Goal: Task Accomplishment & Management: Manage account settings

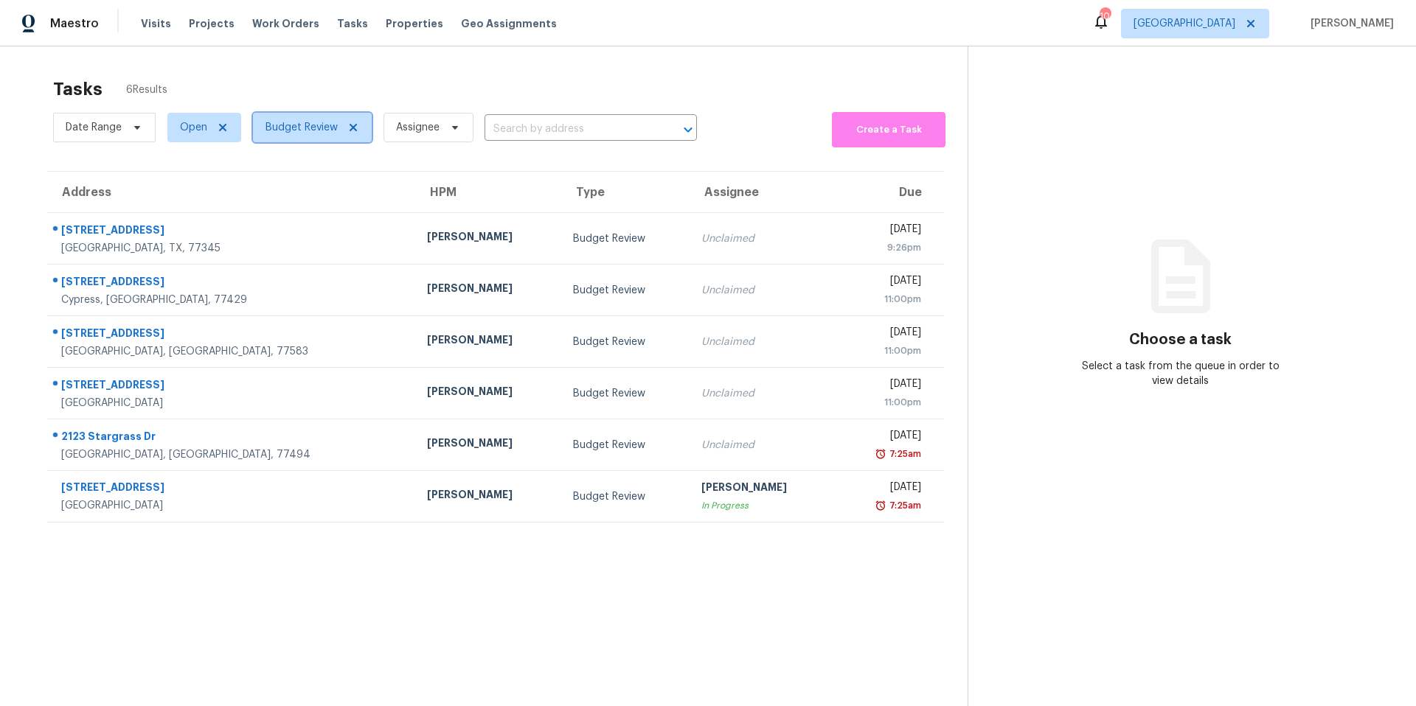
click at [307, 128] on span "Budget Review" at bounding box center [301, 127] width 72 height 15
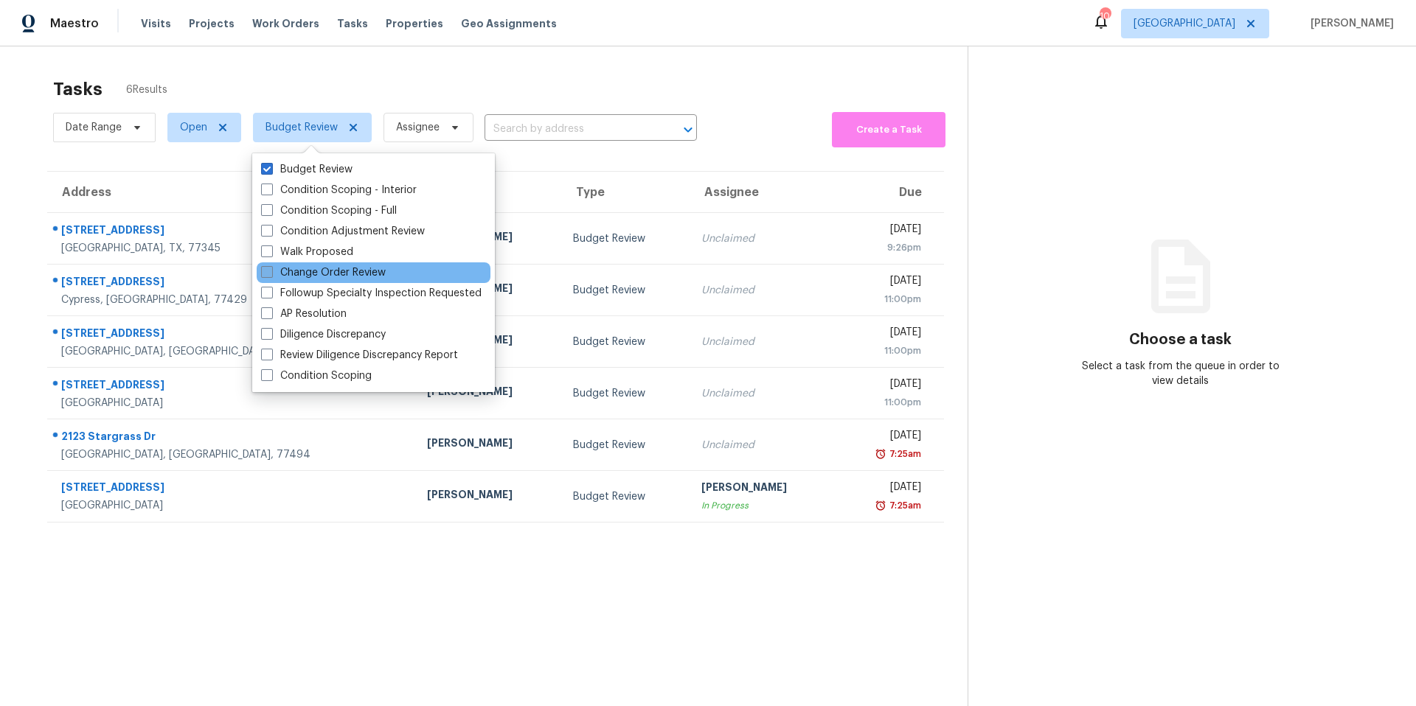
click at [282, 276] on label "Change Order Review" at bounding box center [323, 272] width 125 height 15
click at [271, 275] on input "Change Order Review" at bounding box center [266, 270] width 10 height 10
checkbox input "true"
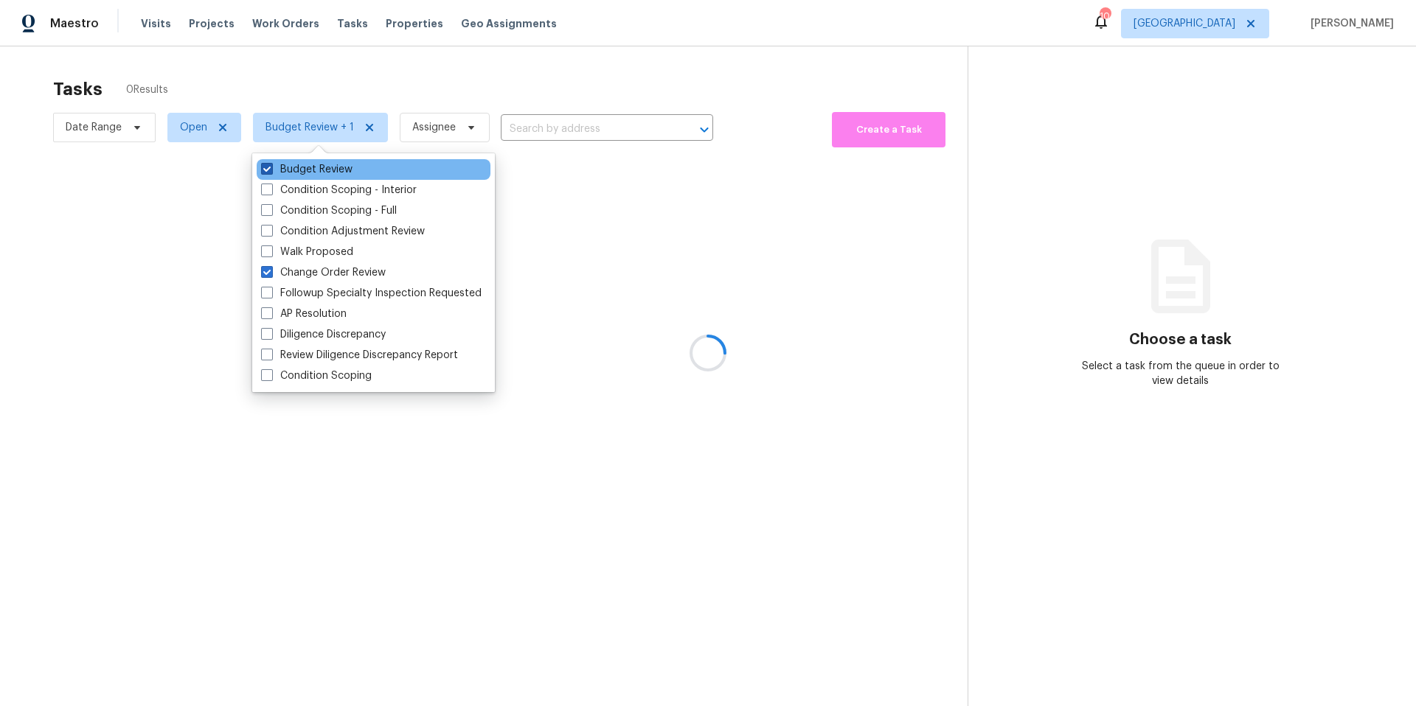
click at [291, 169] on label "Budget Review" at bounding box center [306, 169] width 91 height 15
click at [271, 169] on input "Budget Review" at bounding box center [266, 167] width 10 height 10
checkbox input "false"
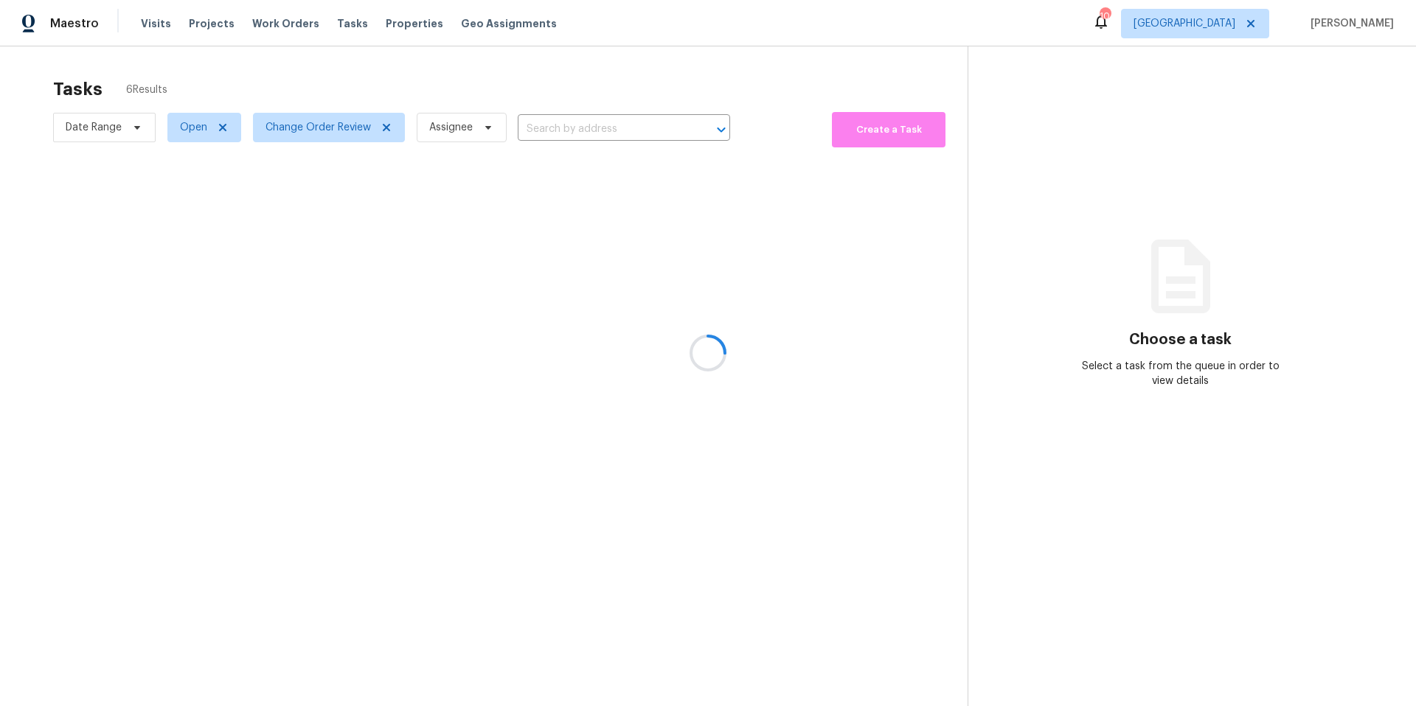
click at [309, 82] on div at bounding box center [708, 353] width 1416 height 706
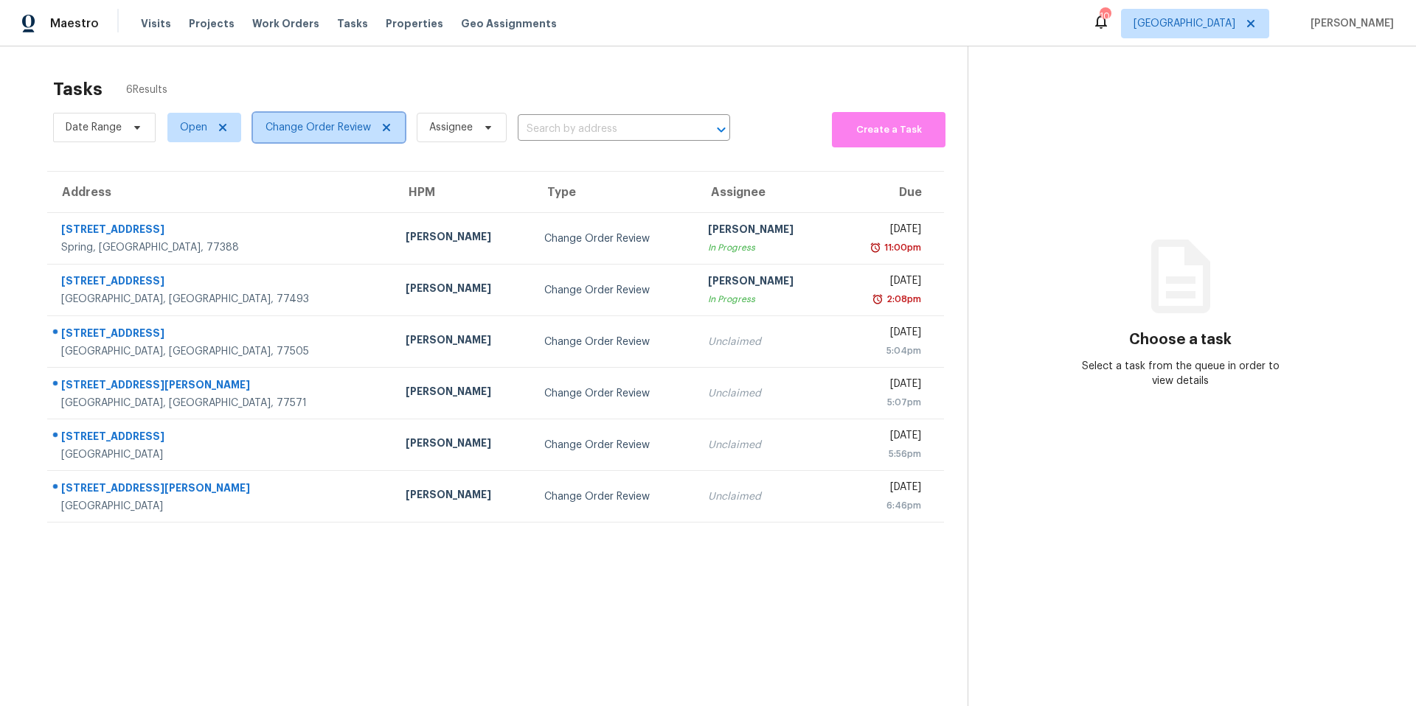
click at [324, 134] on span "Change Order Review" at bounding box center [317, 127] width 105 height 15
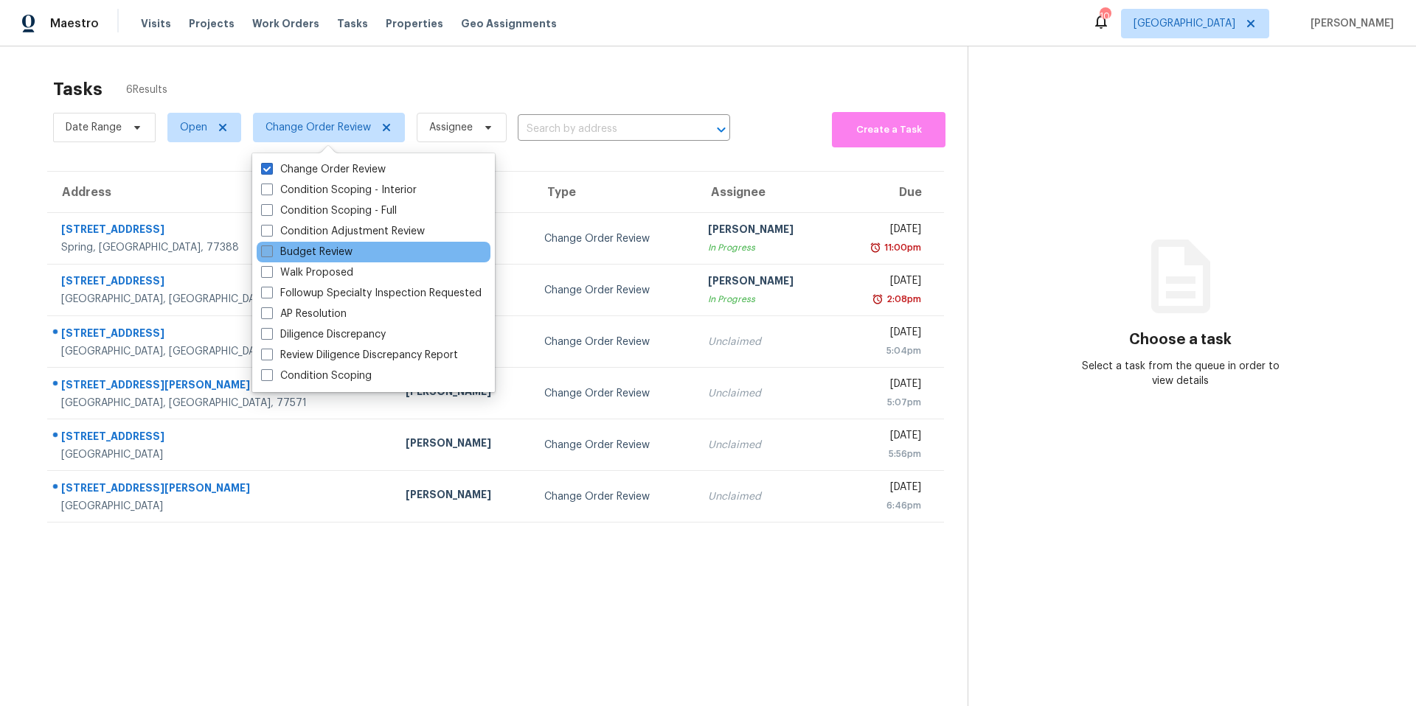
click at [293, 254] on label "Budget Review" at bounding box center [306, 252] width 91 height 15
click at [271, 254] on input "Budget Review" at bounding box center [266, 250] width 10 height 10
checkbox input "true"
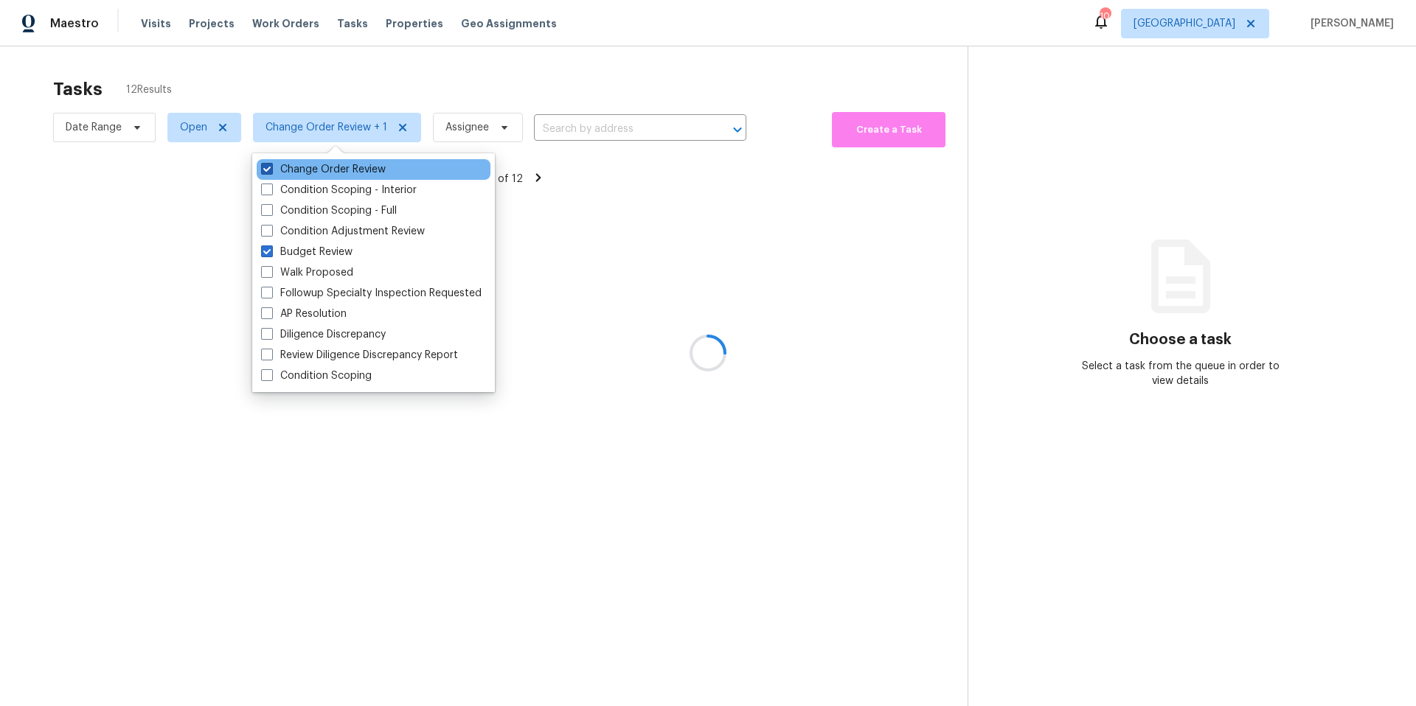
click at [291, 170] on label "Change Order Review" at bounding box center [323, 169] width 125 height 15
click at [271, 170] on input "Change Order Review" at bounding box center [266, 167] width 10 height 10
checkbox input "false"
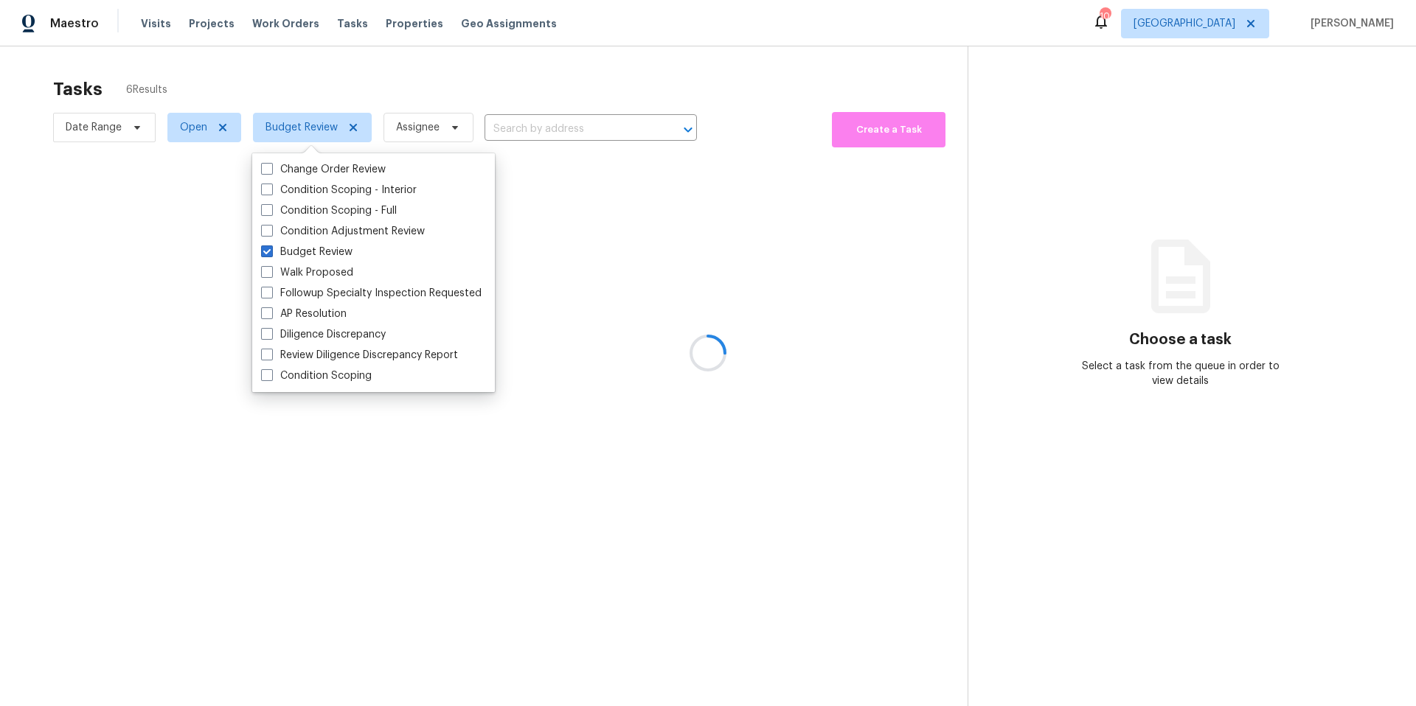
click at [309, 77] on div at bounding box center [708, 353] width 1416 height 706
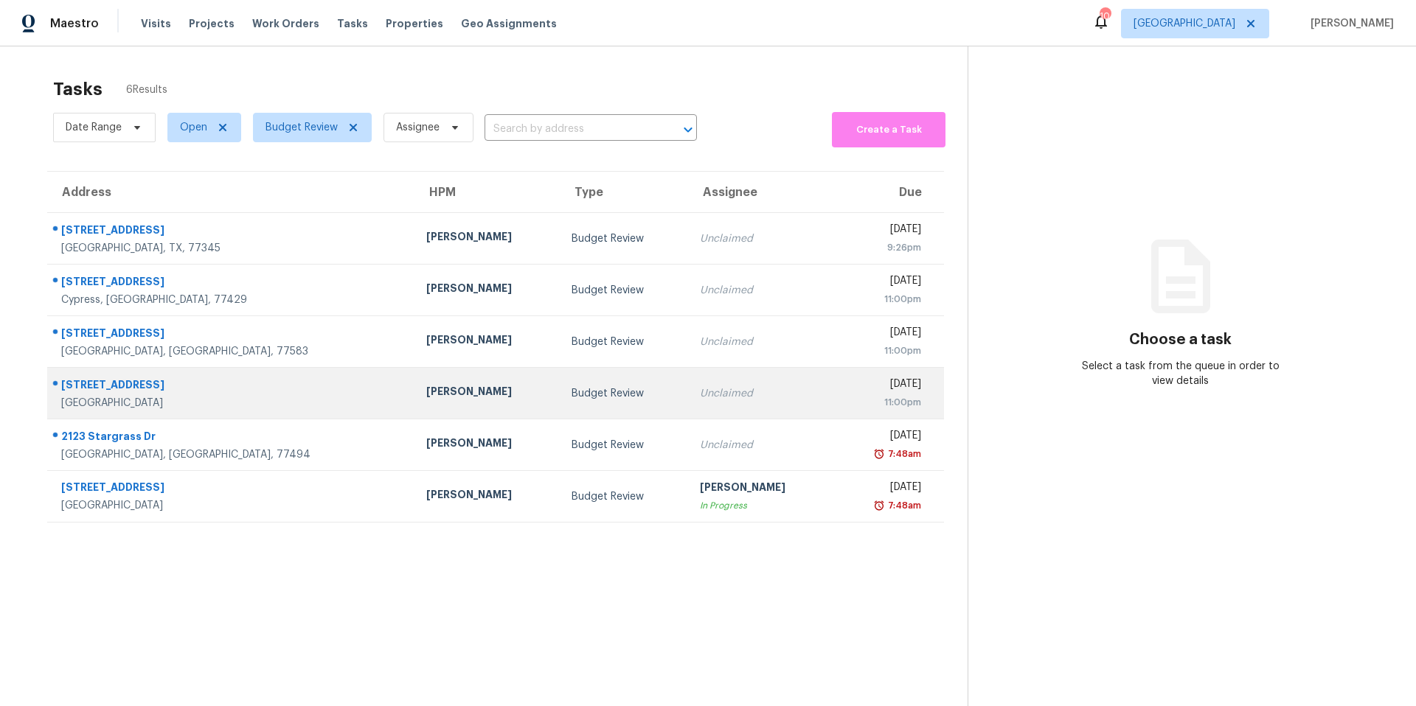
click at [426, 403] on div "[PERSON_NAME]" at bounding box center [487, 393] width 122 height 18
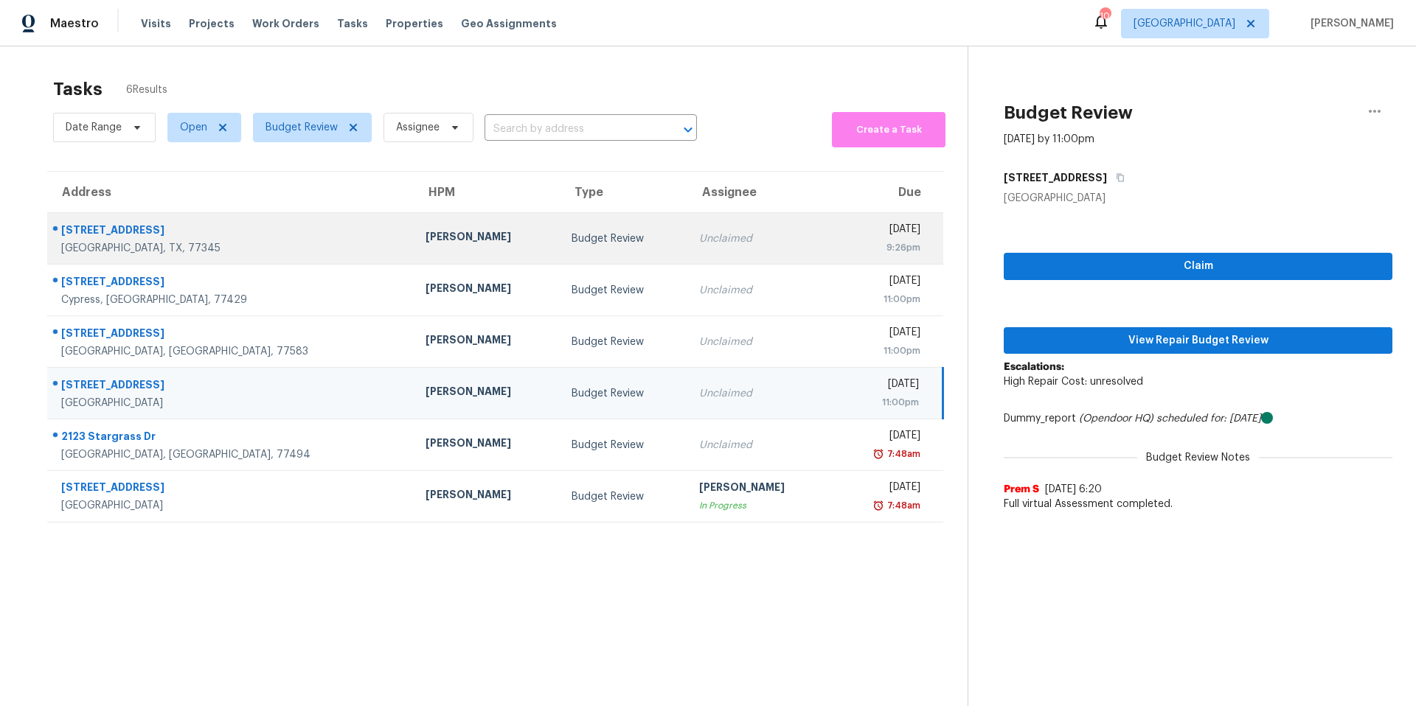
click at [583, 242] on div "Budget Review" at bounding box center [623, 239] width 104 height 15
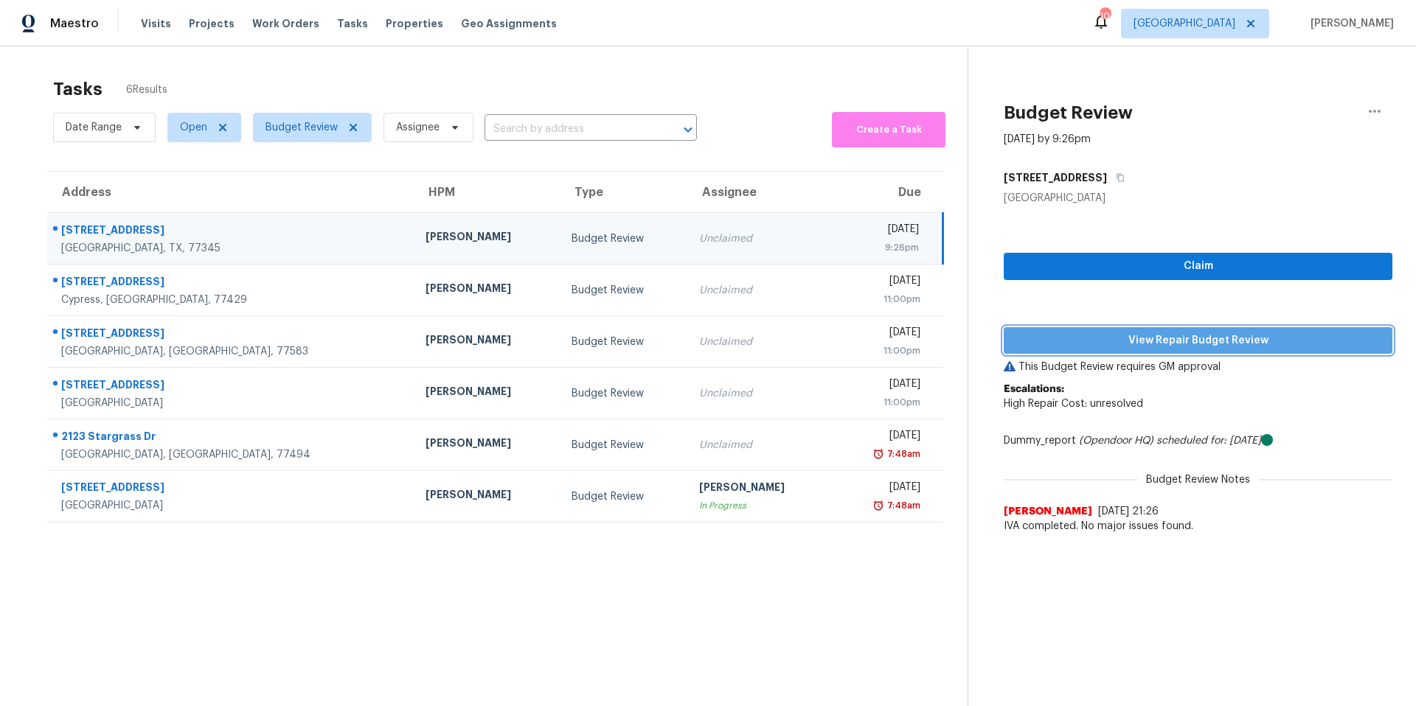
click at [1066, 341] on span "View Repair Budget Review" at bounding box center [1197, 341] width 365 height 18
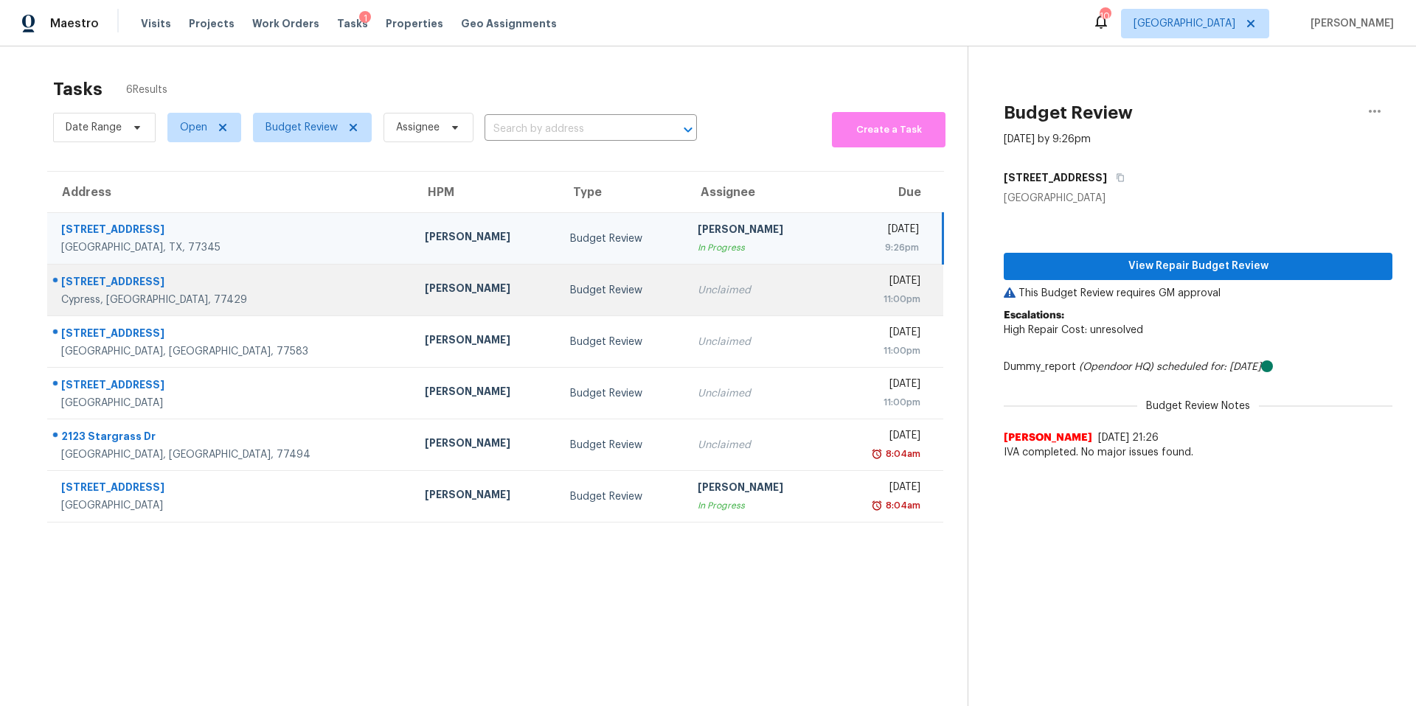
click at [425, 286] on div "[PERSON_NAME]" at bounding box center [486, 290] width 122 height 18
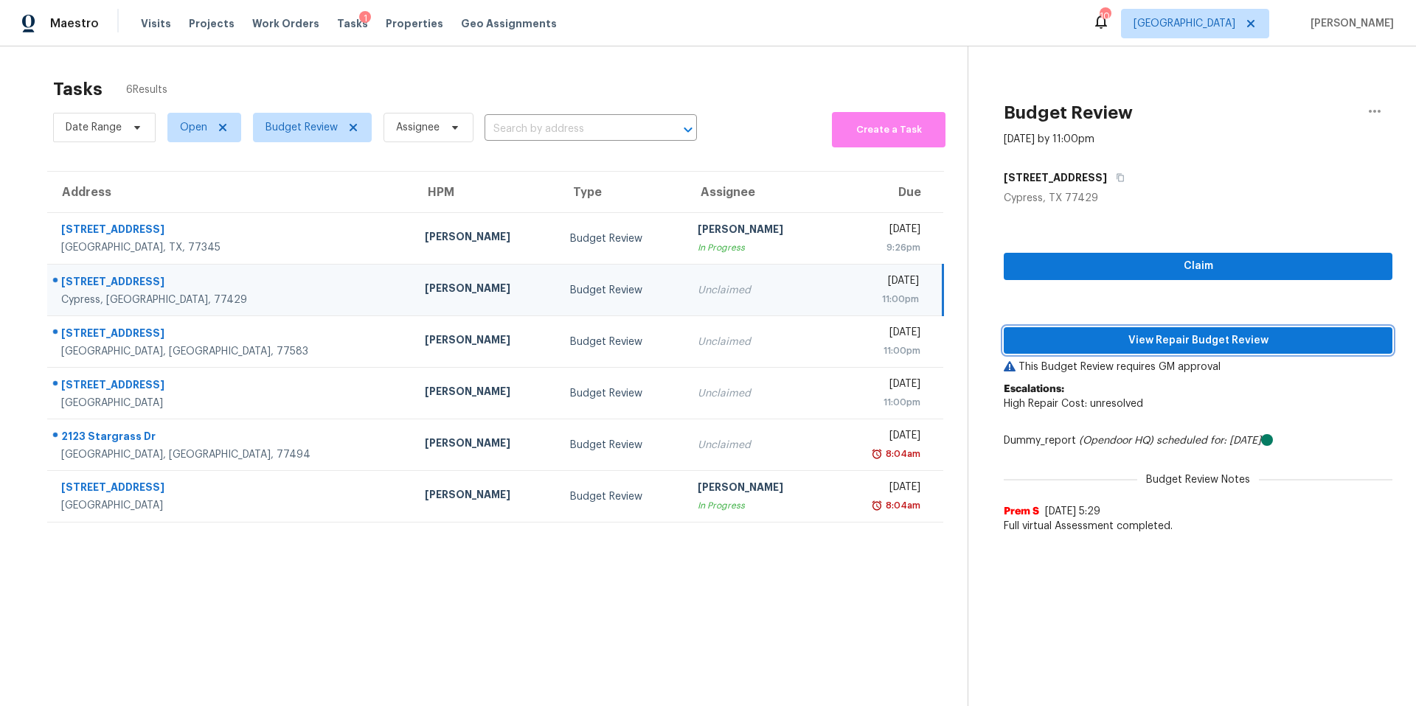
click at [1029, 341] on span "View Repair Budget Review" at bounding box center [1197, 341] width 365 height 18
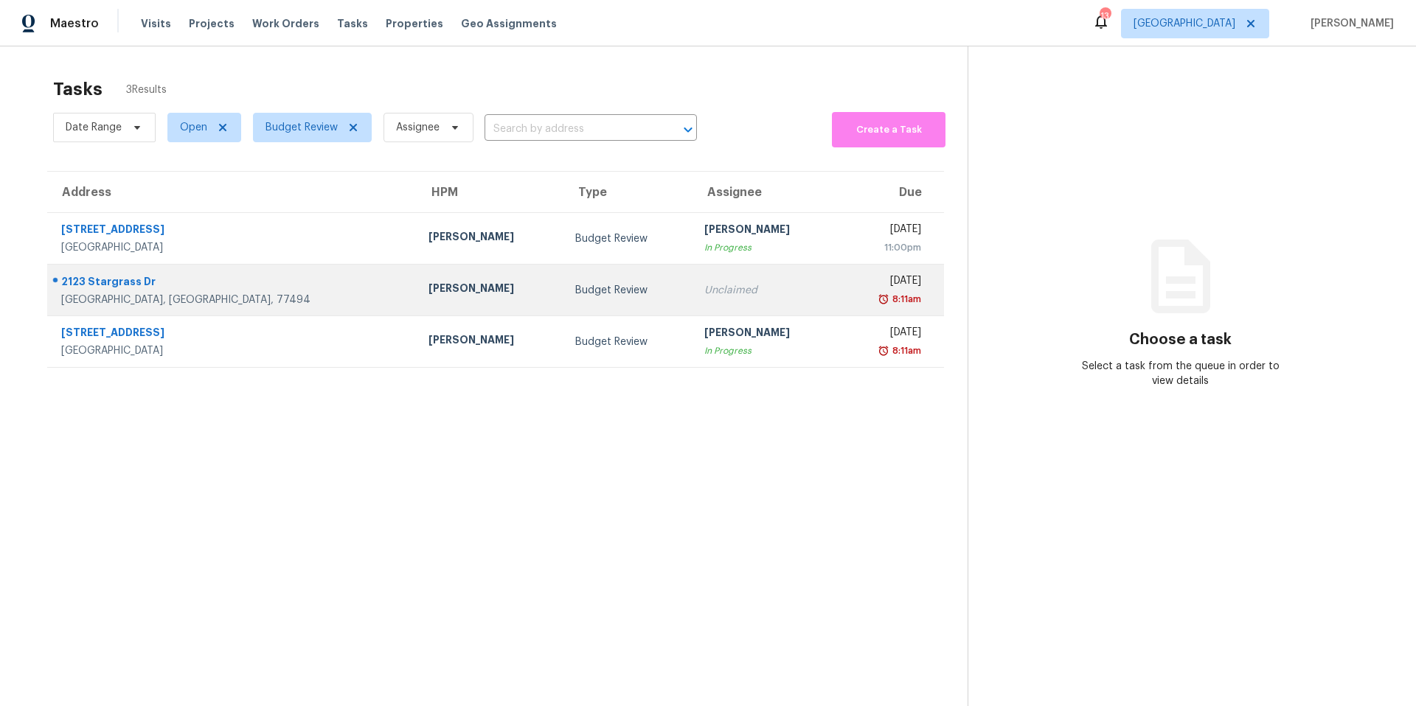
click at [428, 288] on div "[PERSON_NAME]" at bounding box center [489, 290] width 123 height 18
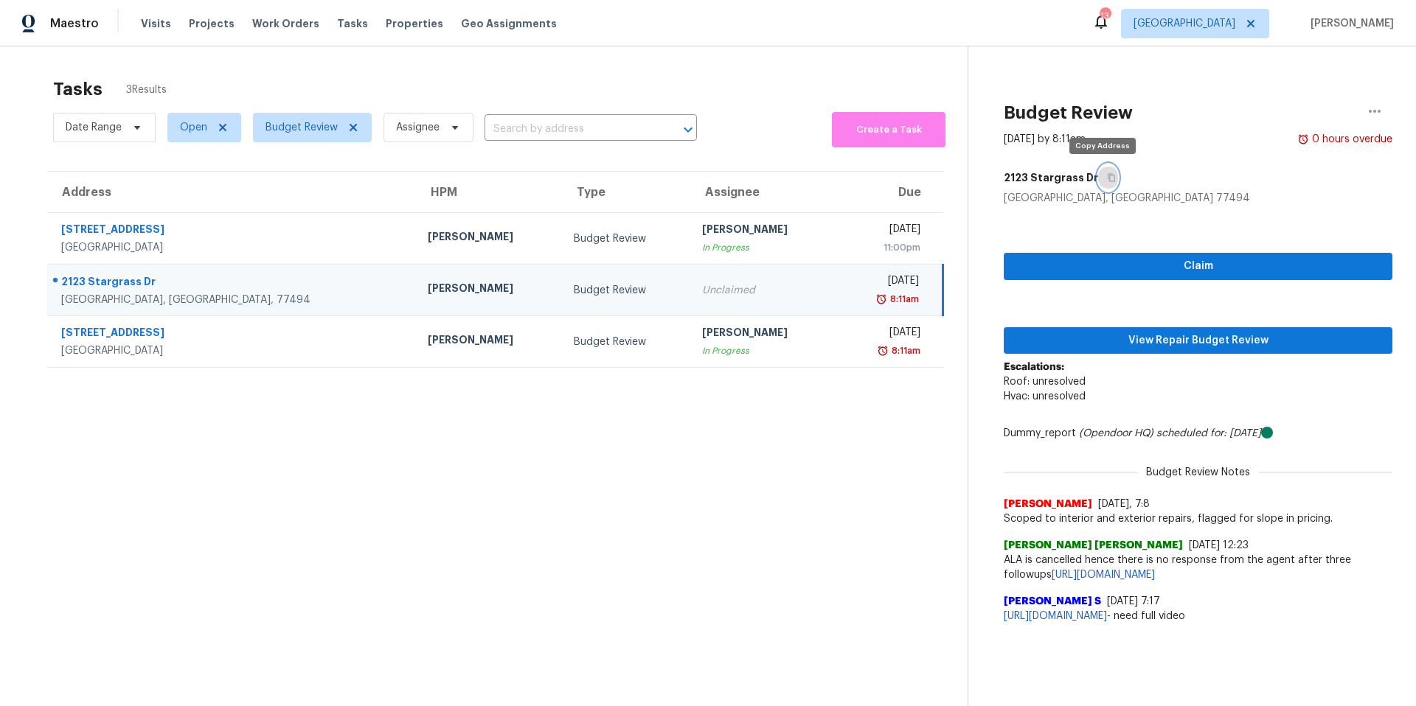
click at [1099, 179] on button "button" at bounding box center [1108, 177] width 20 height 27
click at [1097, 339] on span "View Repair Budget Review" at bounding box center [1197, 341] width 365 height 18
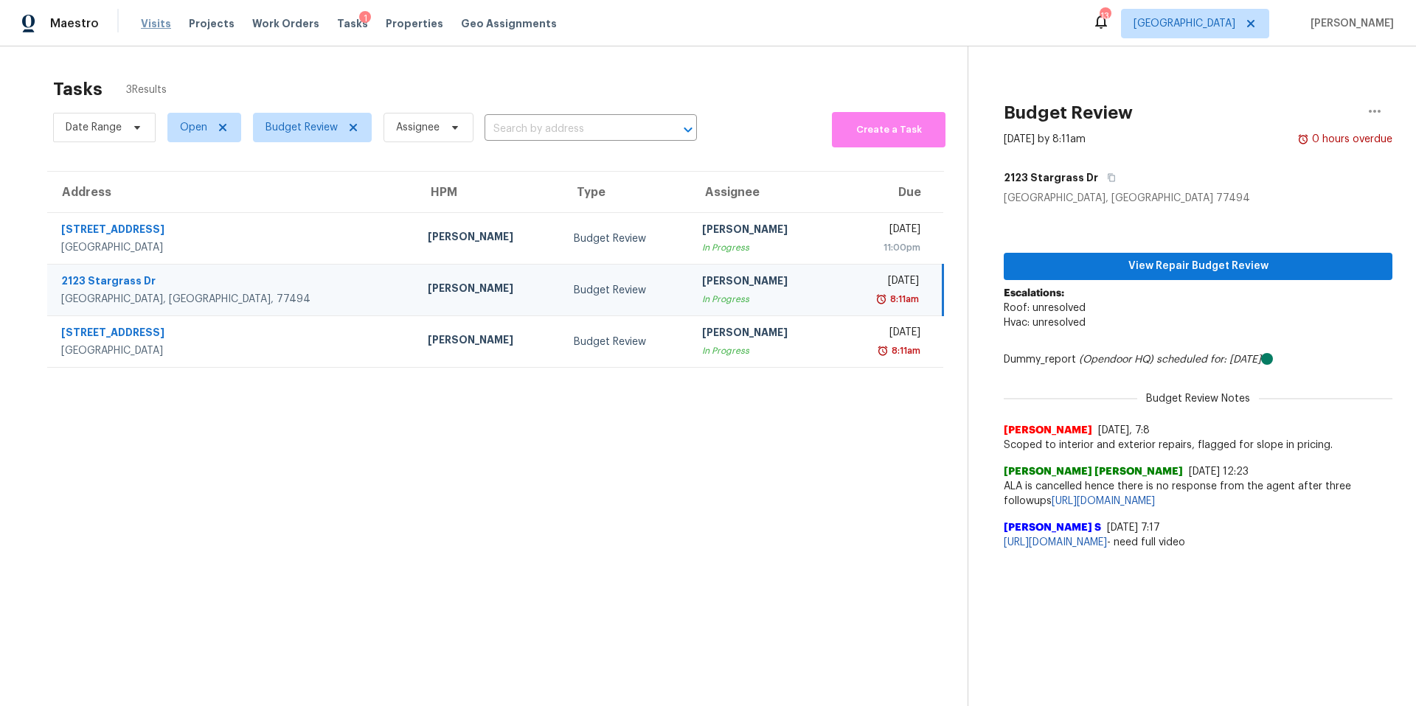
click at [158, 21] on span "Visits" at bounding box center [156, 23] width 30 height 15
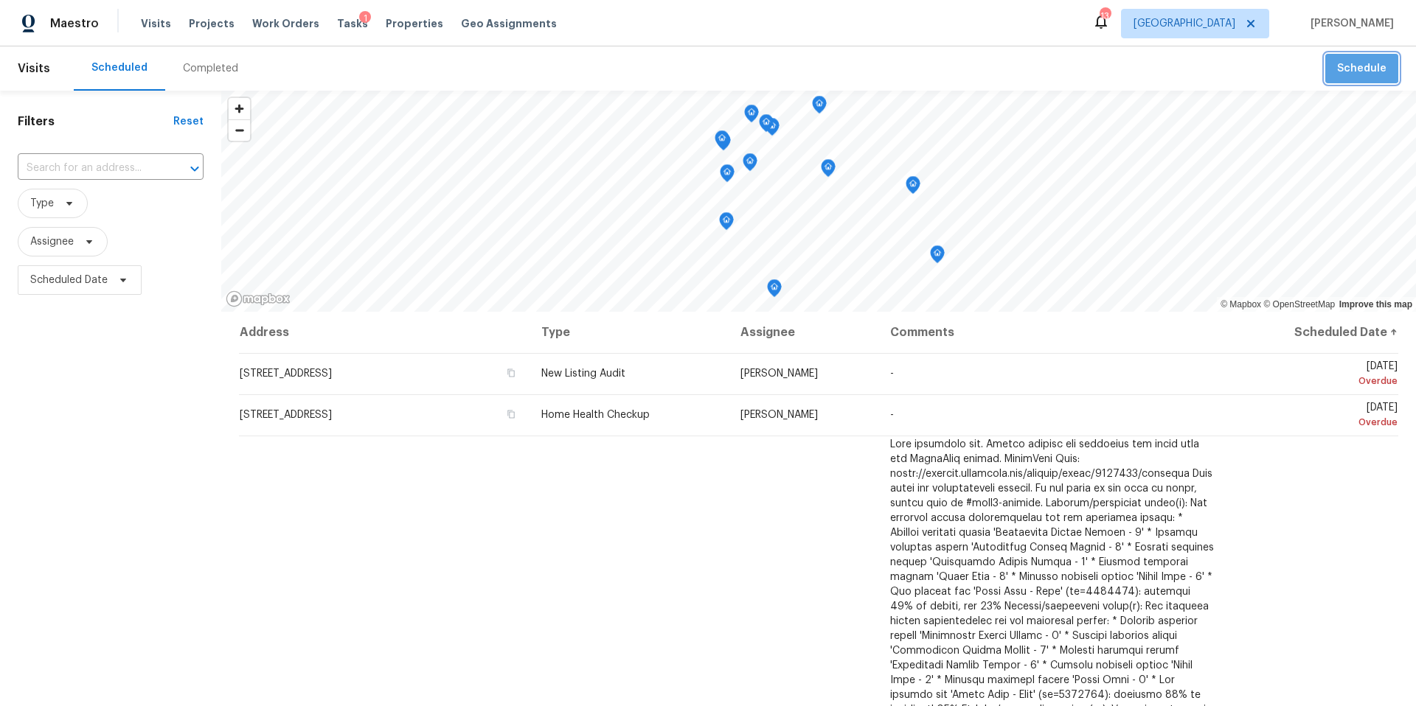
click at [1355, 60] on span "Schedule" at bounding box center [1361, 69] width 49 height 18
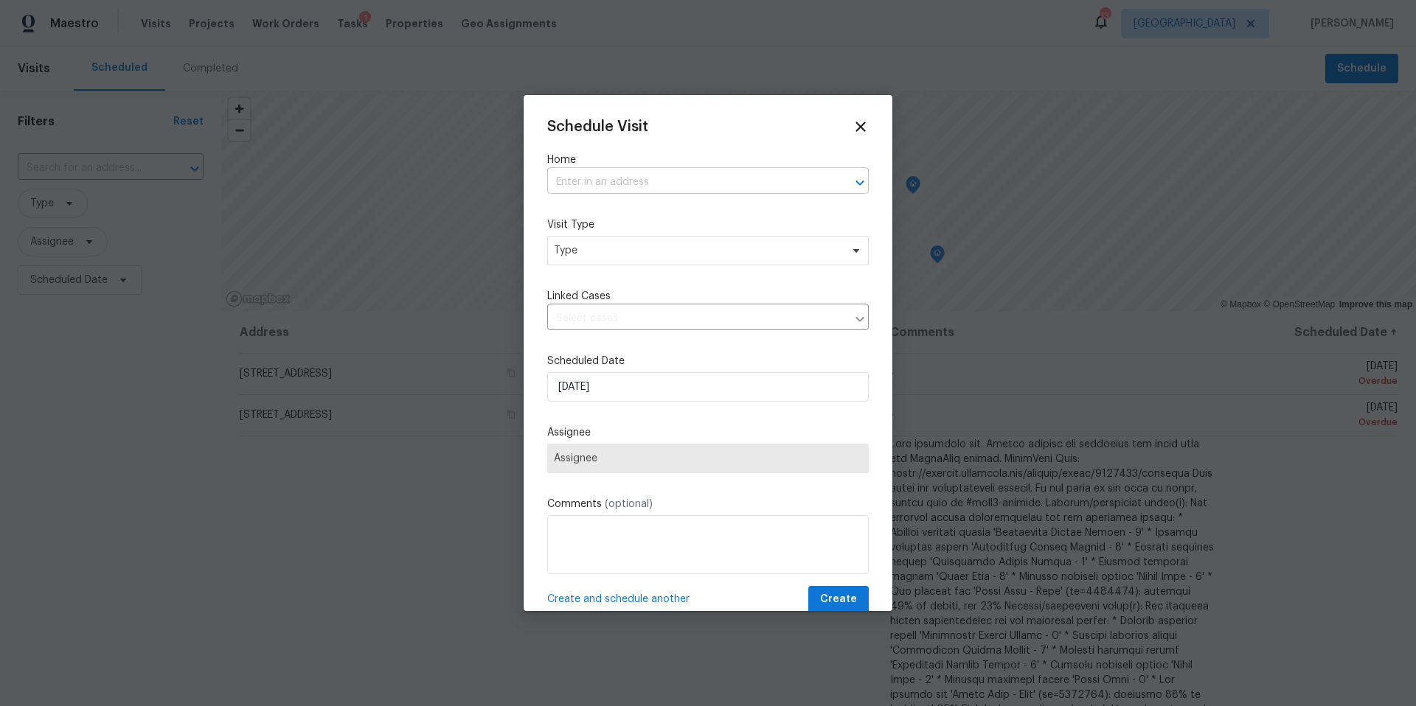
click at [745, 181] on input "text" at bounding box center [687, 182] width 280 height 23
type input "5819"
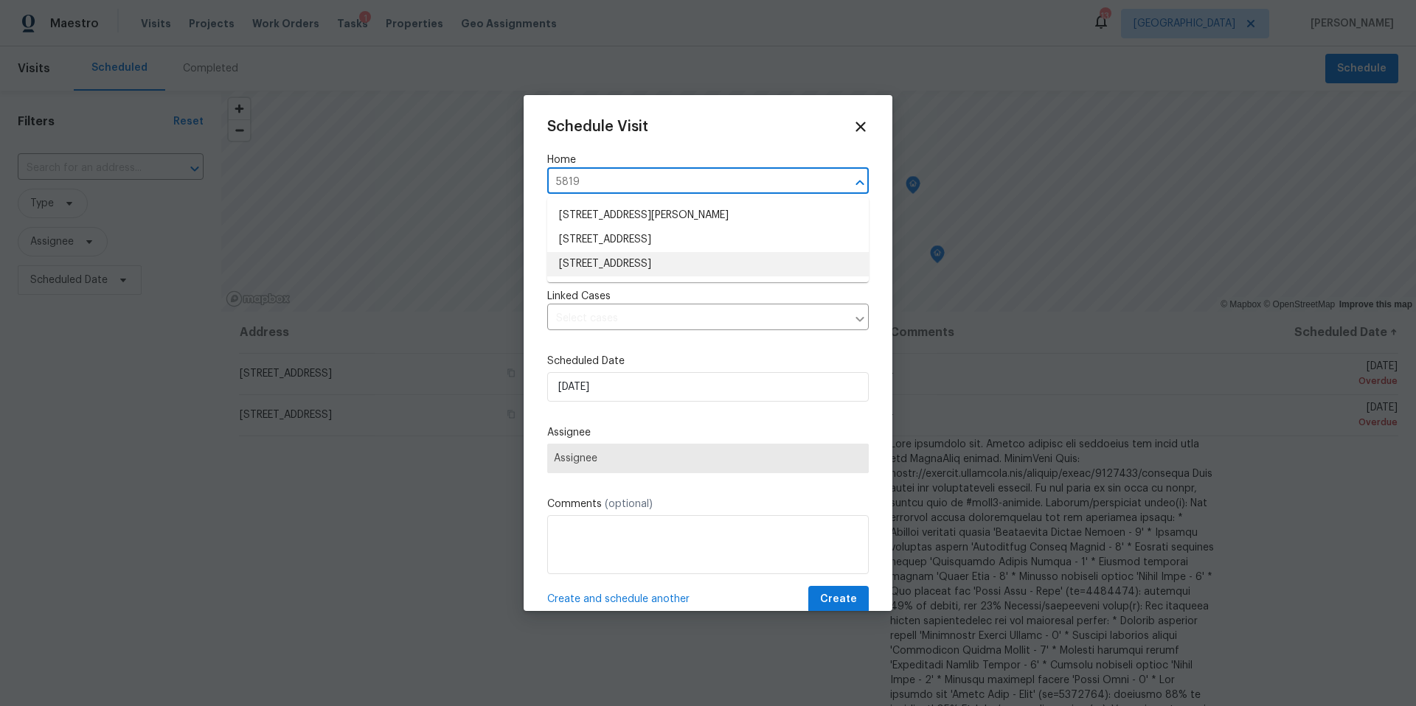
click at [675, 258] on li "5819 Tidewater Dr, Houston, TX 77085" at bounding box center [708, 264] width 322 height 24
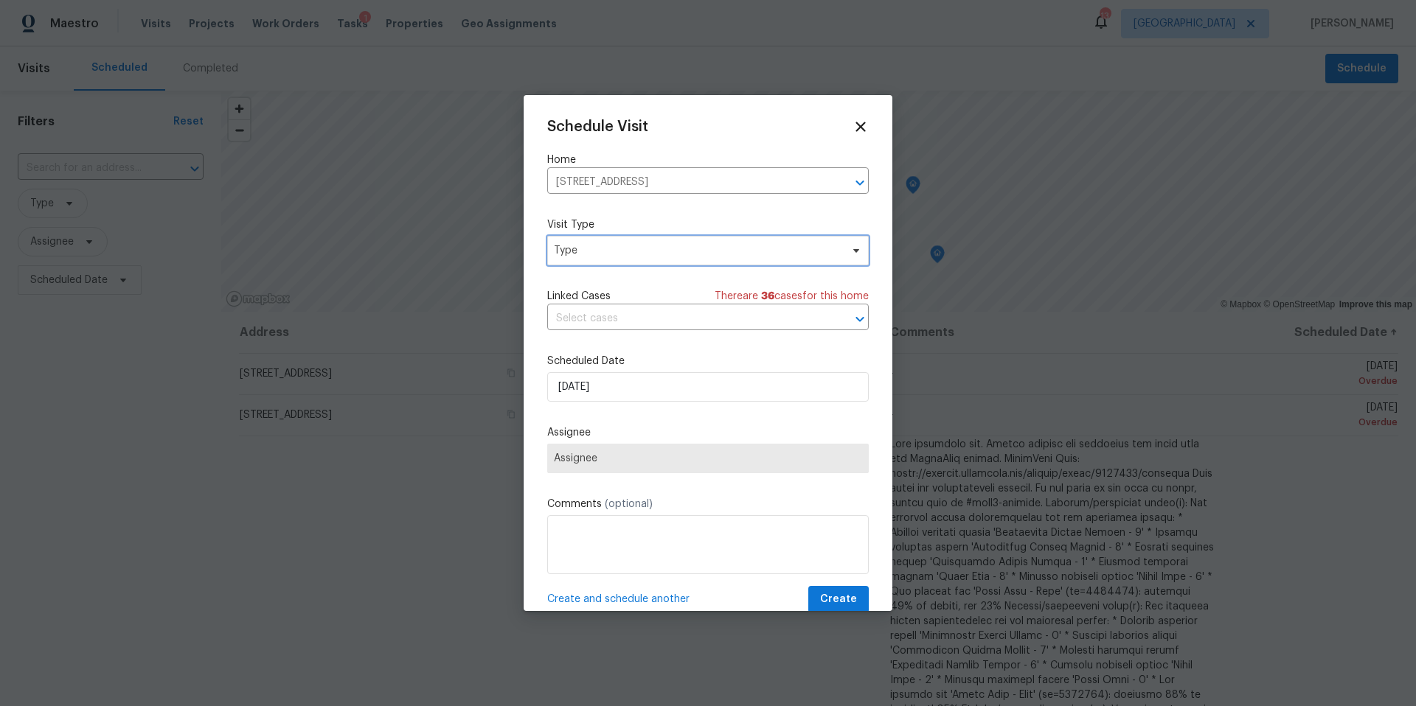
click at [651, 246] on span "Type" at bounding box center [697, 250] width 287 height 15
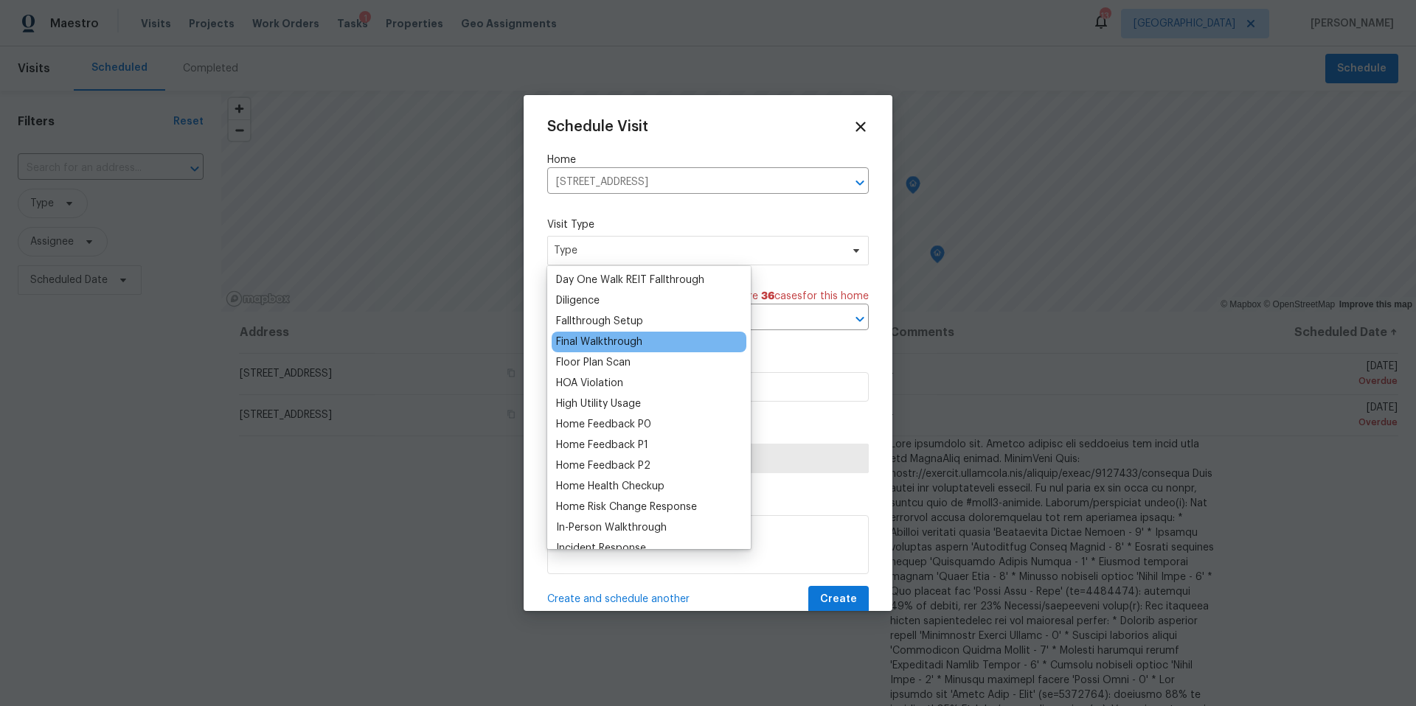
scroll to position [307, 0]
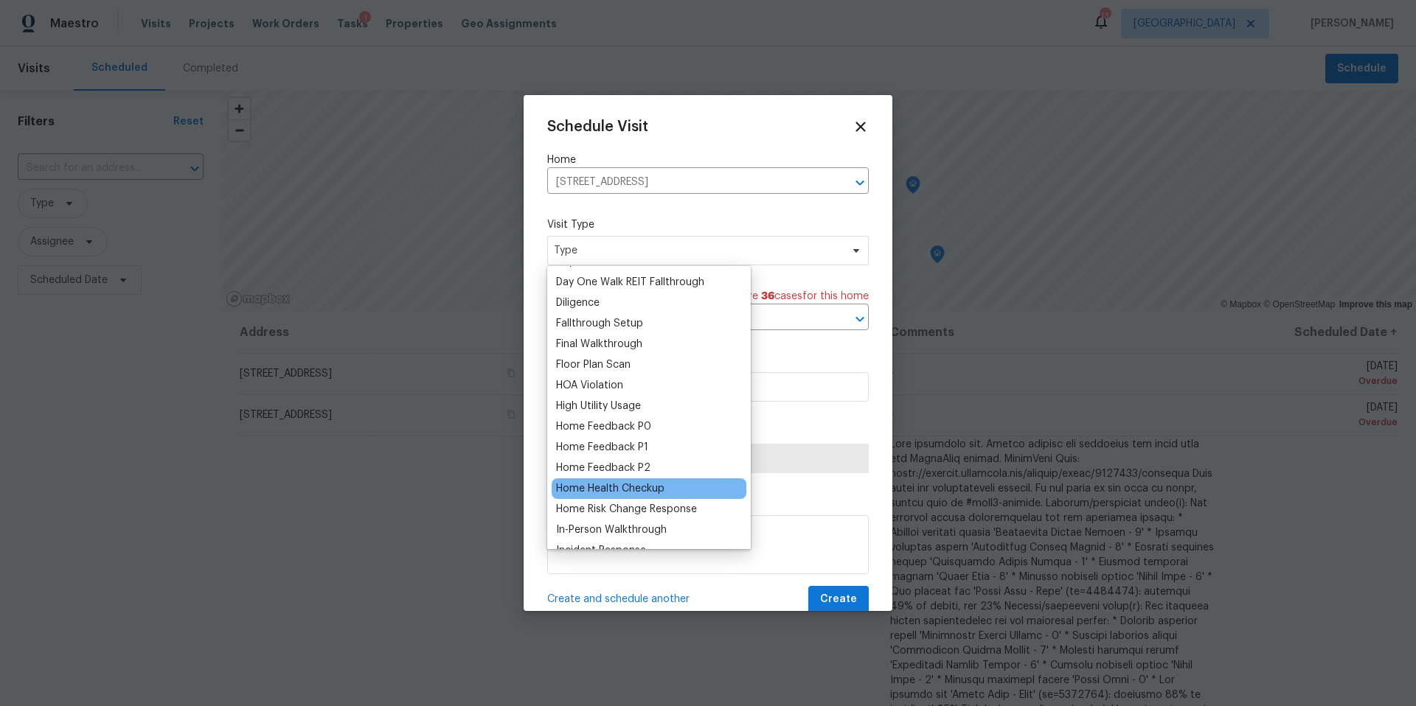
click at [611, 494] on div "Home Health Checkup" at bounding box center [610, 489] width 108 height 15
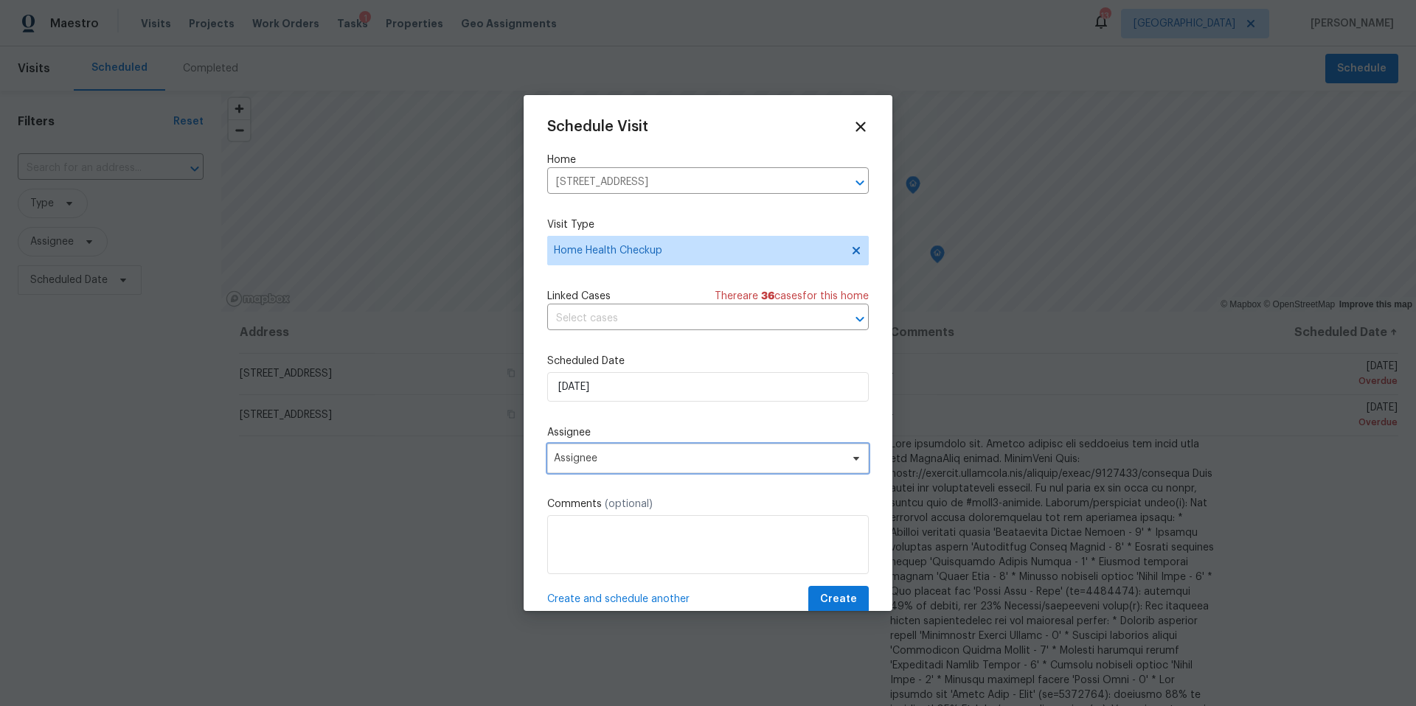
click at [606, 456] on span "Assignee" at bounding box center [698, 459] width 289 height 12
type input "luis"
click at [574, 537] on div "[PERSON_NAME]" at bounding box center [594, 540] width 77 height 15
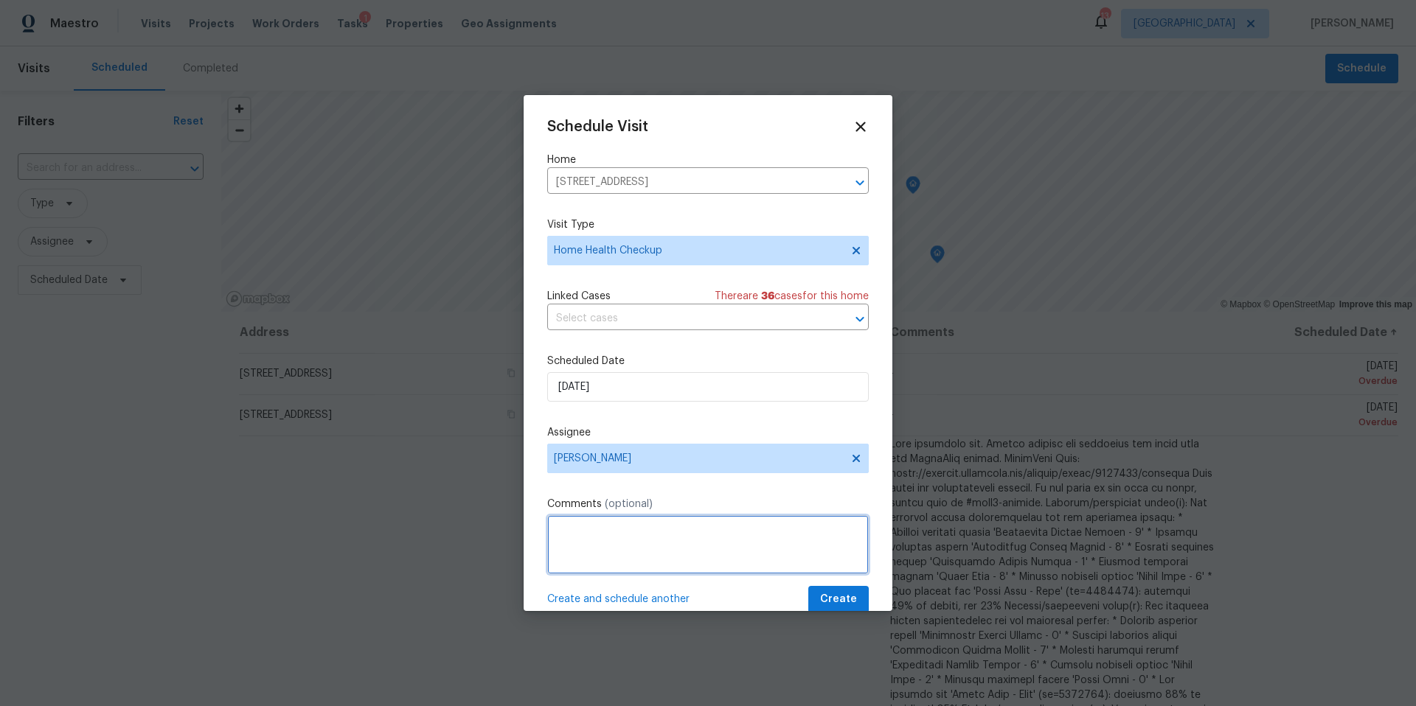
click at [574, 537] on textarea at bounding box center [708, 544] width 322 height 59
type textarea "Post FT visit"
click at [830, 601] on span "Create" at bounding box center [838, 600] width 37 height 18
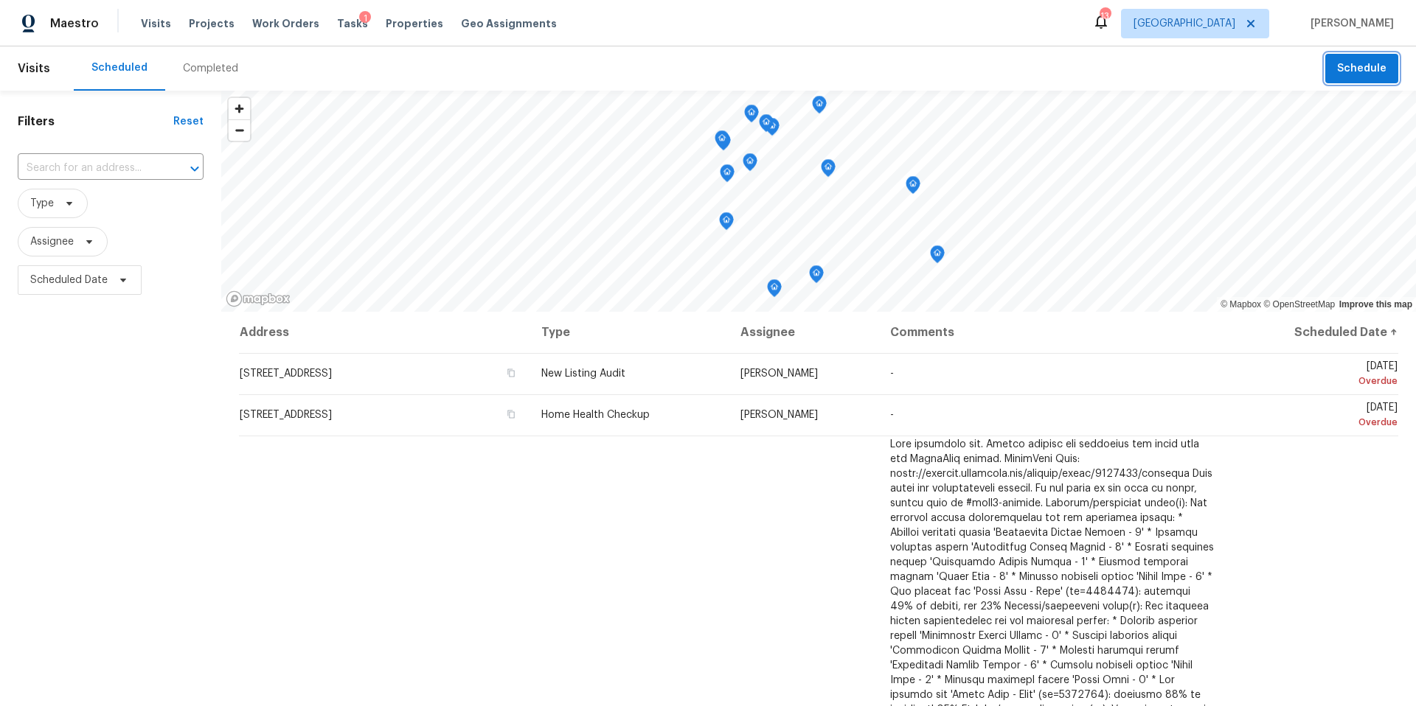
click at [1352, 73] on span "Schedule" at bounding box center [1361, 69] width 49 height 18
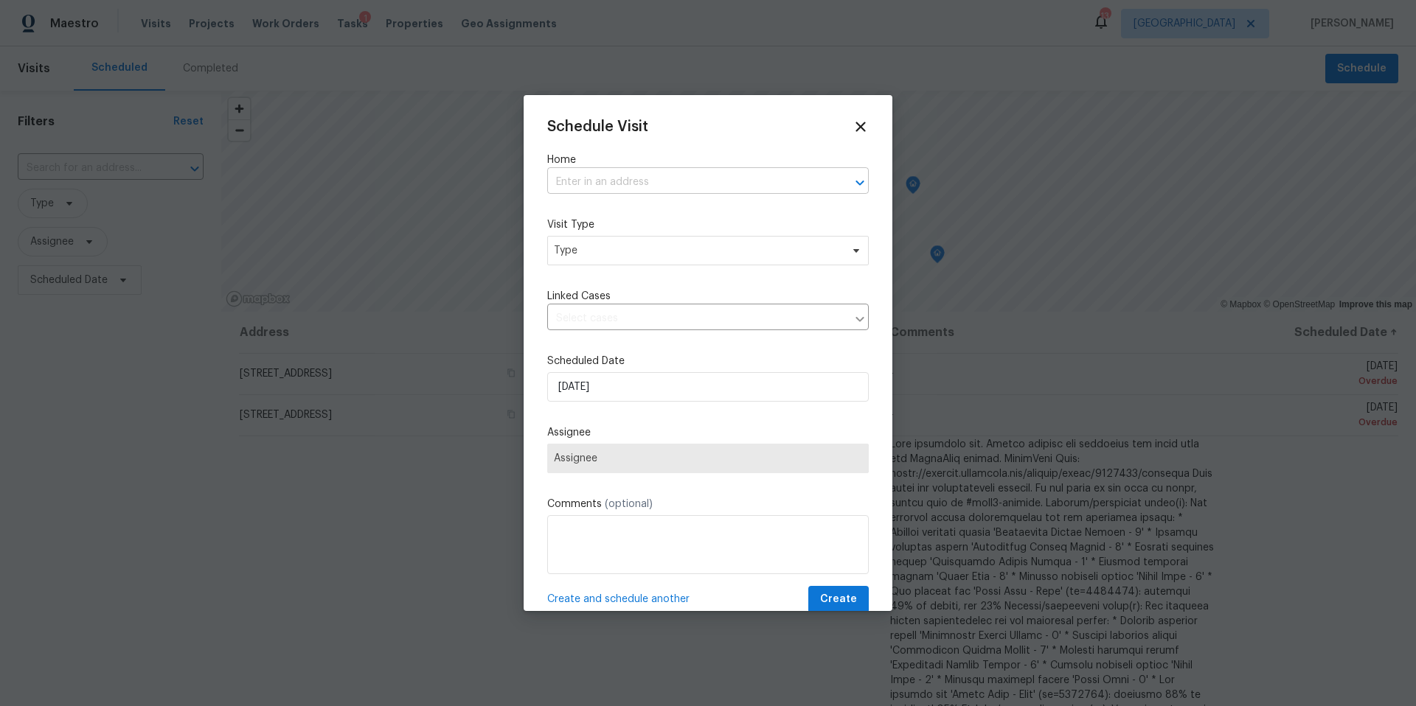
click at [772, 186] on input "text" at bounding box center [687, 182] width 280 height 23
type input "8726 benton"
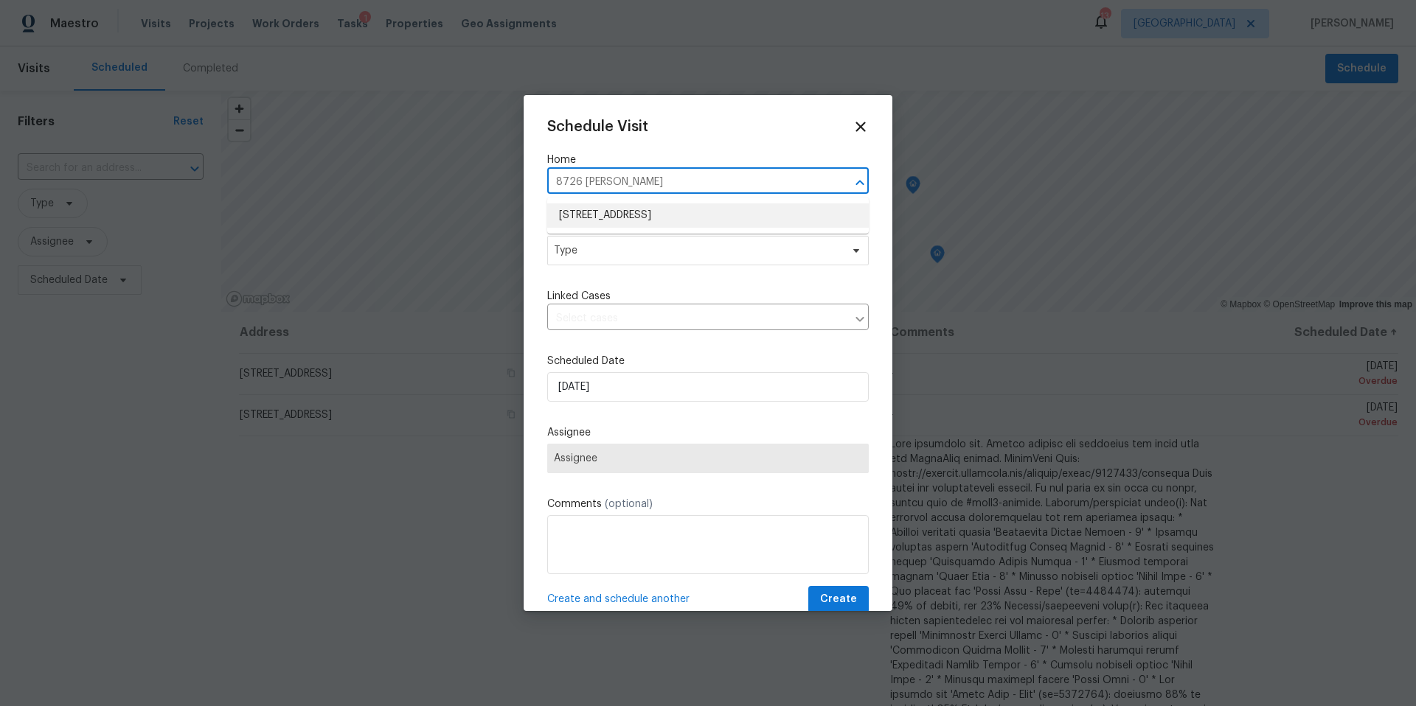
click at [738, 212] on li "8726 Bentongrove Ln, Houston, TX 77044" at bounding box center [708, 216] width 322 height 24
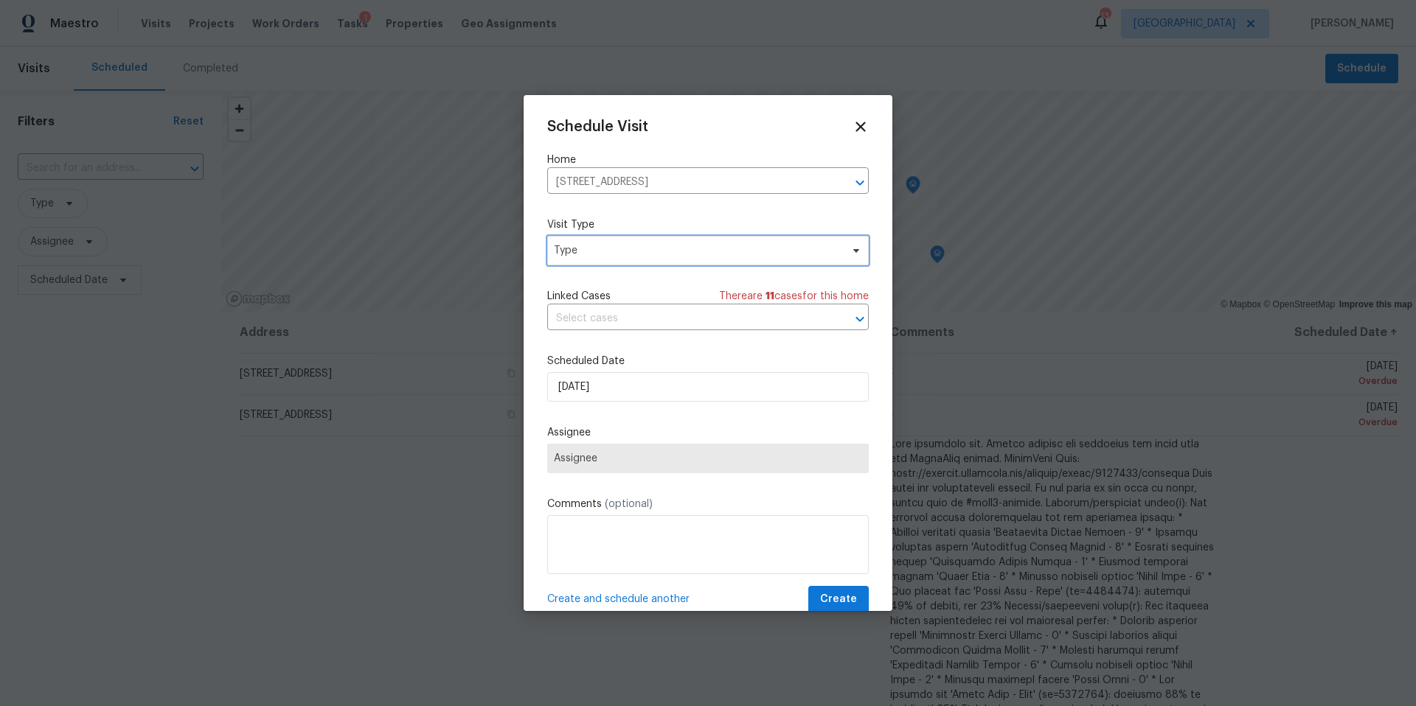
click at [675, 260] on span "Type" at bounding box center [708, 250] width 322 height 29
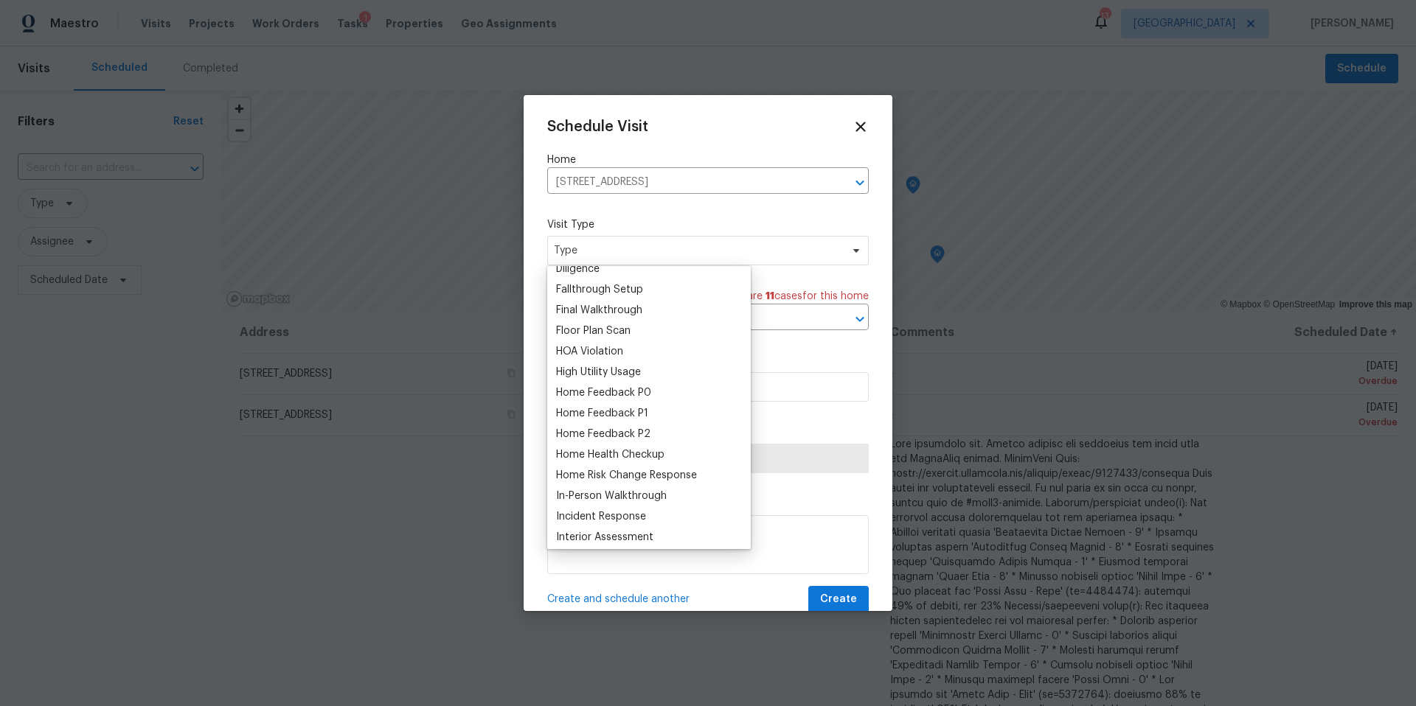
scroll to position [352, 0]
click at [583, 448] on div "Home Health Checkup" at bounding box center [610, 444] width 108 height 15
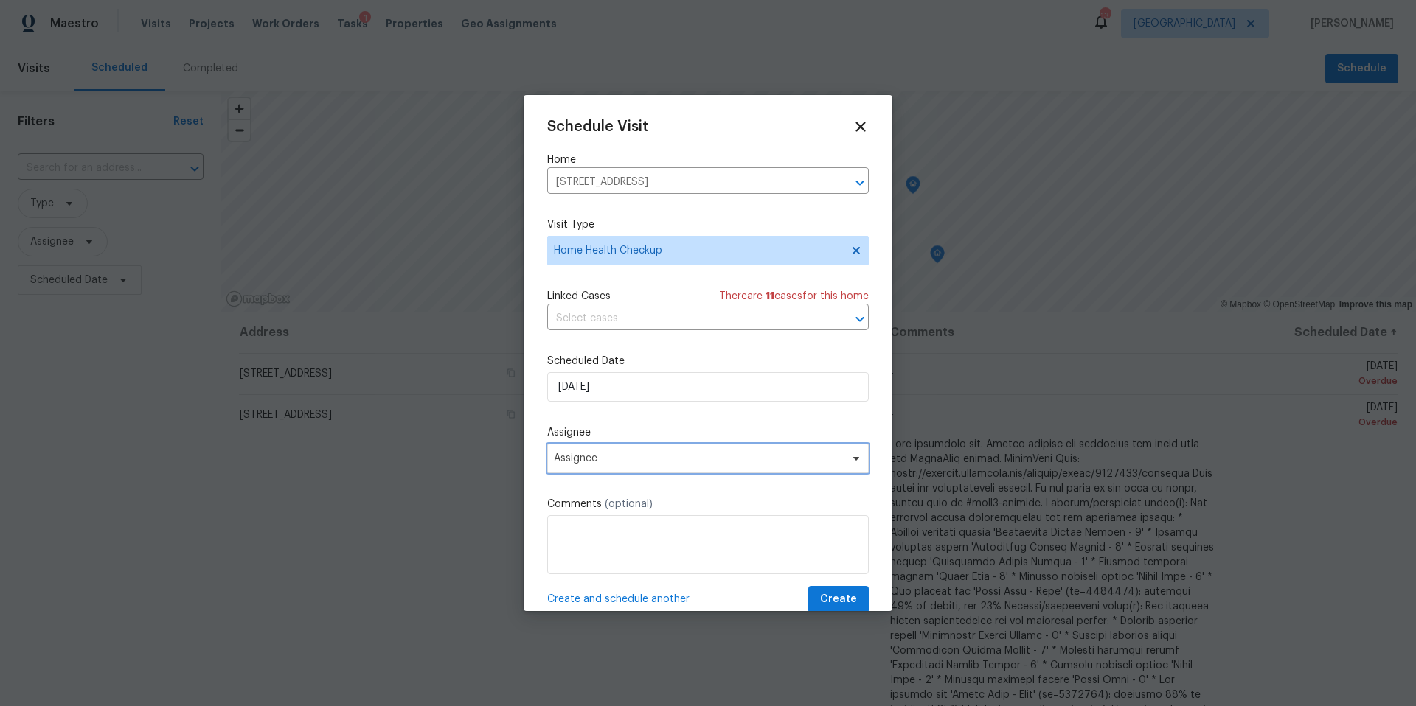
click at [619, 470] on span "Assignee" at bounding box center [708, 458] width 322 height 29
type input "lui"
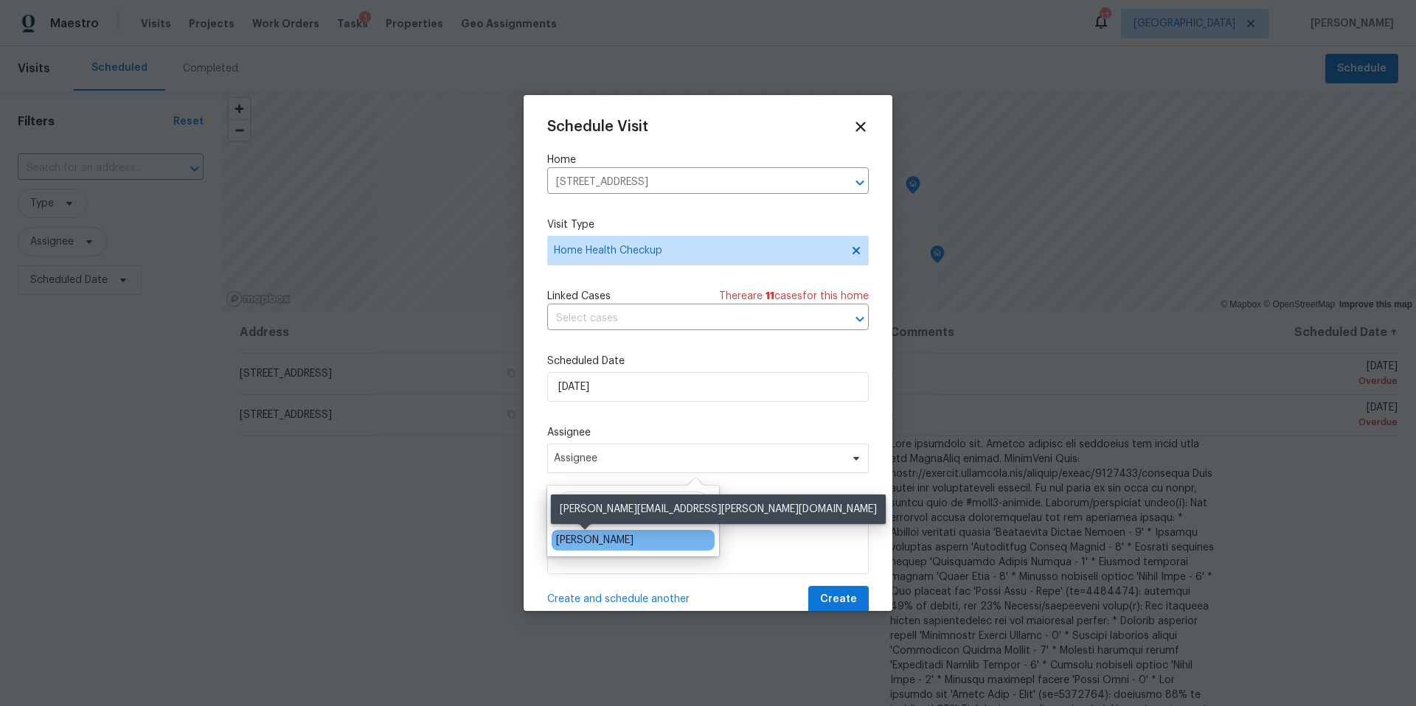
click at [580, 539] on div "[PERSON_NAME]" at bounding box center [594, 540] width 77 height 15
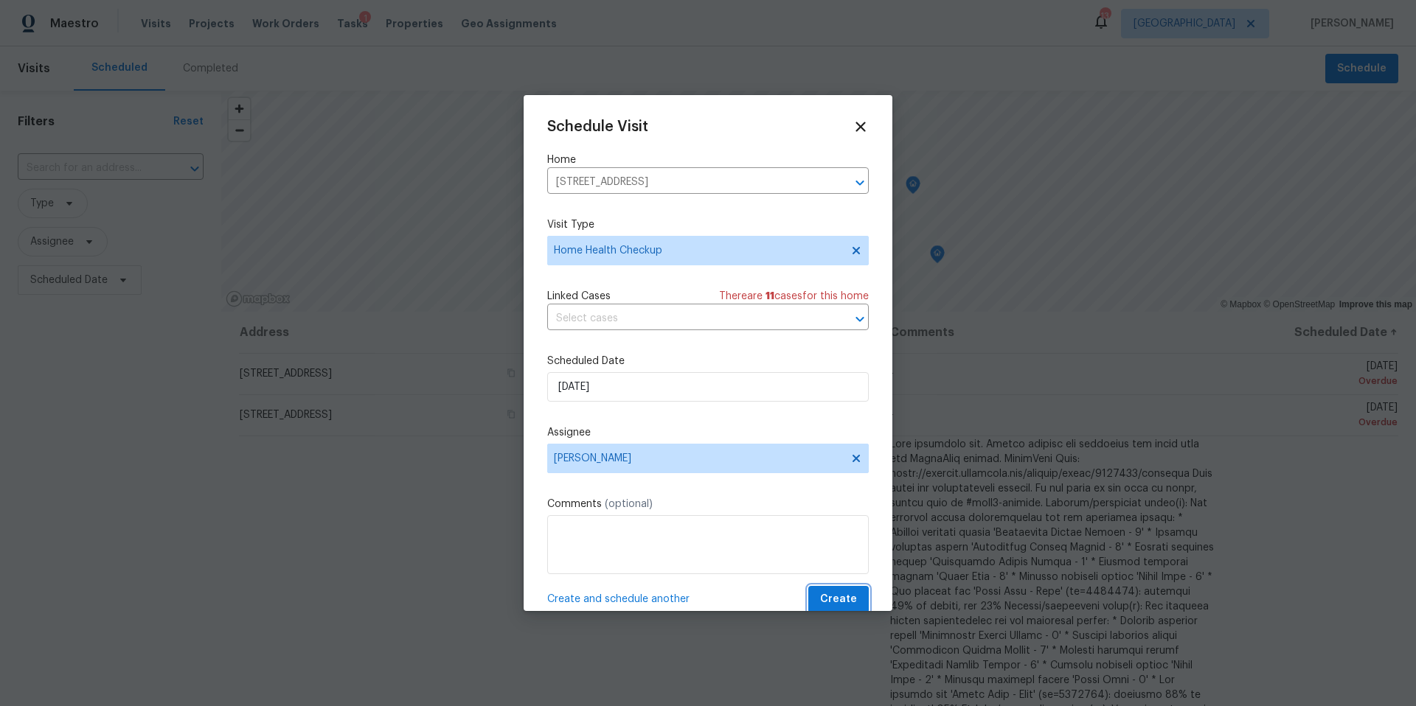
click at [842, 604] on span "Create" at bounding box center [838, 600] width 37 height 18
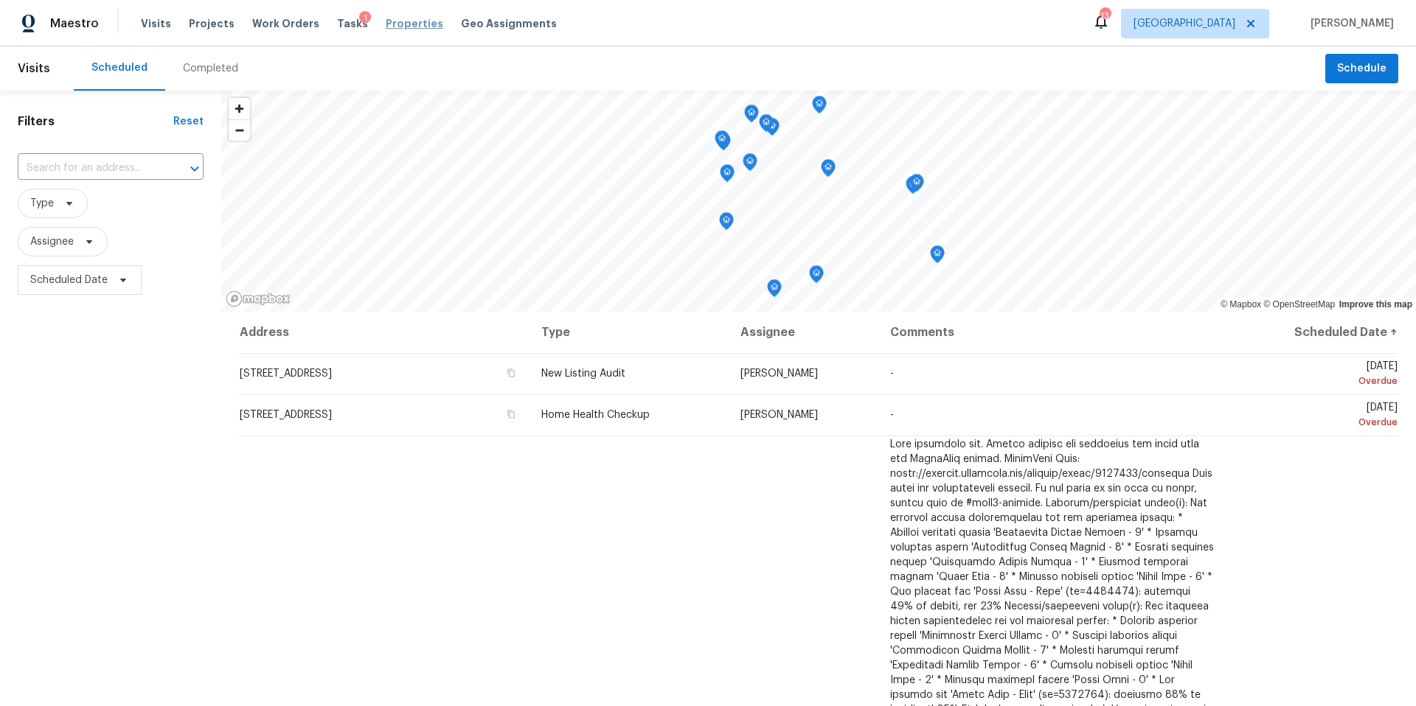
click at [395, 23] on span "Properties" at bounding box center [415, 23] width 58 height 15
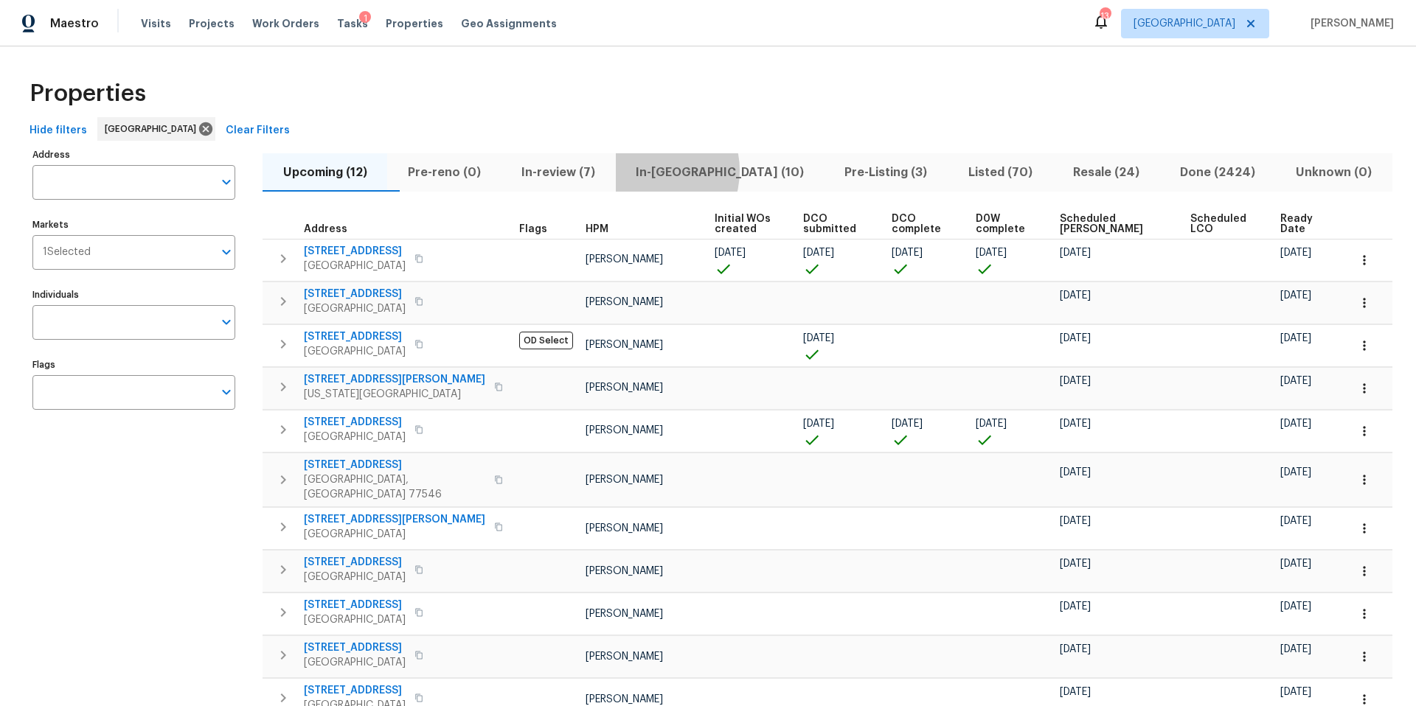
click at [681, 170] on span "In-reno (10)" at bounding box center [720, 172] width 191 height 21
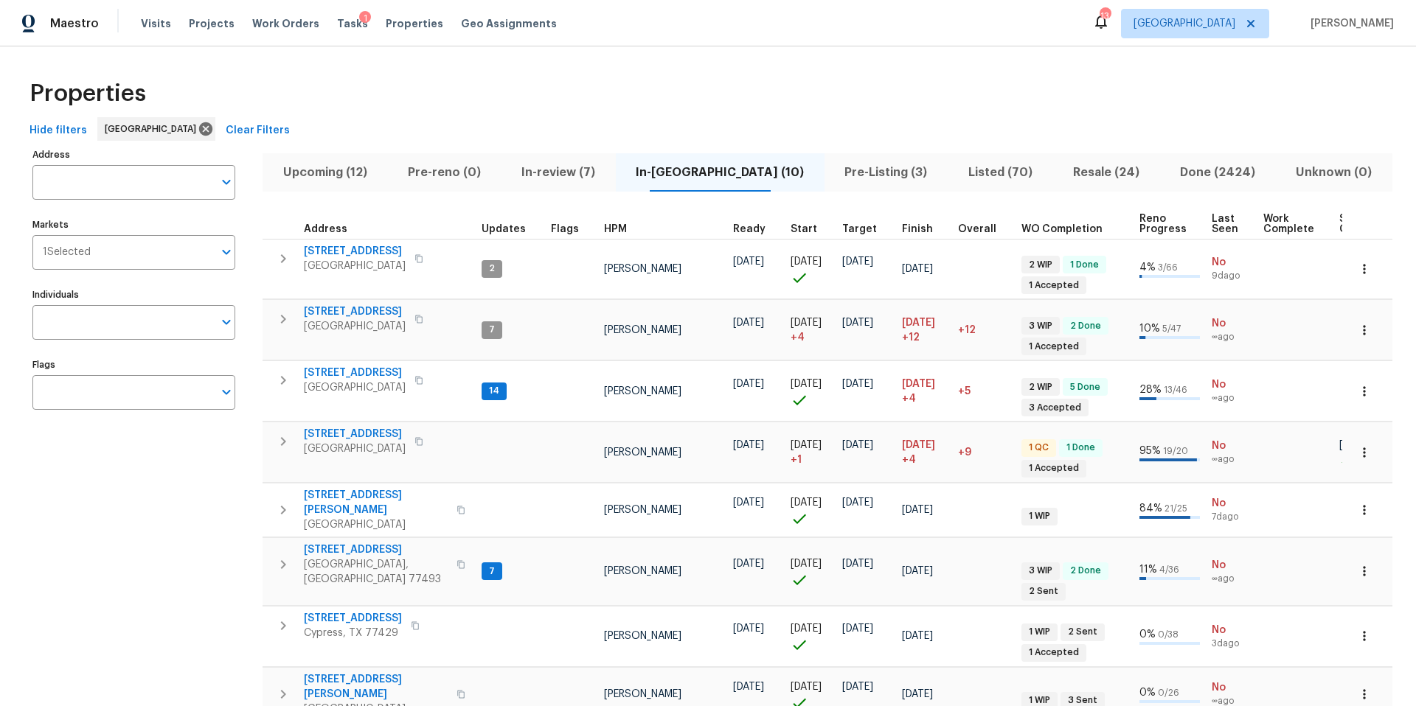
click at [572, 173] on span "In-review (7)" at bounding box center [558, 172] width 97 height 21
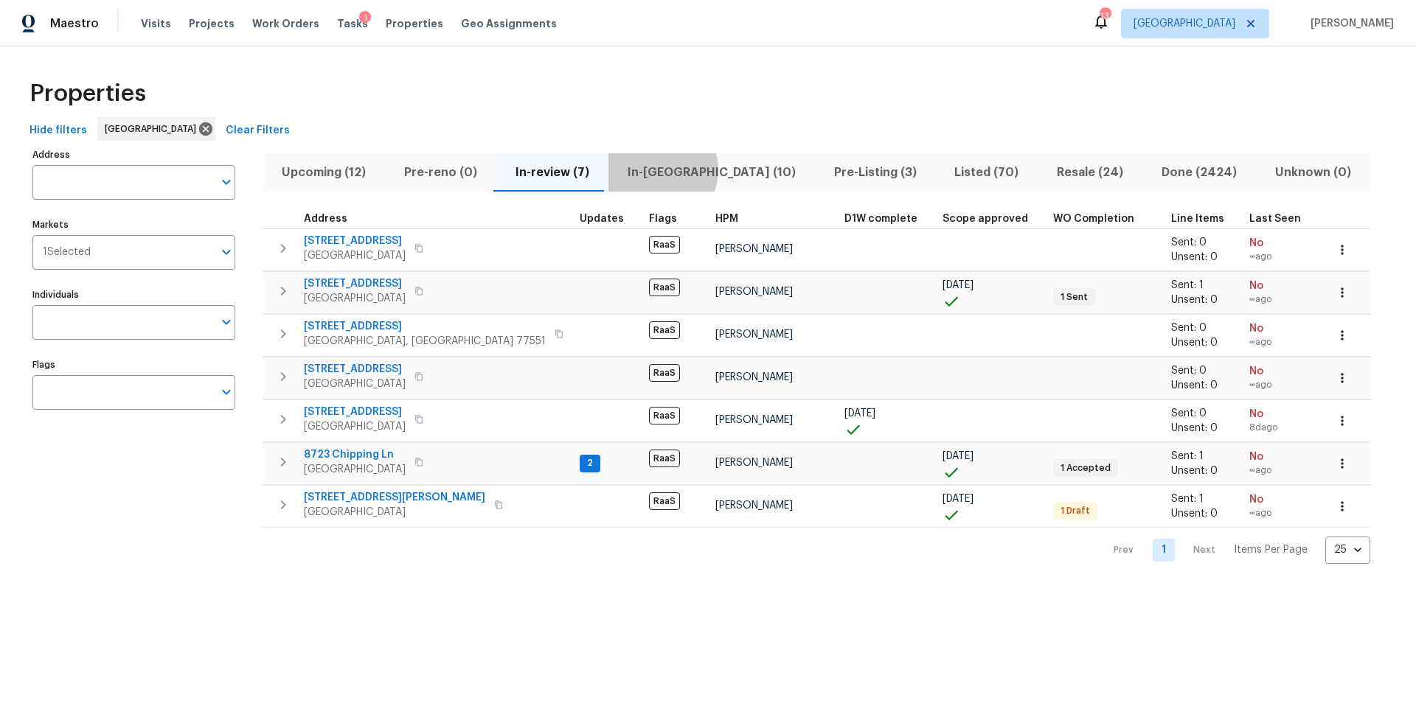
click at [652, 170] on span "In-reno (10)" at bounding box center [711, 172] width 189 height 21
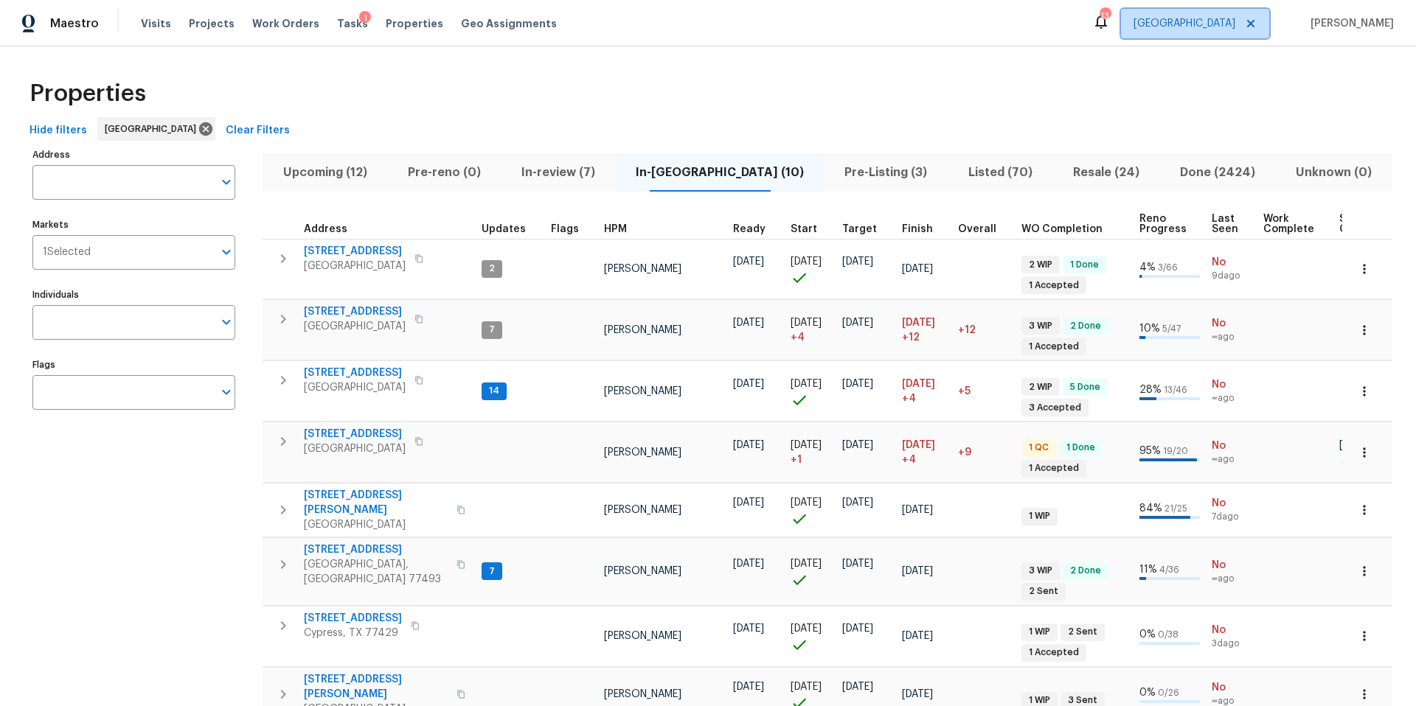
click at [1235, 29] on span "[GEOGRAPHIC_DATA]" at bounding box center [1184, 23] width 102 height 15
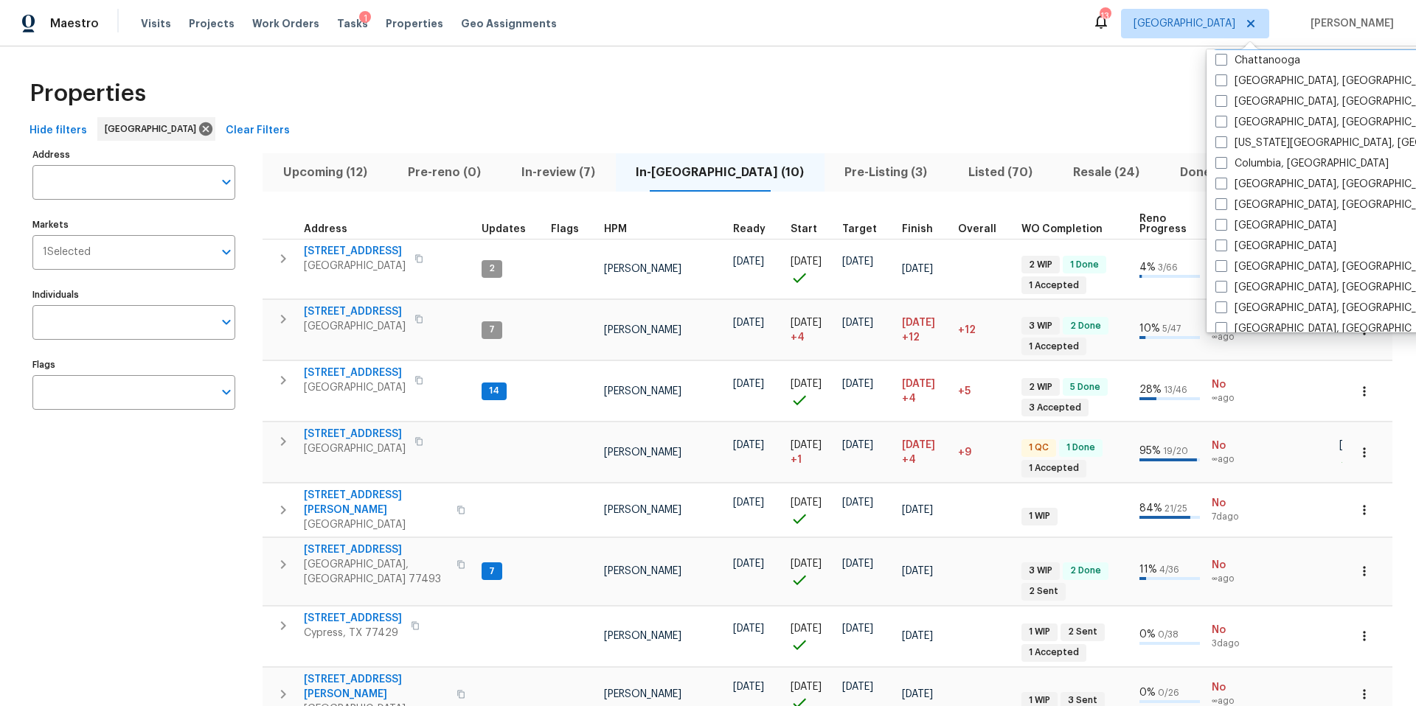
scroll to position [264, 0]
click at [633, 104] on div "Properties" at bounding box center [708, 93] width 1369 height 47
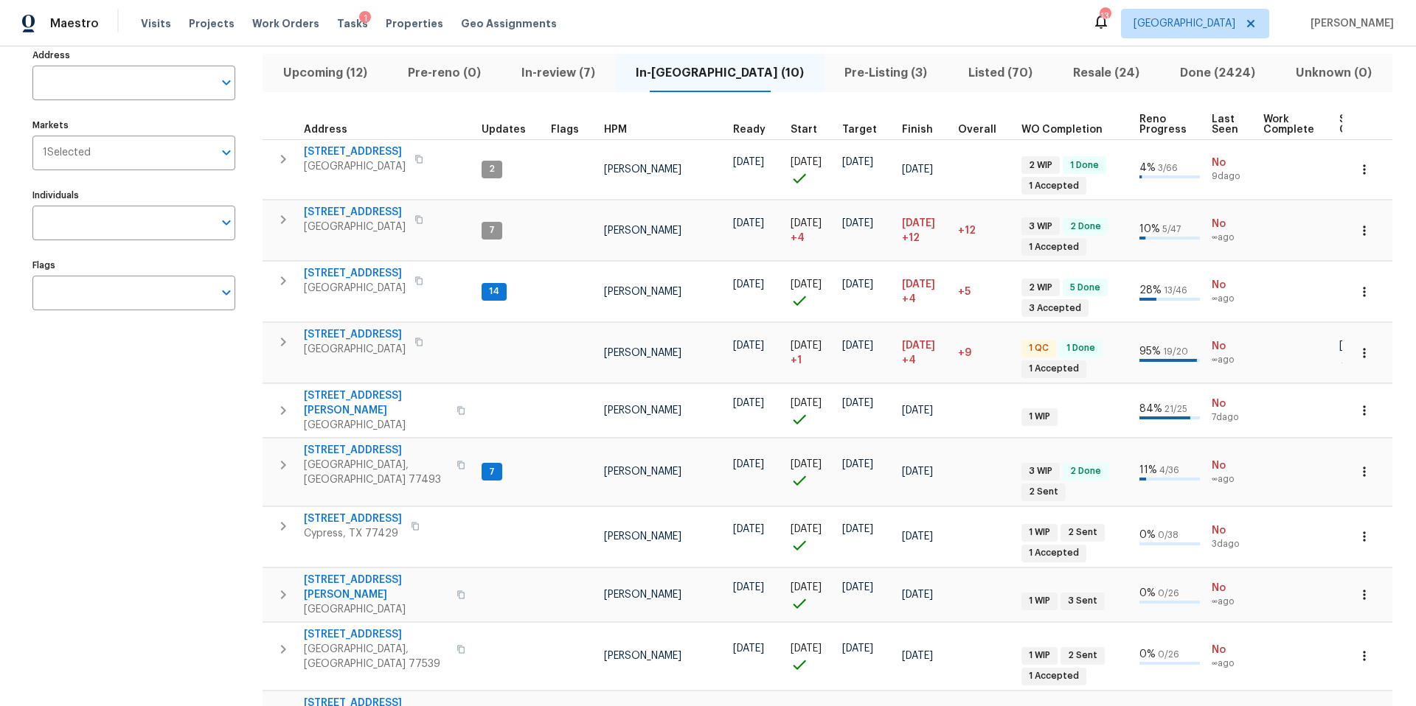
scroll to position [100, 0]
click at [366, 212] on span "[STREET_ADDRESS]" at bounding box center [355, 211] width 102 height 15
click at [151, 25] on span "Visits" at bounding box center [156, 23] width 30 height 15
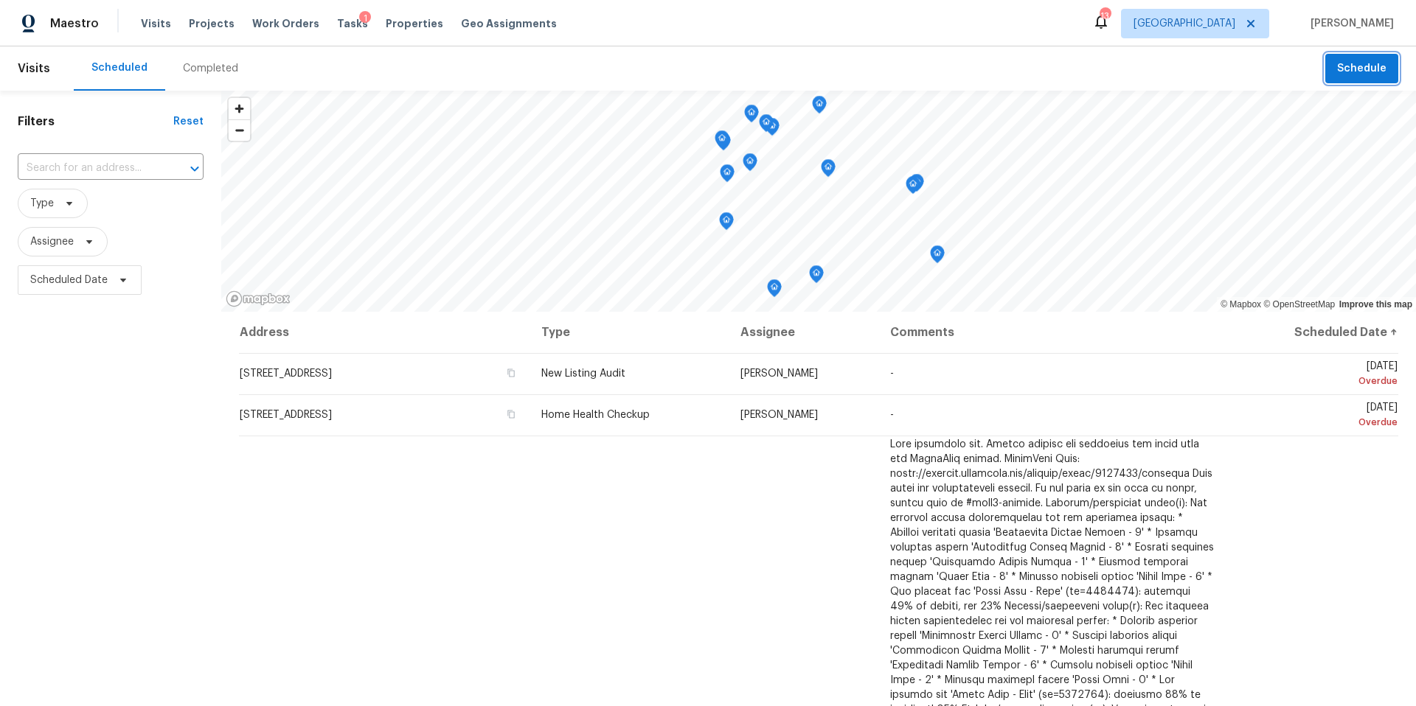
click at [1362, 66] on span "Schedule" at bounding box center [1361, 69] width 49 height 18
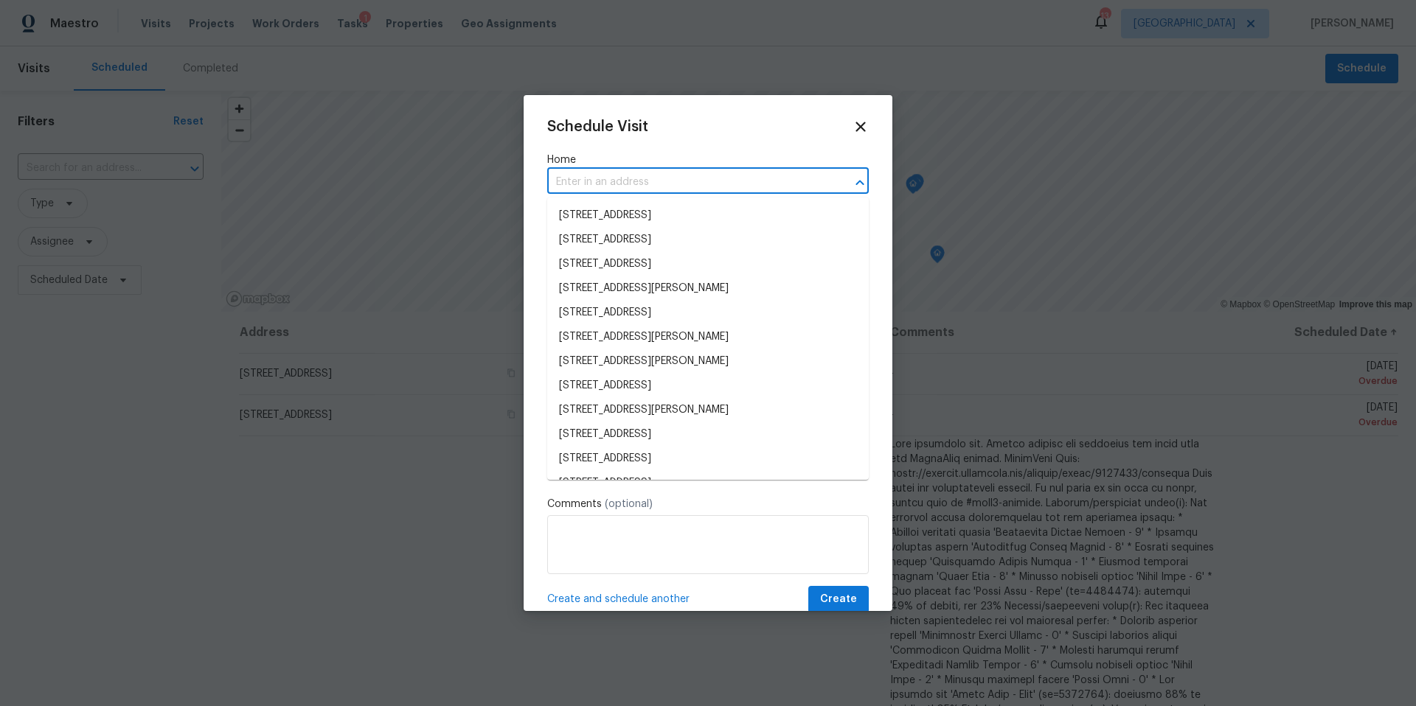
click at [705, 182] on input "text" at bounding box center [687, 182] width 280 height 23
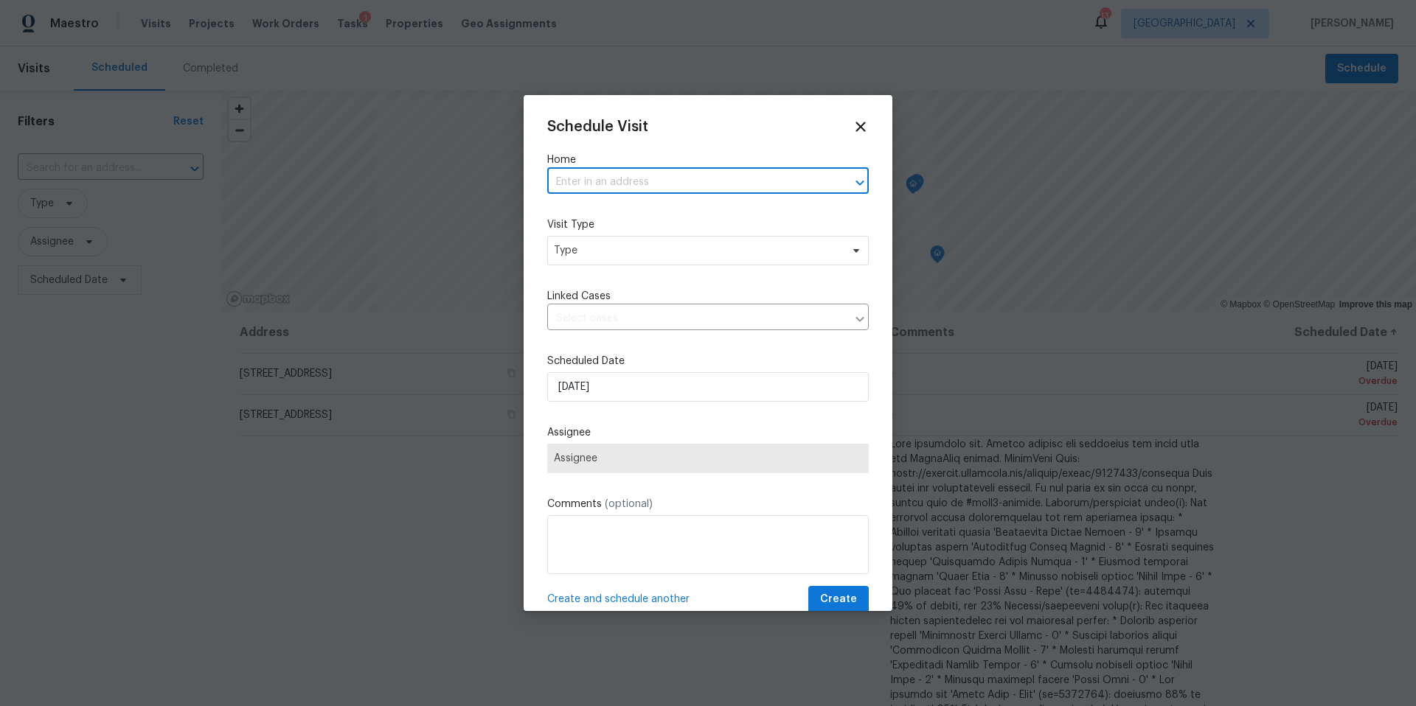
paste input "6719 Trimstone Dr, Pasadena, TX 77505"
type input "6719 Trimstone Dr, Pasadena, TX 77505"
click at [667, 218] on li "6719 Trimstone Dr, Pasadena, TX 77505" at bounding box center [708, 216] width 322 height 24
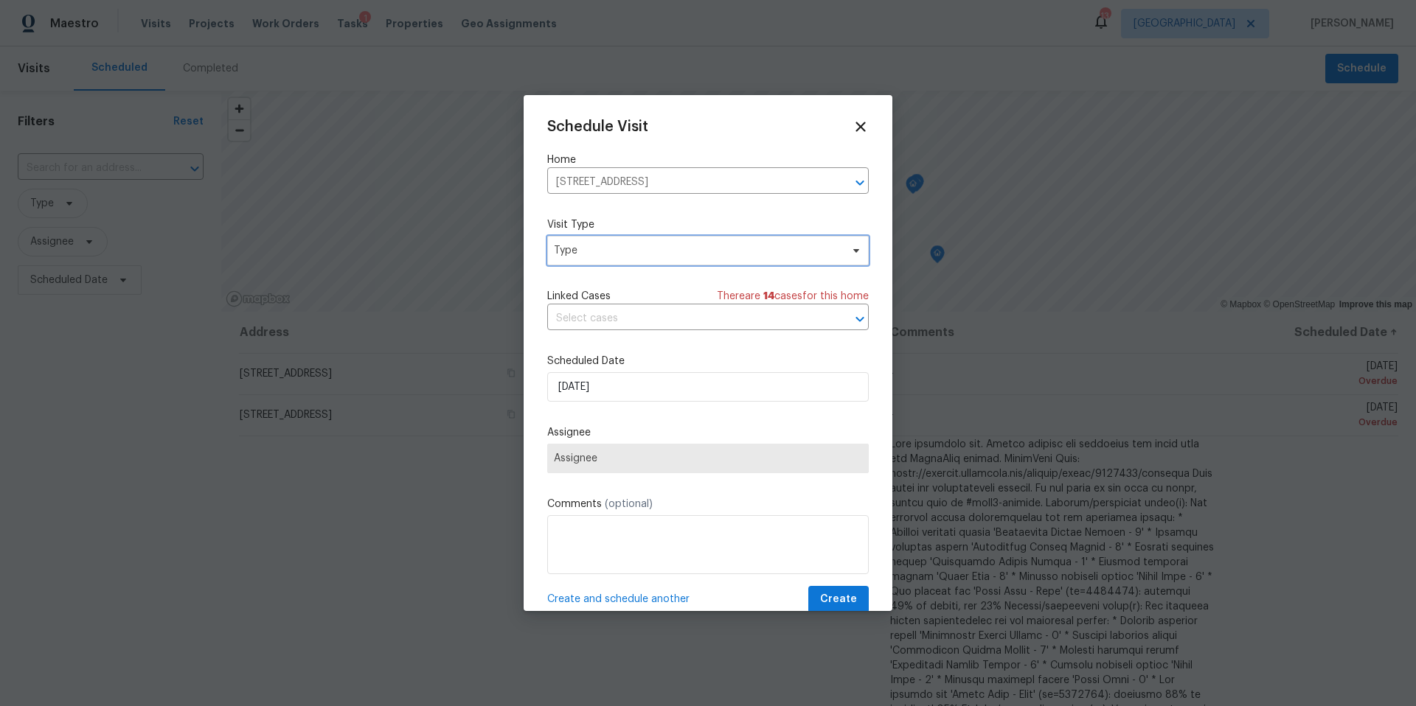
click at [636, 249] on span "Type" at bounding box center [697, 250] width 287 height 15
type input "Prog"
click at [575, 343] on div "Progress" at bounding box center [577, 341] width 43 height 15
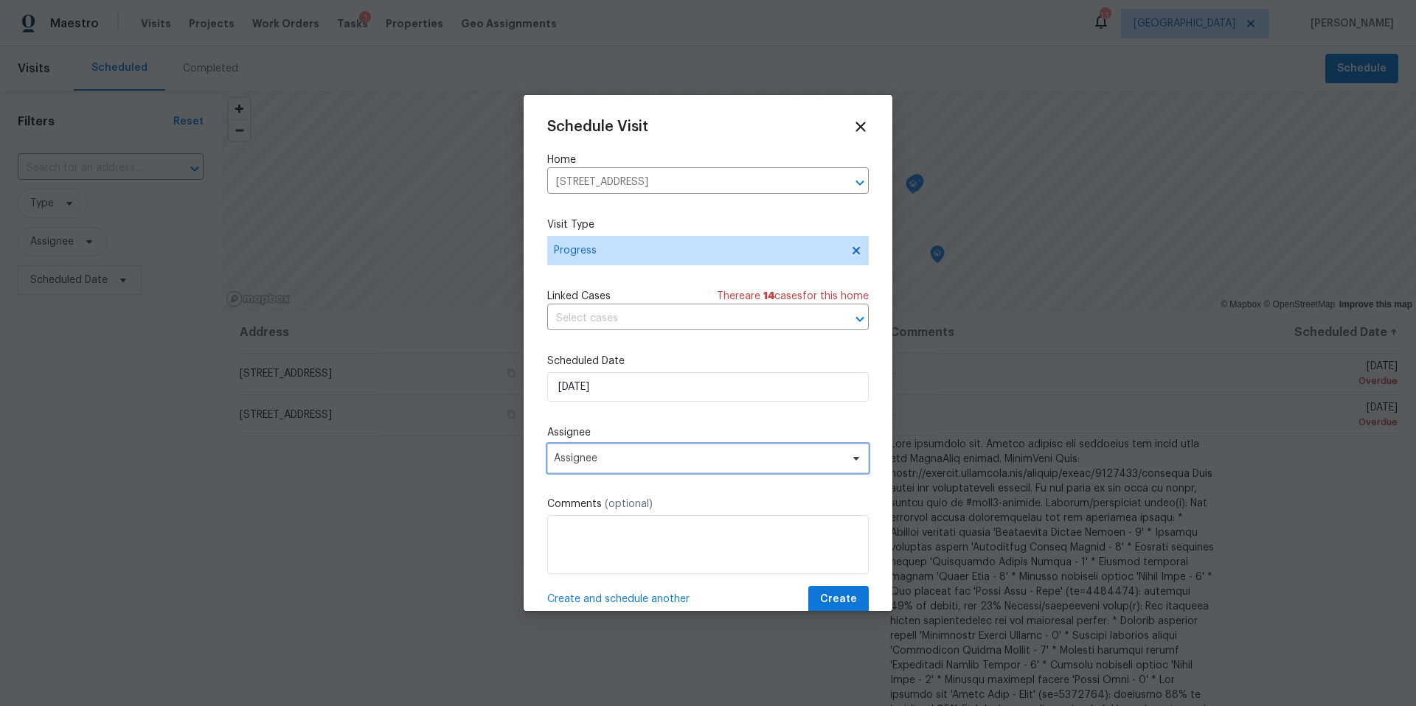
click at [580, 462] on span "Assignee" at bounding box center [698, 459] width 289 height 12
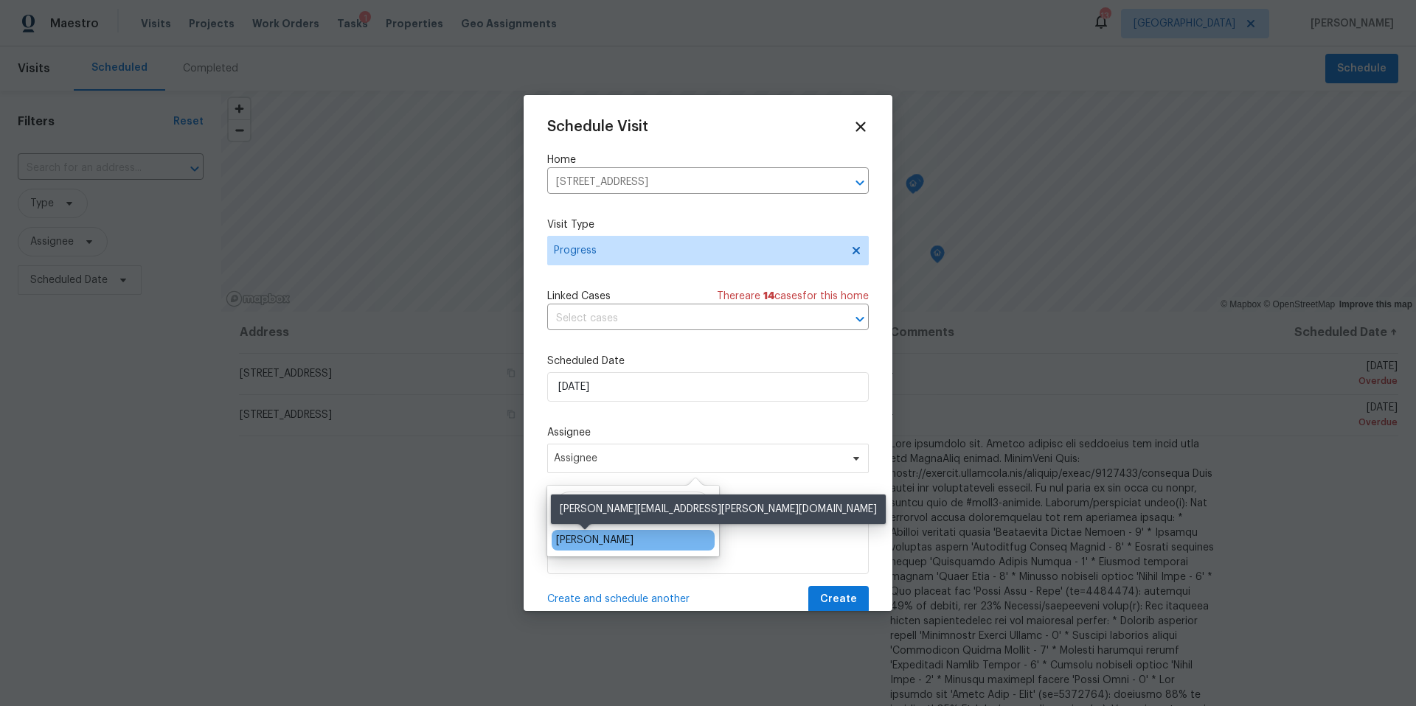
type input "lui"
click at [564, 536] on div "[PERSON_NAME]" at bounding box center [594, 540] width 77 height 15
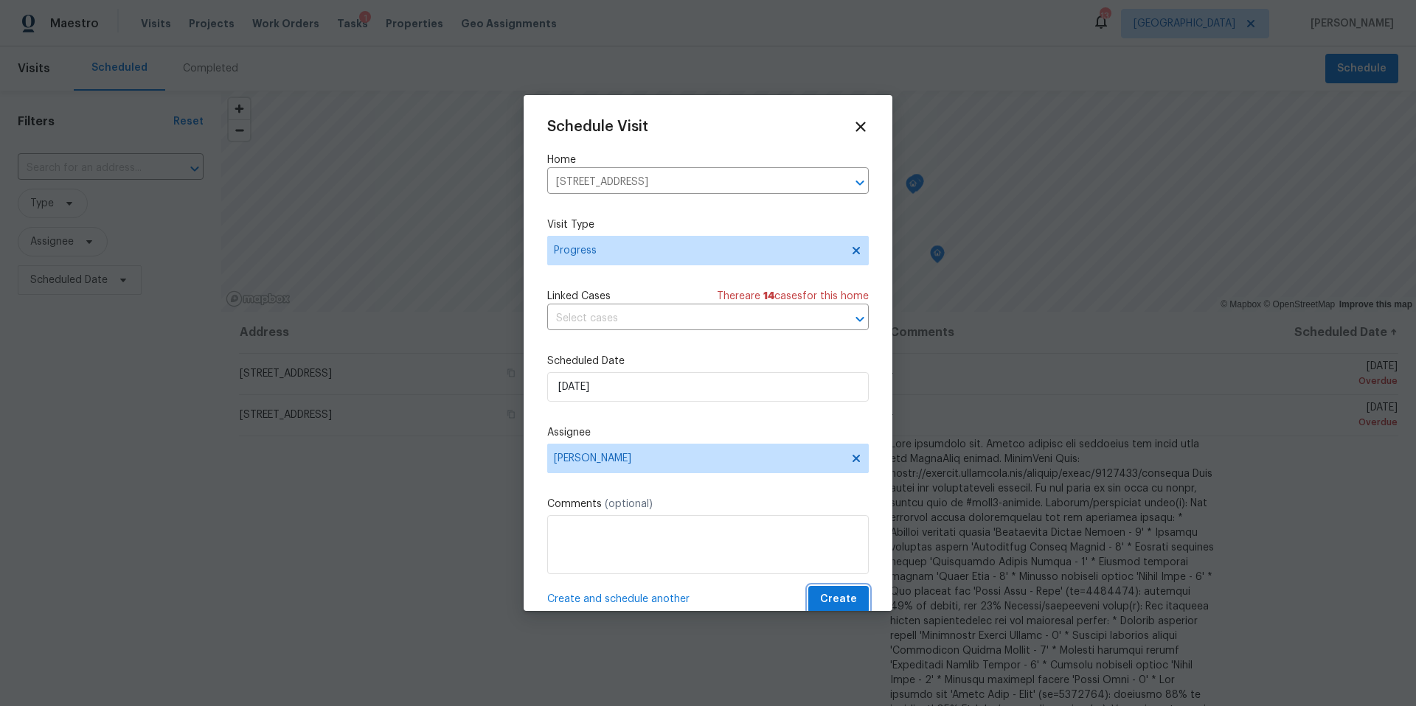
click at [831, 604] on span "Create" at bounding box center [838, 600] width 37 height 18
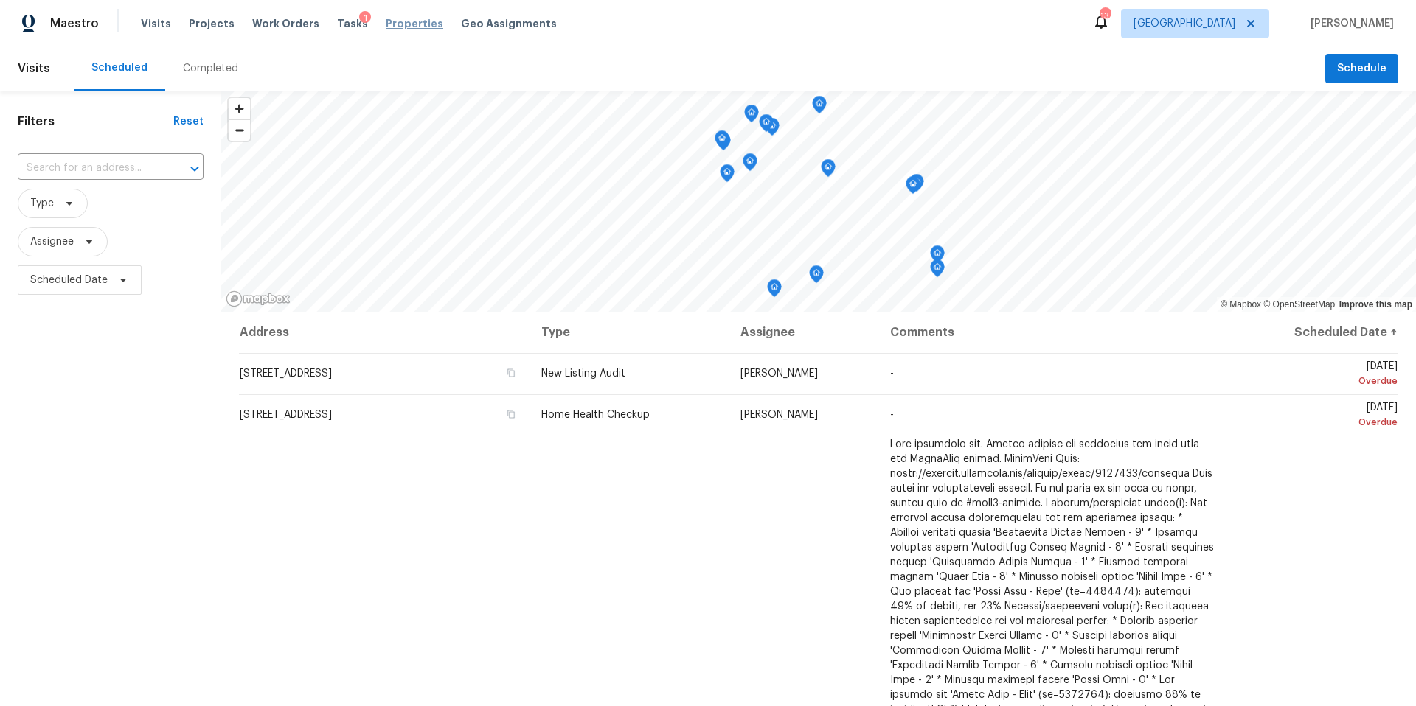
click at [398, 28] on span "Properties" at bounding box center [415, 23] width 58 height 15
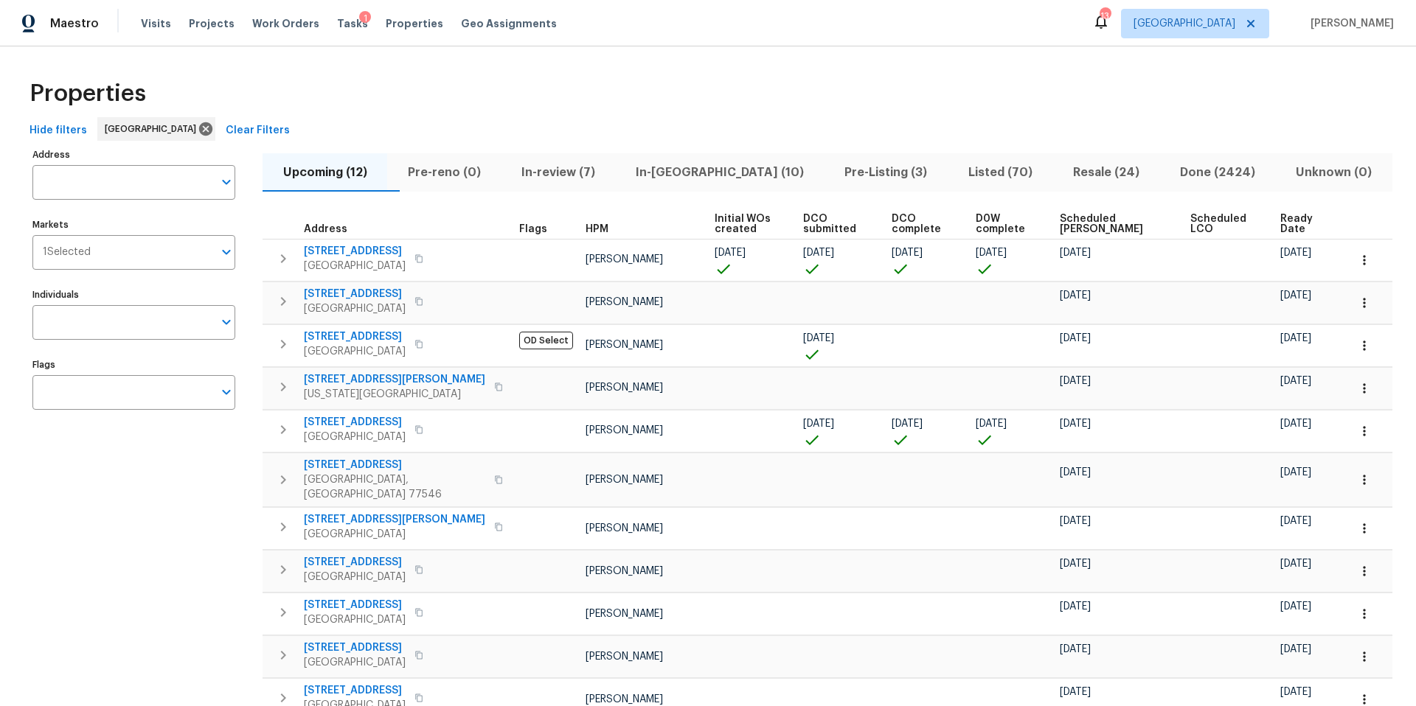
click at [684, 174] on span "In-reno (10)" at bounding box center [720, 172] width 191 height 21
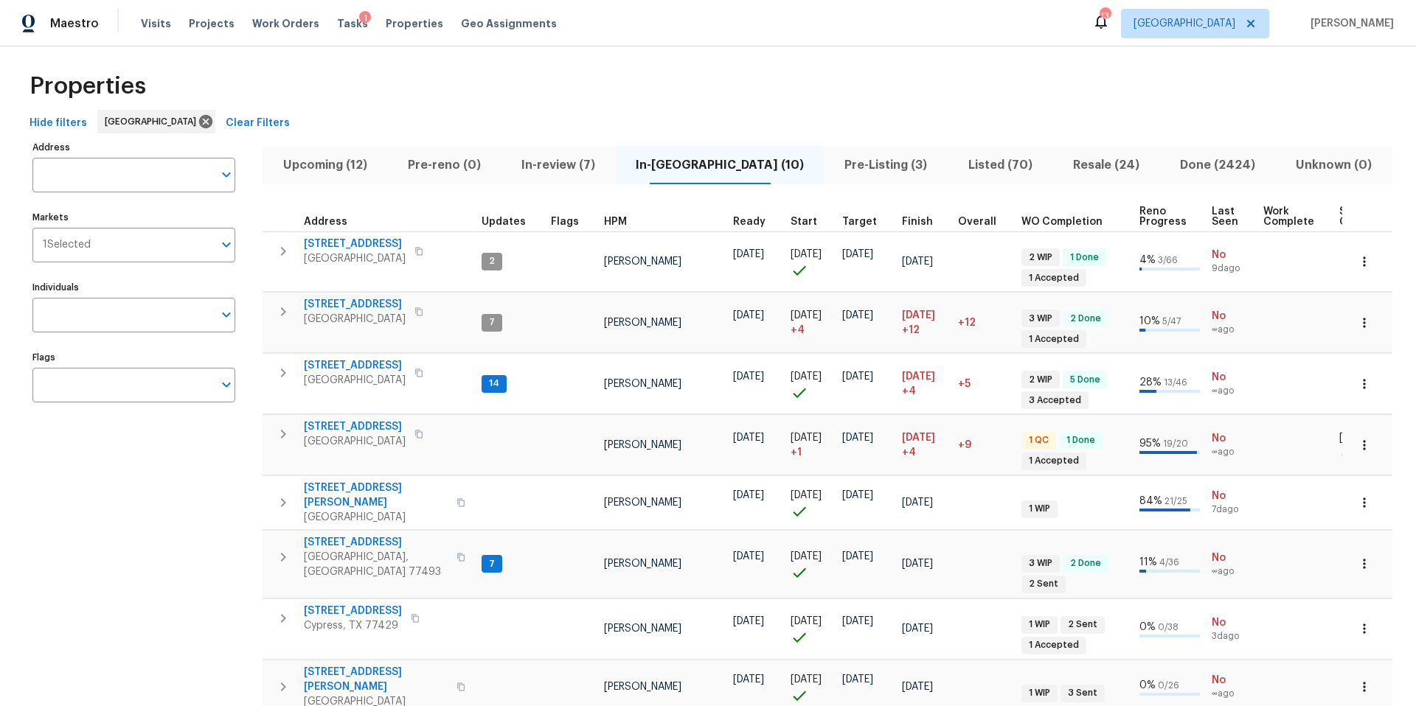
scroll to position [13, 0]
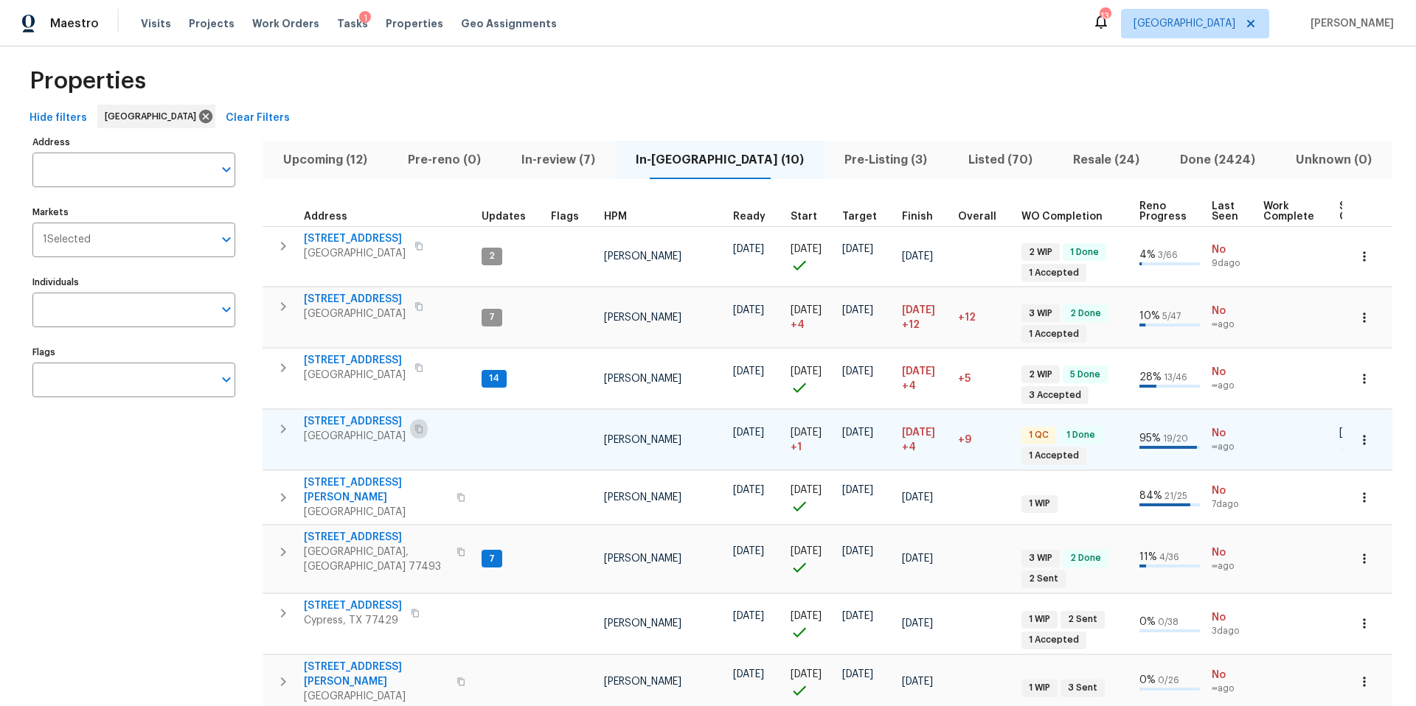
click at [422, 428] on icon "button" at bounding box center [418, 429] width 7 height 8
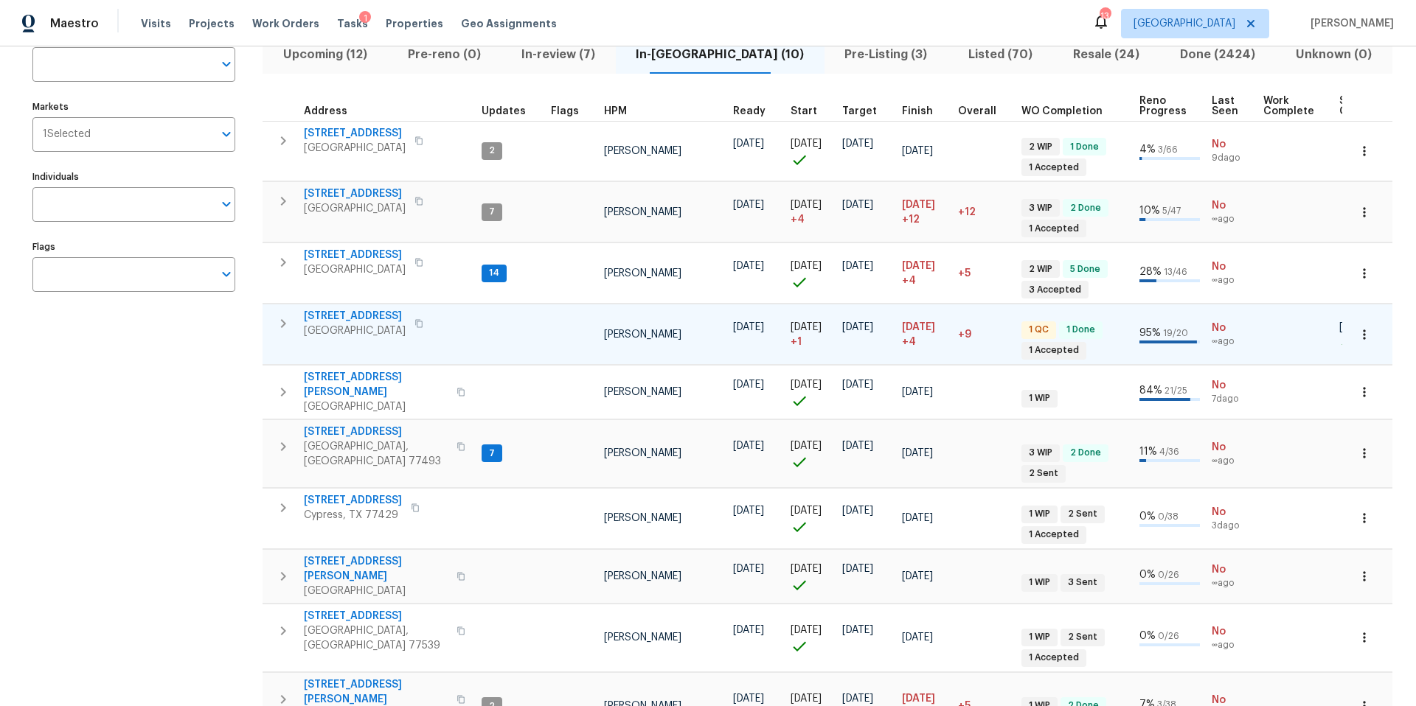
scroll to position [166, 0]
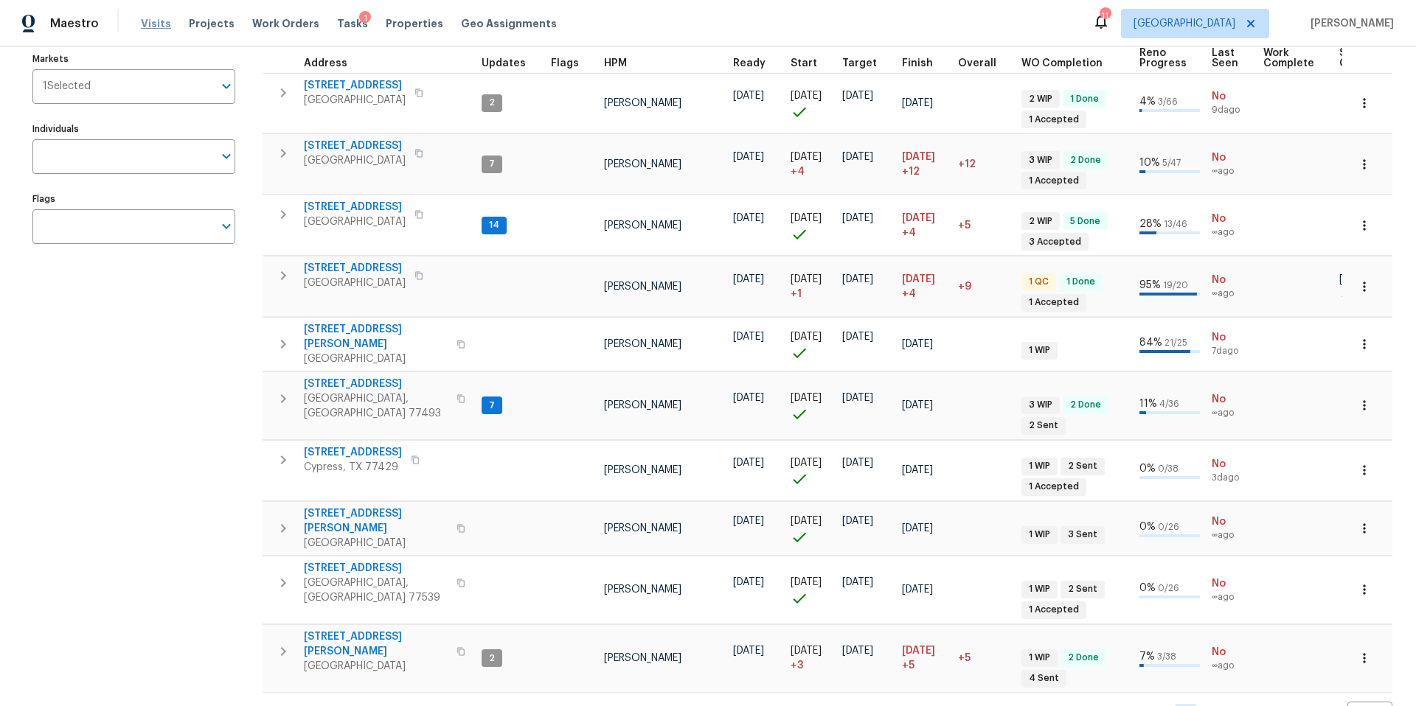
click at [161, 25] on span "Visits" at bounding box center [156, 23] width 30 height 15
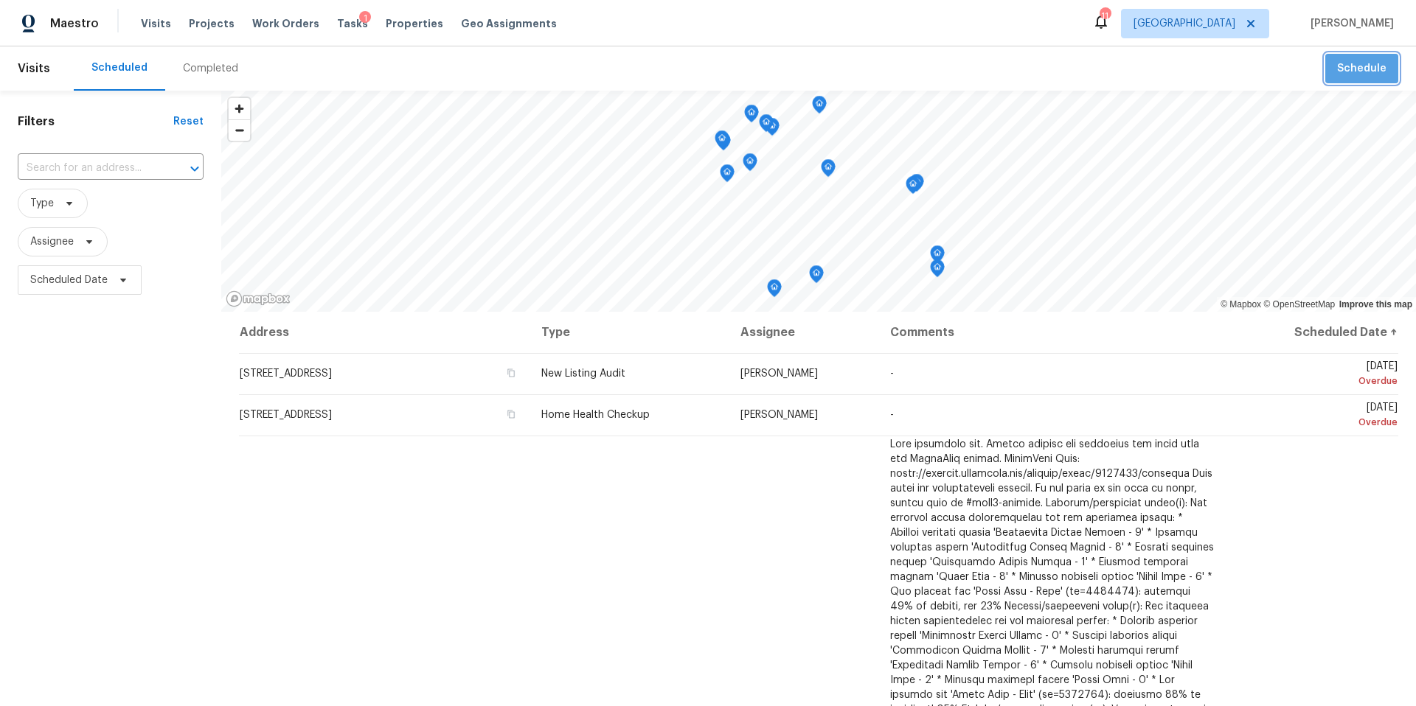
click at [1371, 60] on span "Schedule" at bounding box center [1361, 69] width 49 height 18
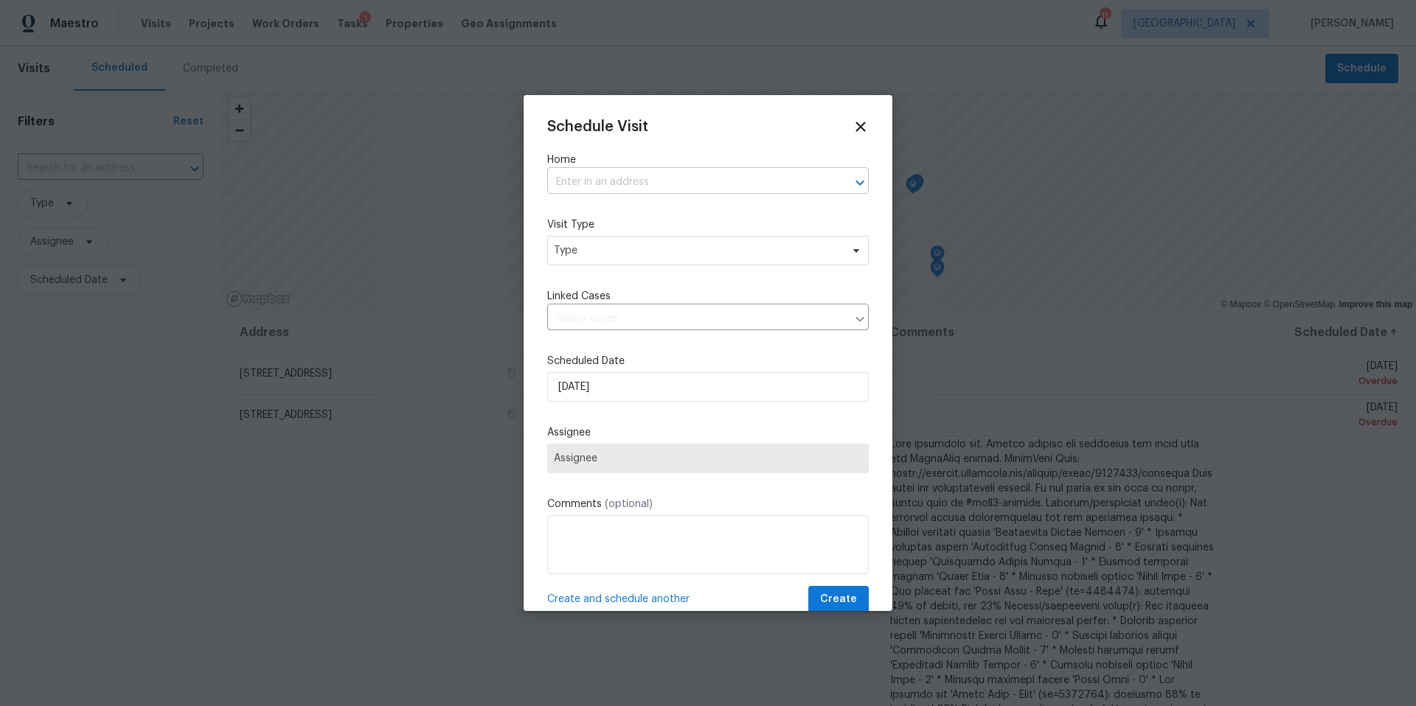
click at [626, 190] on input "text" at bounding box center [687, 182] width 280 height 23
type input "3201"
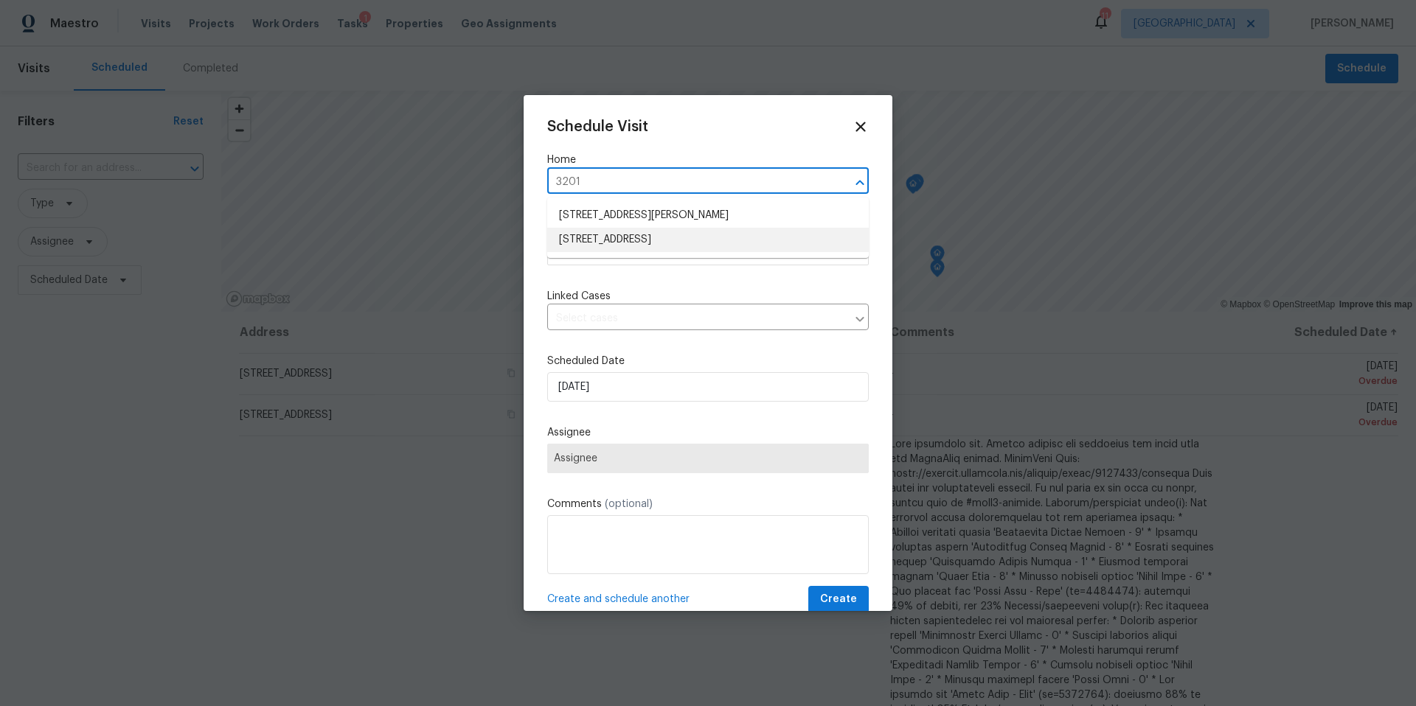
click at [585, 244] on li "3201 Brookhollow Dr, Deer Park, TX 77536" at bounding box center [708, 240] width 322 height 24
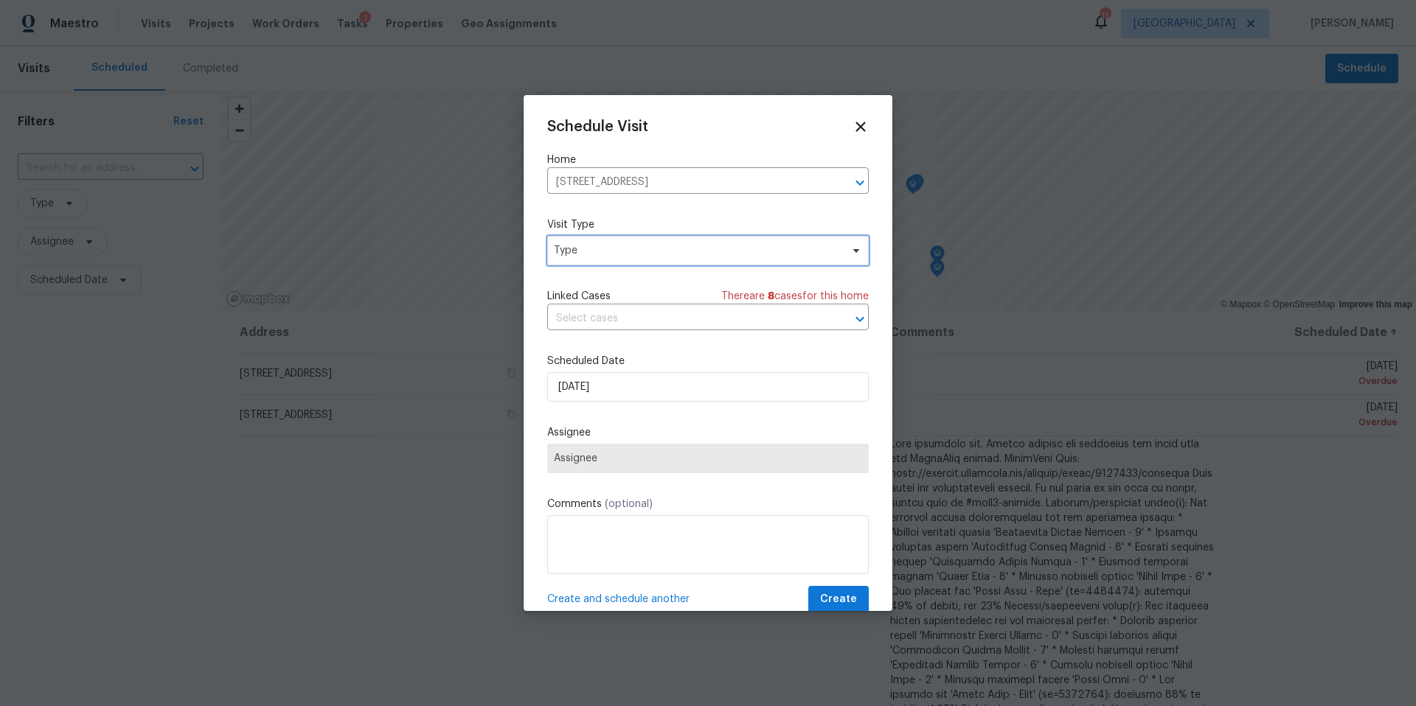
click at [605, 248] on span "Type" at bounding box center [697, 250] width 287 height 15
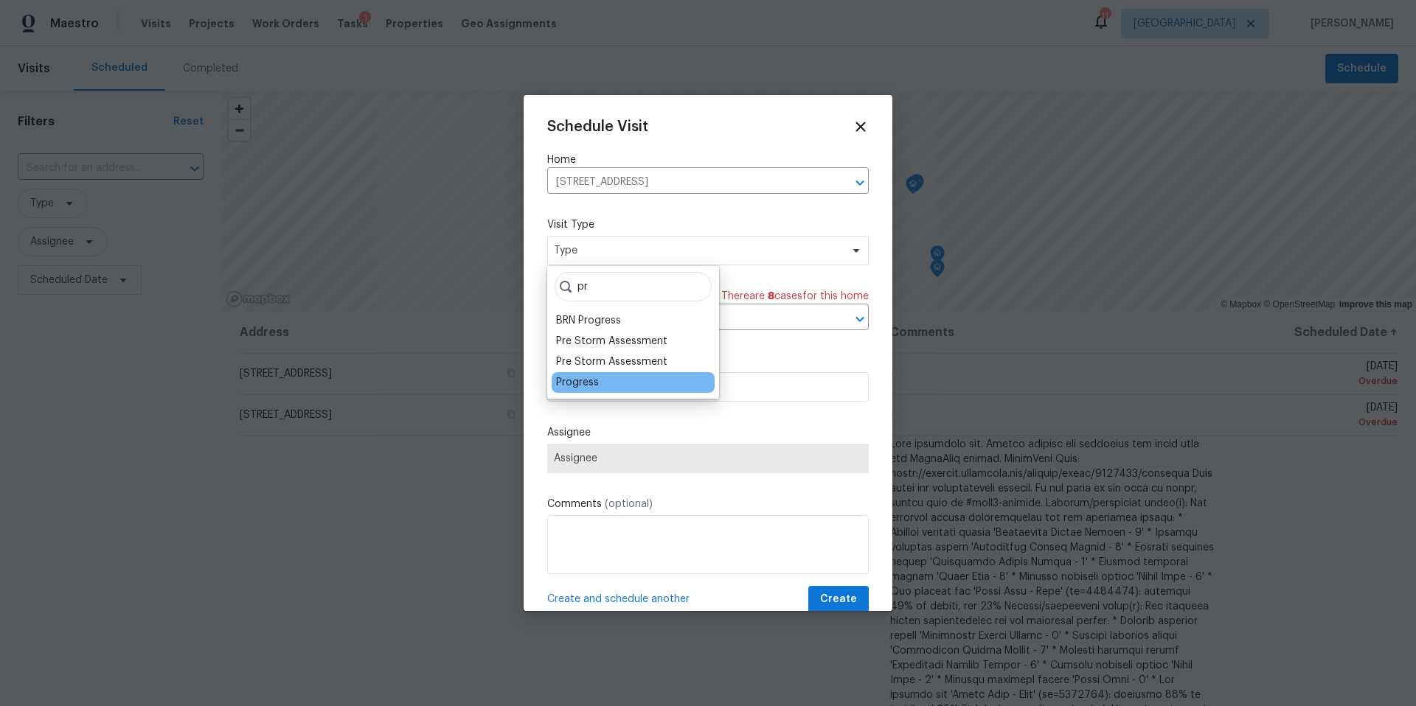
type input "pr"
click at [581, 383] on div "Progress" at bounding box center [577, 382] width 43 height 15
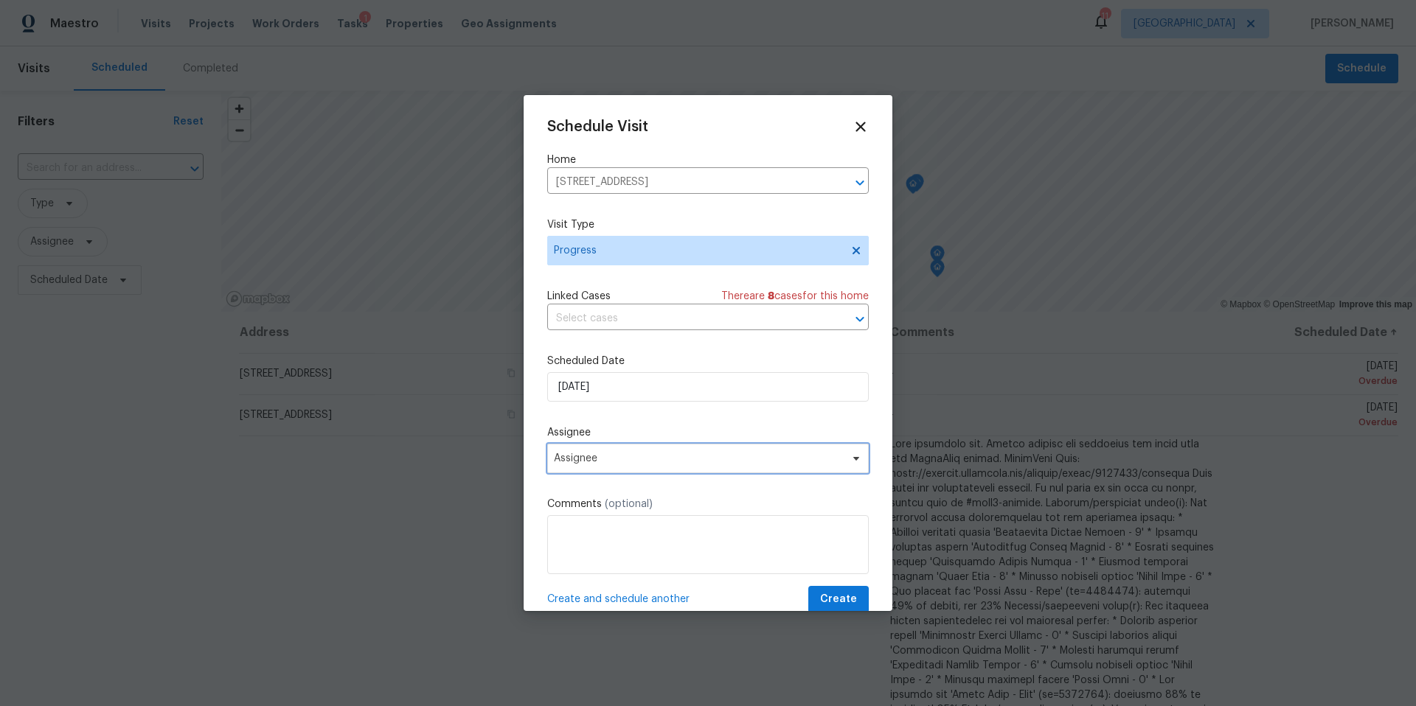
click at [625, 462] on span "Assignee" at bounding box center [698, 459] width 289 height 12
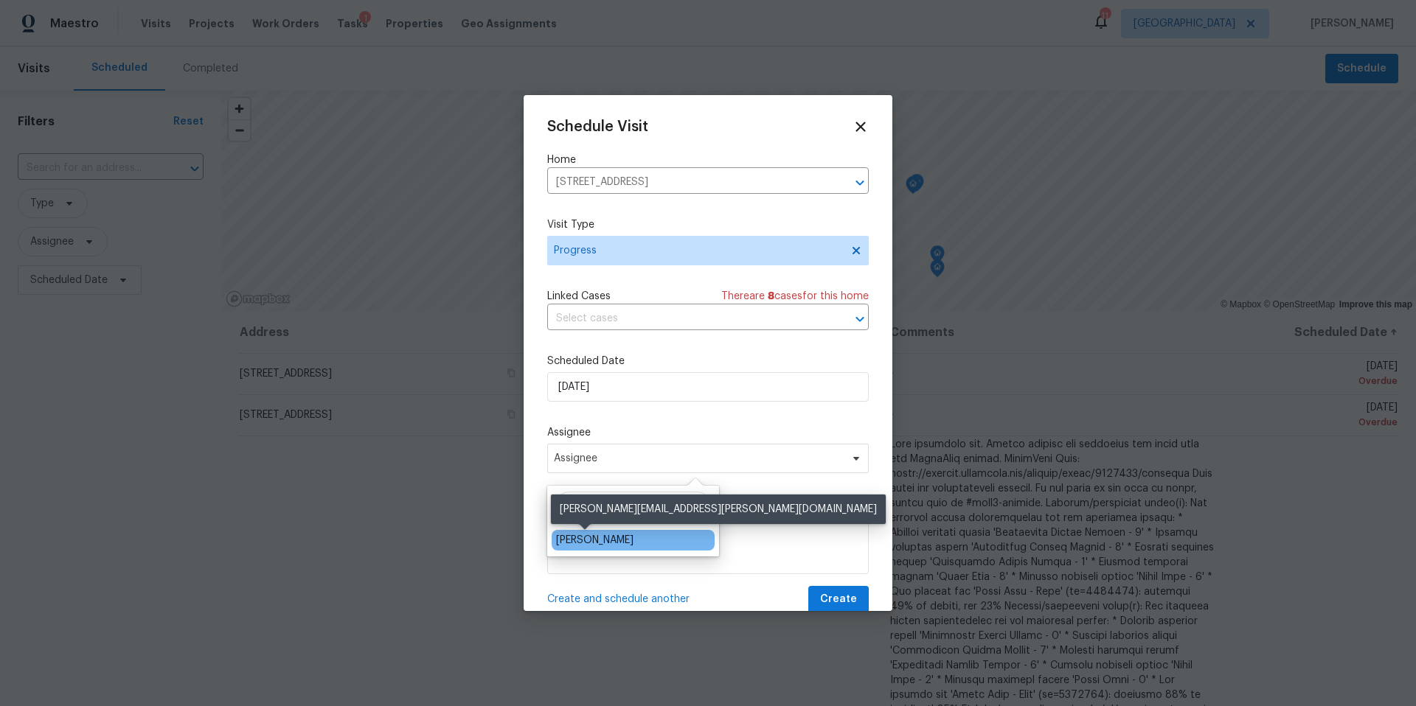
type input "luis"
click at [591, 542] on div "[PERSON_NAME]" at bounding box center [594, 540] width 77 height 15
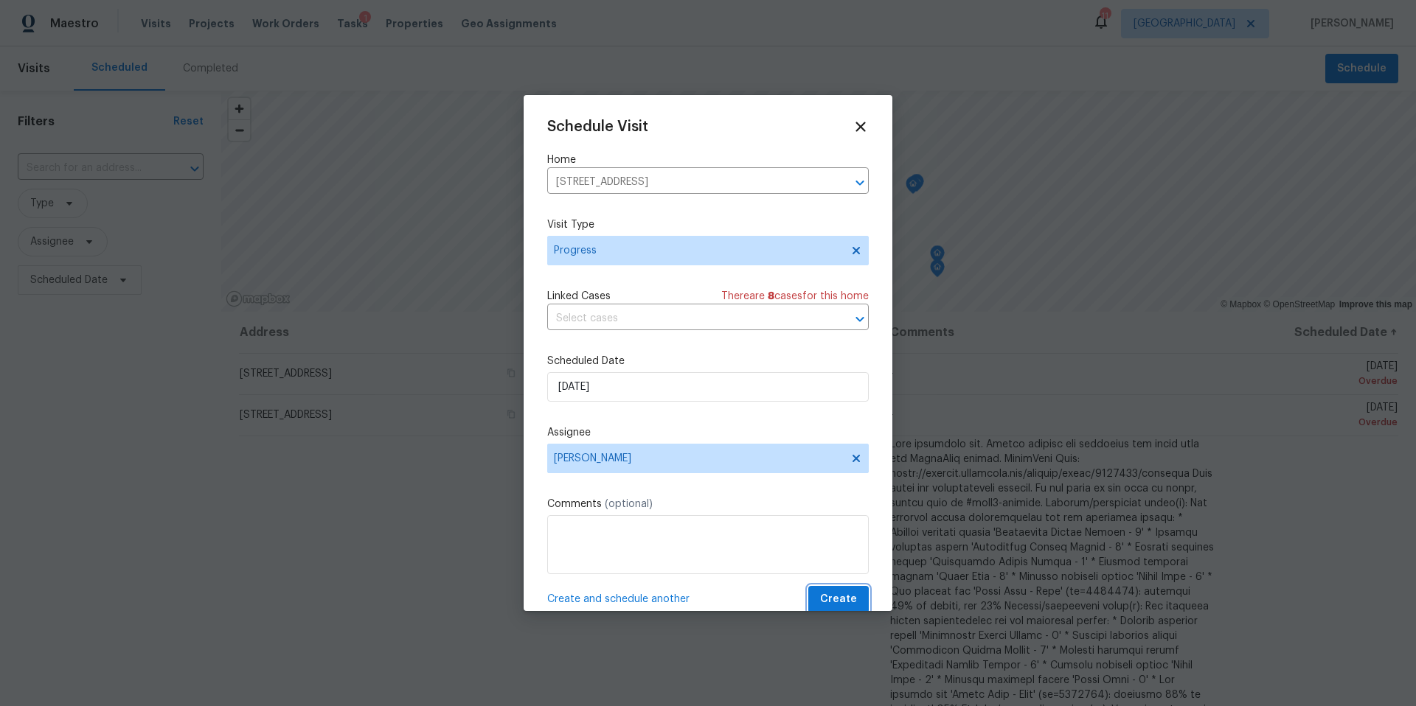
click at [827, 594] on span "Create" at bounding box center [838, 600] width 37 height 18
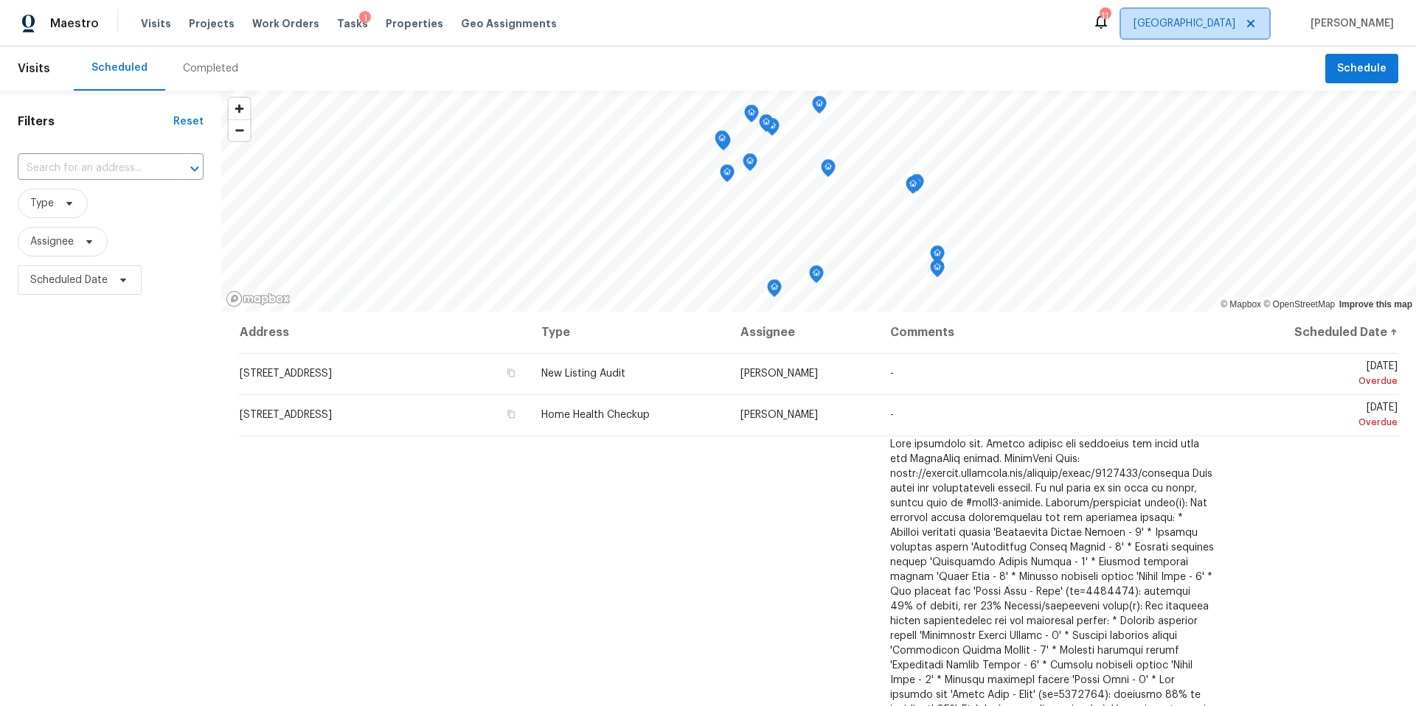
click at [1235, 21] on span "[GEOGRAPHIC_DATA]" at bounding box center [1184, 23] width 102 height 15
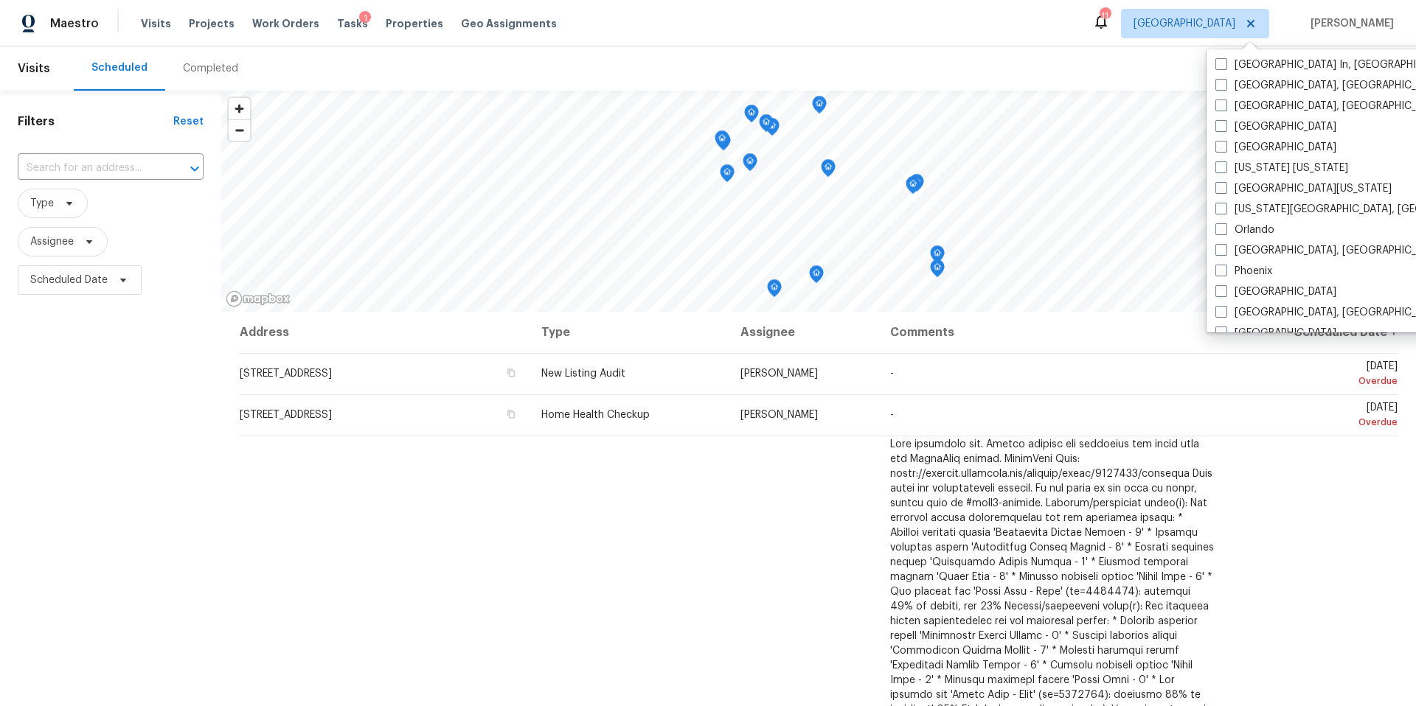
scroll to position [474, 0]
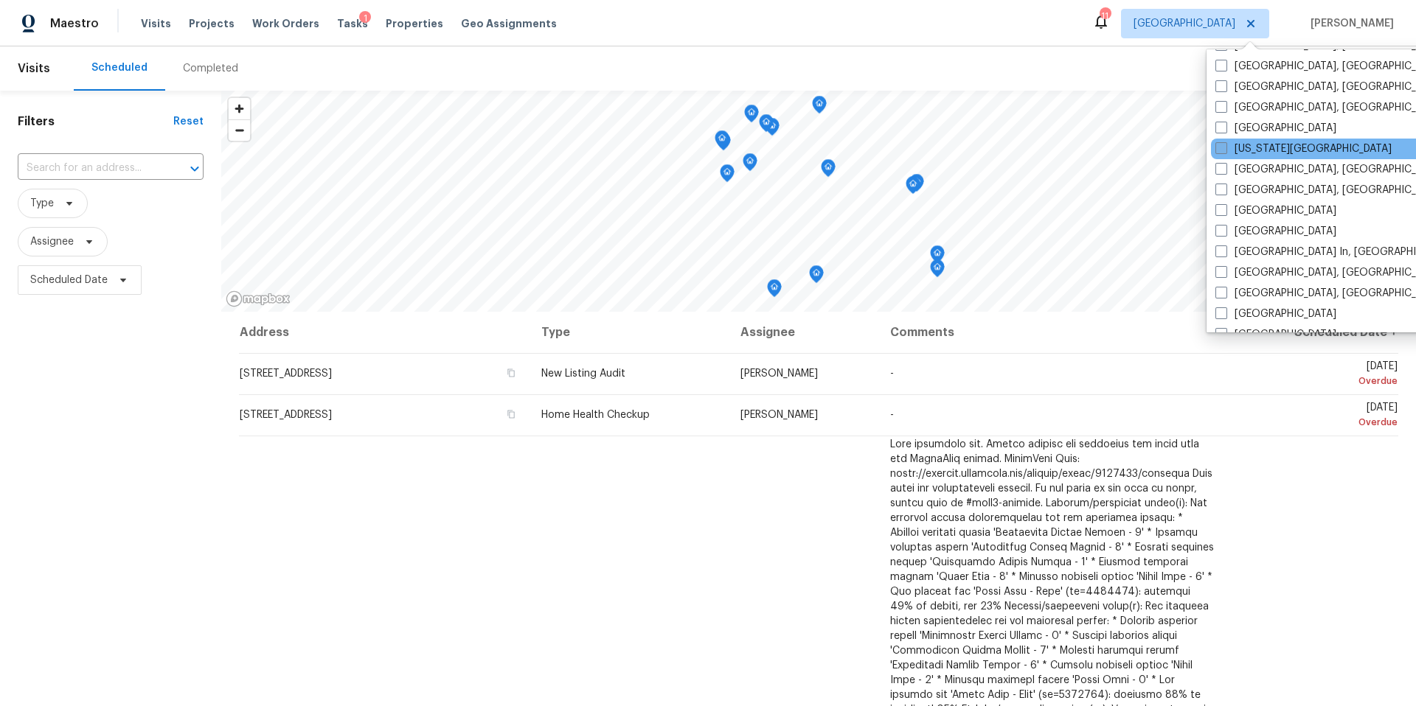
click at [1216, 147] on span at bounding box center [1221, 148] width 12 height 12
click at [1216, 147] on input "Kansas City" at bounding box center [1220, 147] width 10 height 10
checkbox input "true"
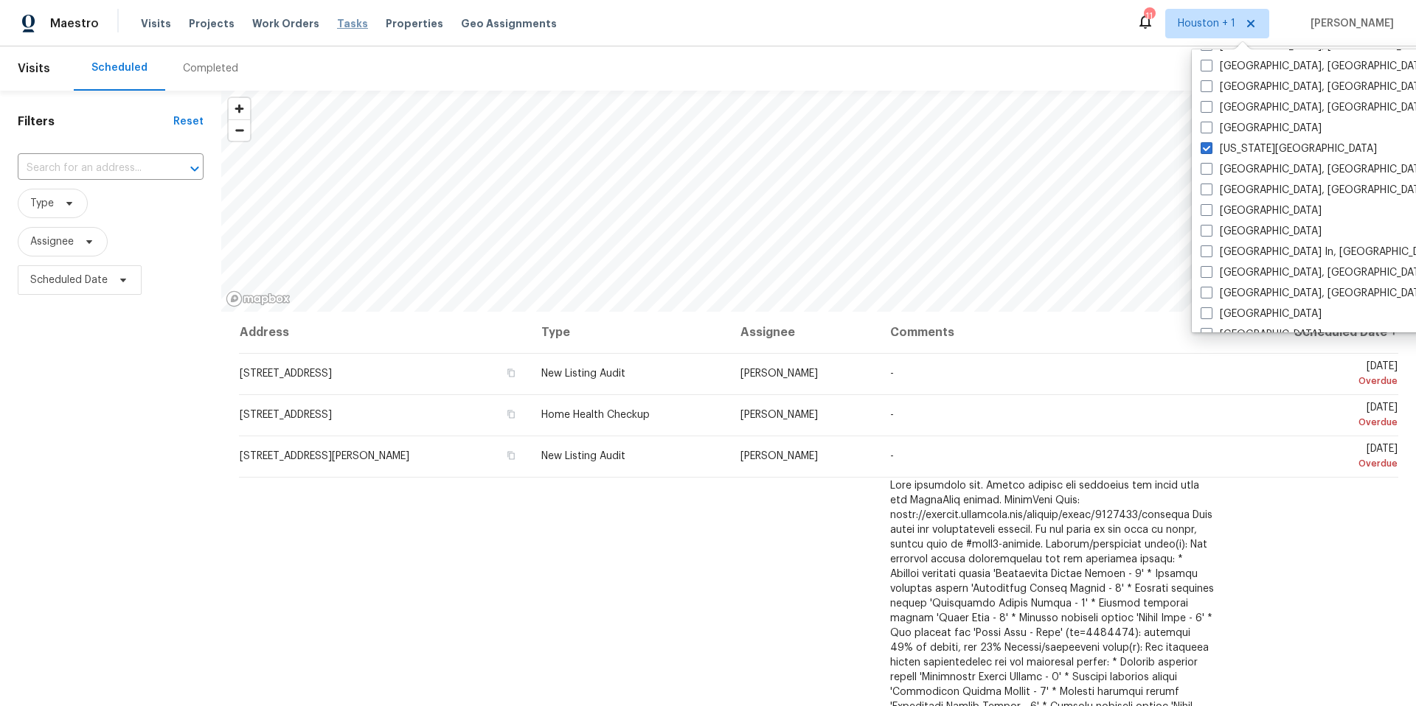
click at [337, 27] on span "Tasks" at bounding box center [352, 23] width 31 height 10
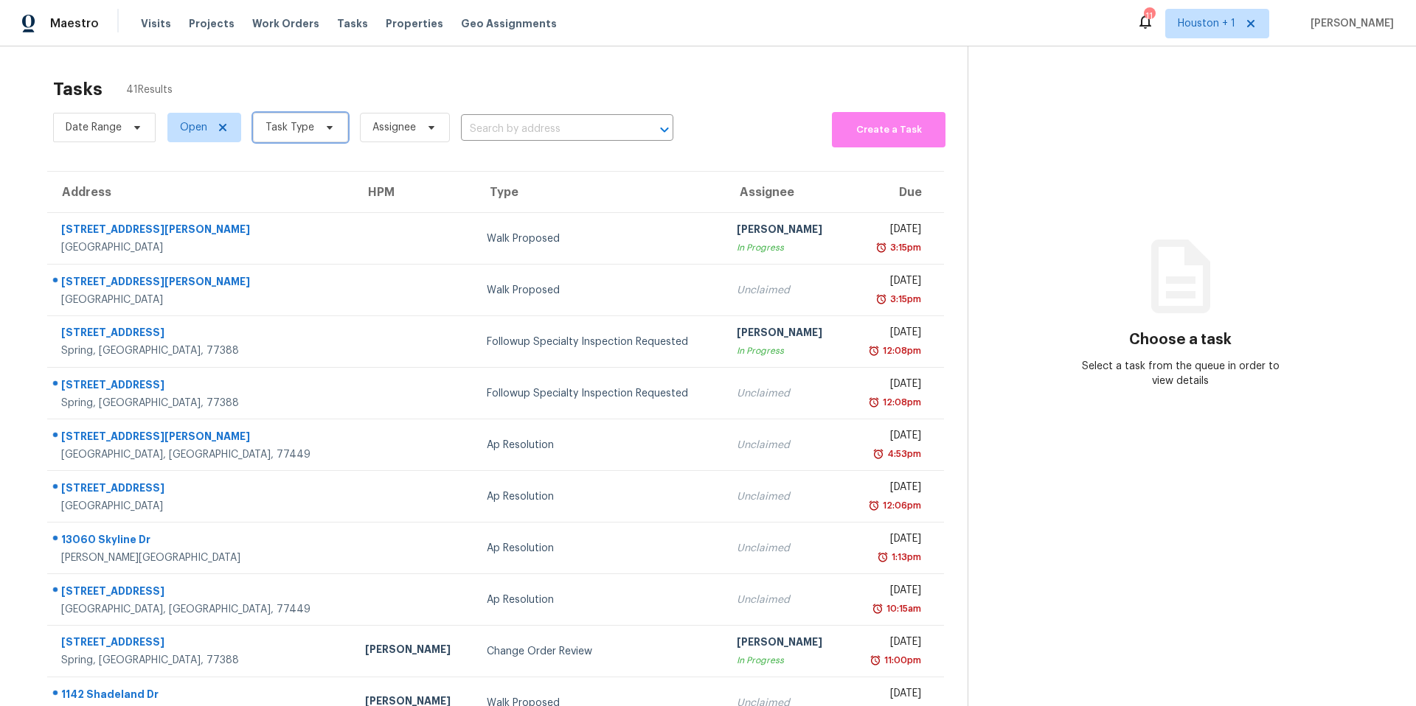
click at [302, 127] on span "Task Type" at bounding box center [289, 127] width 49 height 15
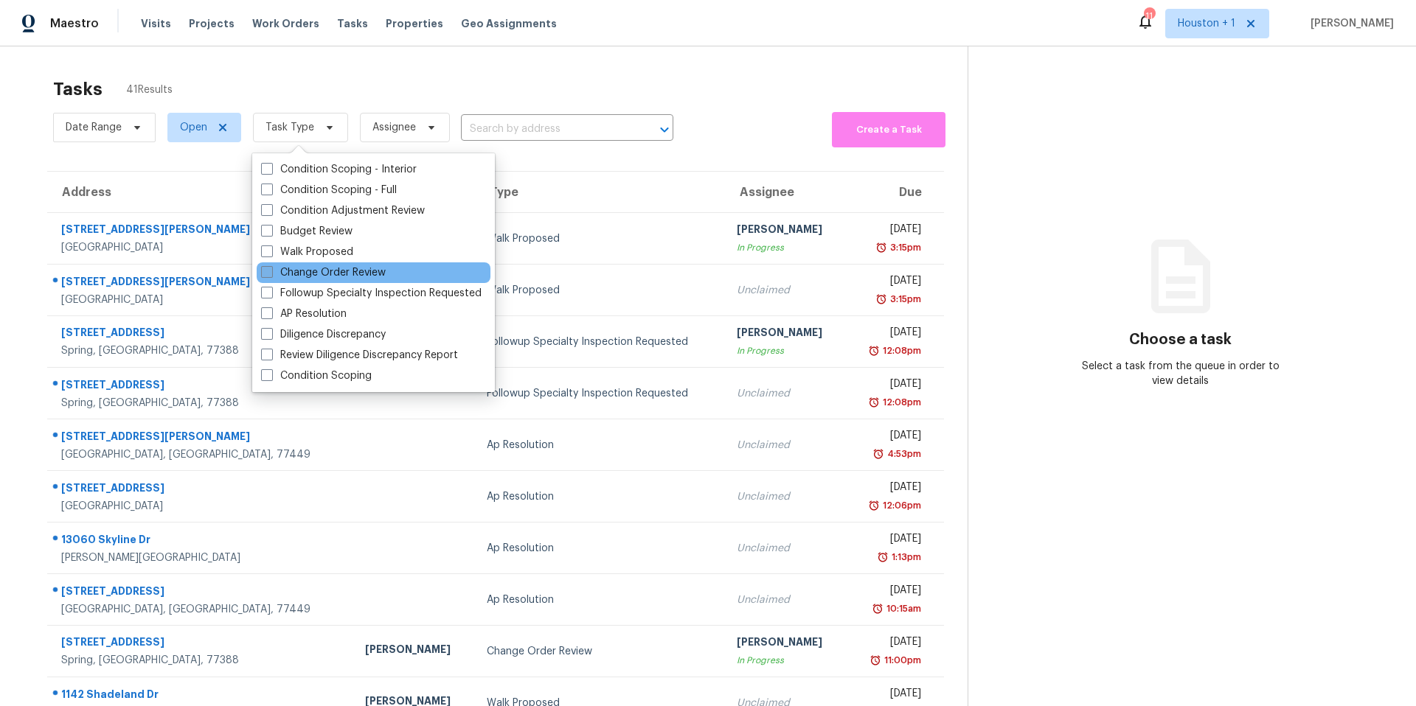
click at [296, 268] on label "Change Order Review" at bounding box center [323, 272] width 125 height 15
click at [271, 268] on input "Change Order Review" at bounding box center [266, 270] width 10 height 10
checkbox input "true"
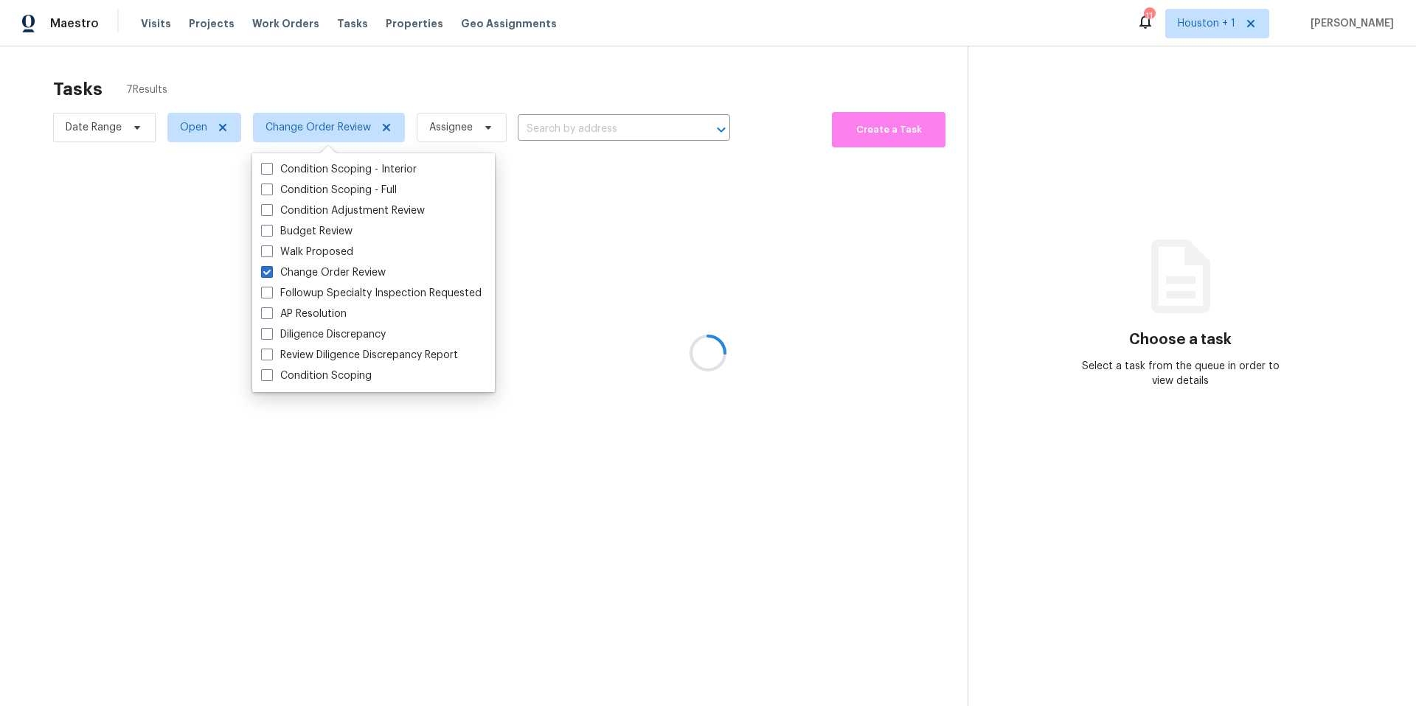
click at [319, 94] on div at bounding box center [708, 353] width 1416 height 706
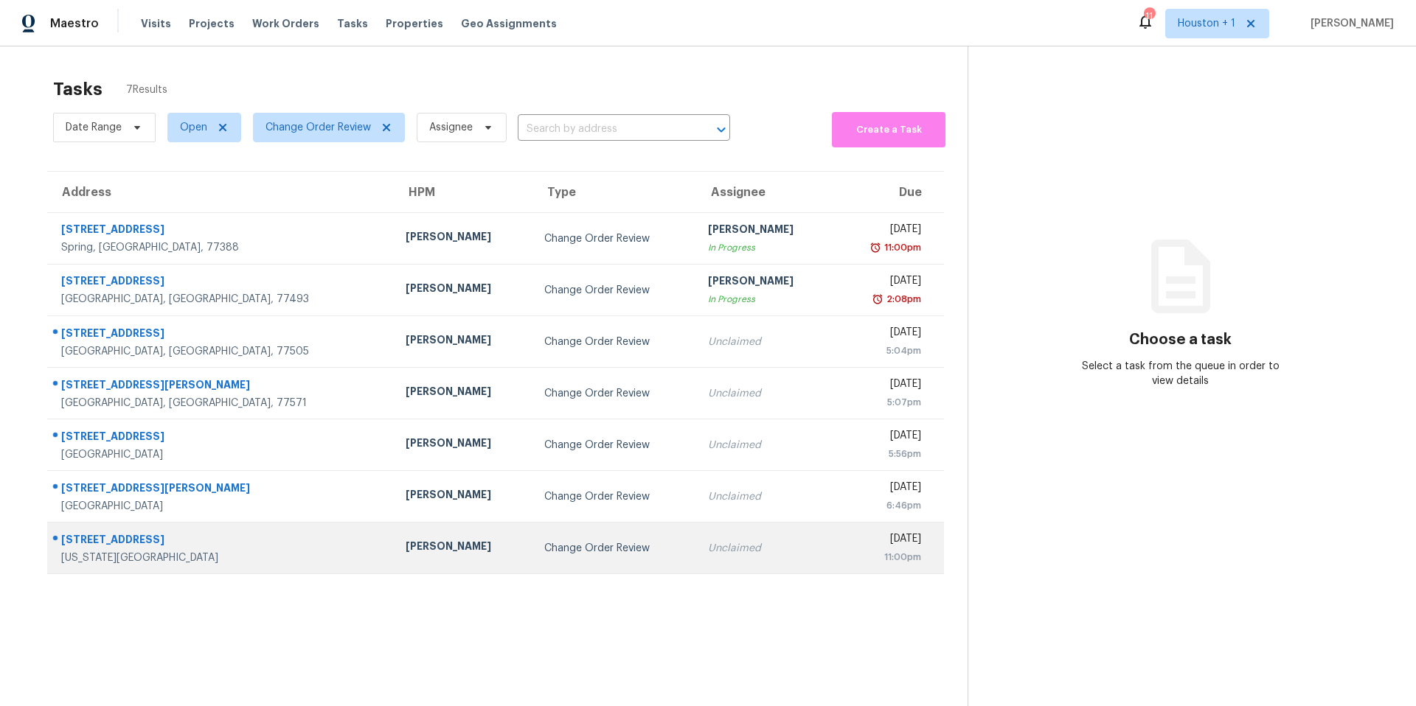
click at [406, 549] on div "Joshua Beatty" at bounding box center [463, 548] width 115 height 18
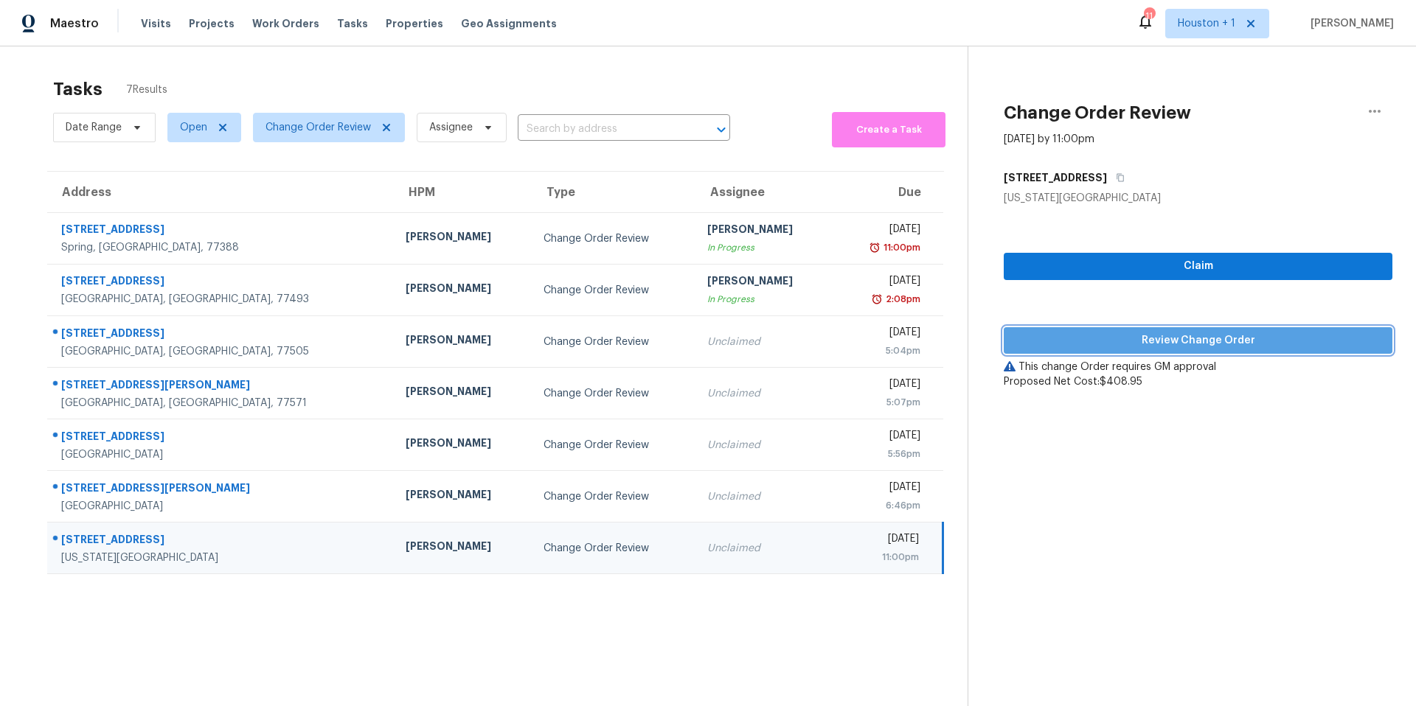
click at [1057, 346] on span "Review Change Order" at bounding box center [1197, 341] width 365 height 18
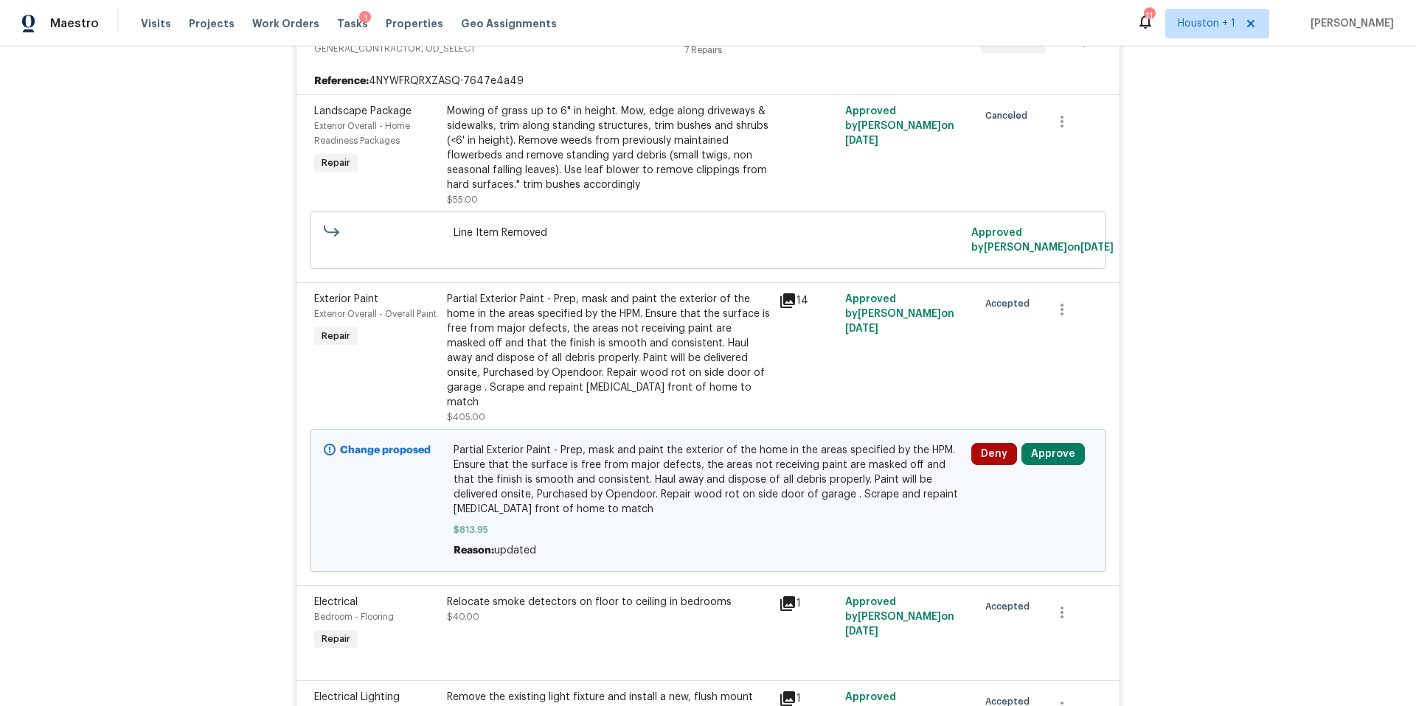
scroll to position [327, 0]
click at [1040, 442] on button "Approve" at bounding box center [1052, 453] width 63 height 22
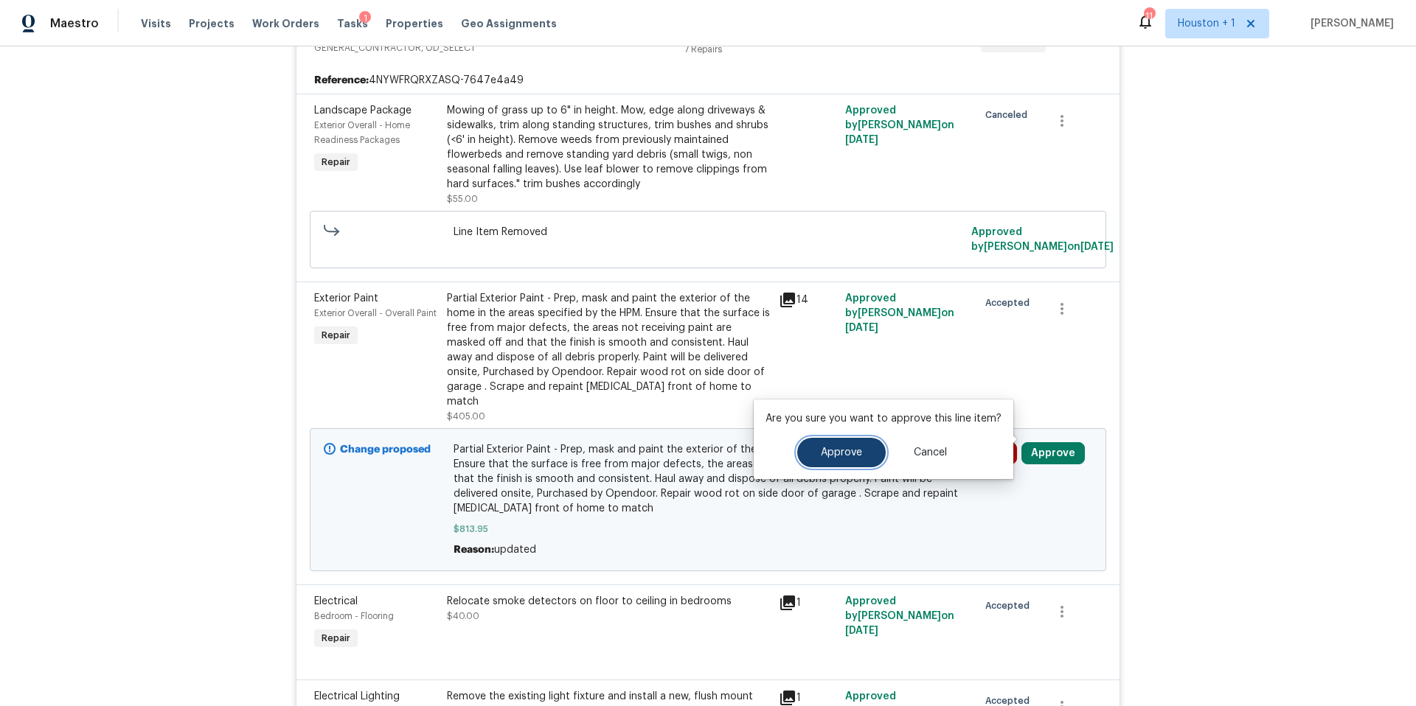
click at [845, 443] on button "Approve" at bounding box center [841, 452] width 88 height 29
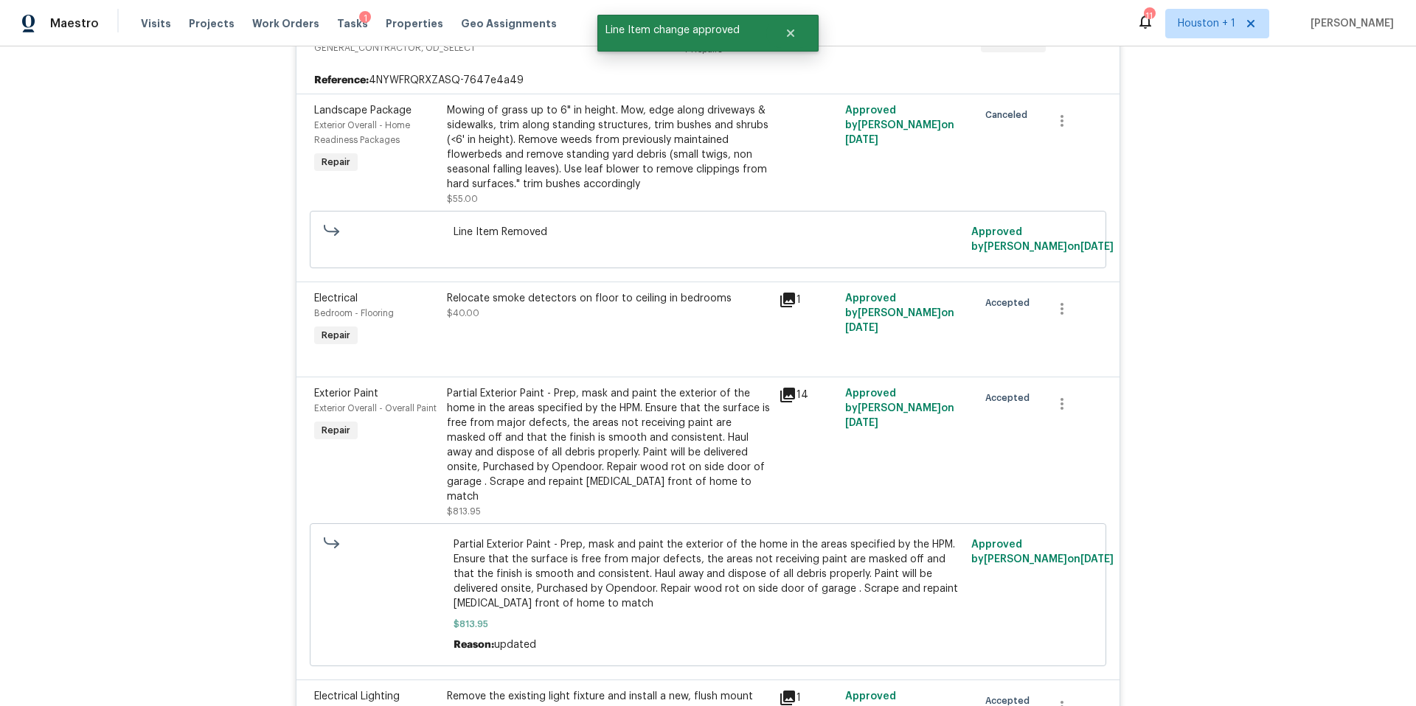
click at [788, 397] on icon at bounding box center [787, 395] width 15 height 15
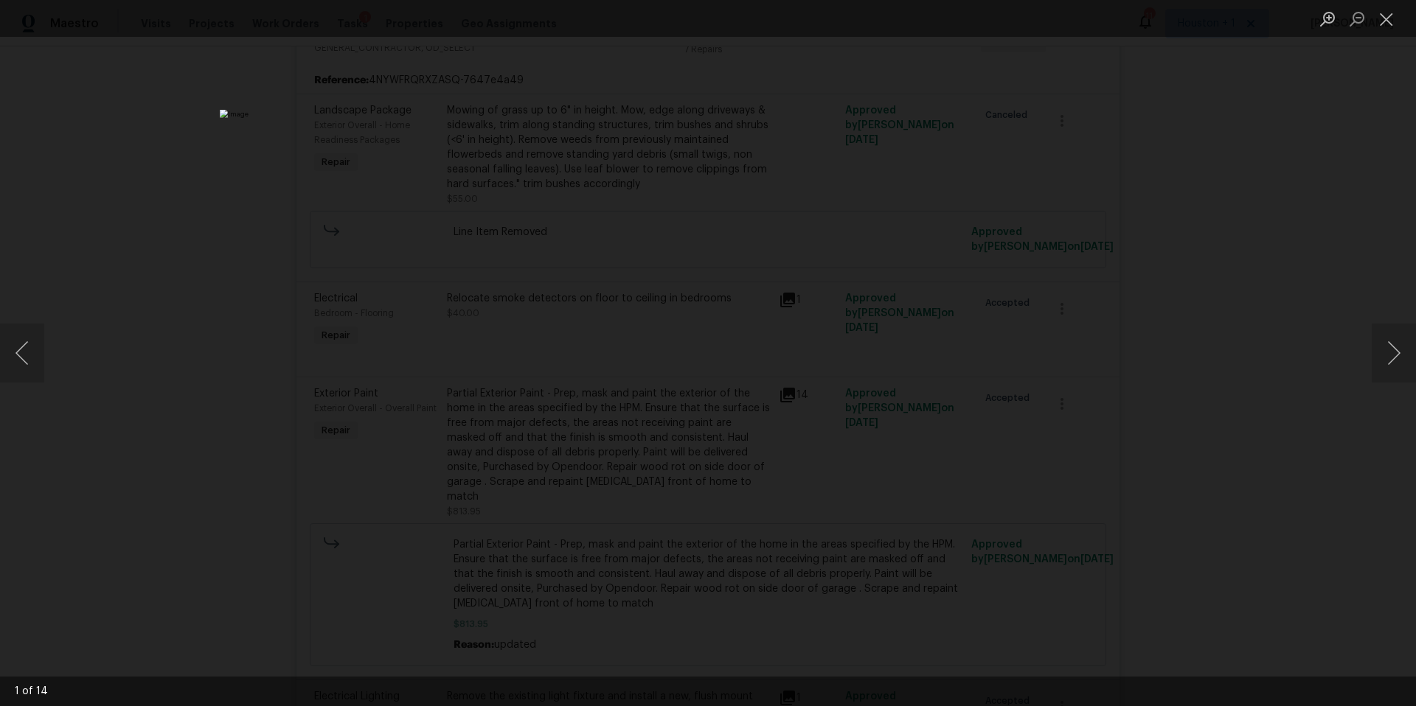
click at [1290, 350] on div "Lightbox" at bounding box center [708, 353] width 1416 height 706
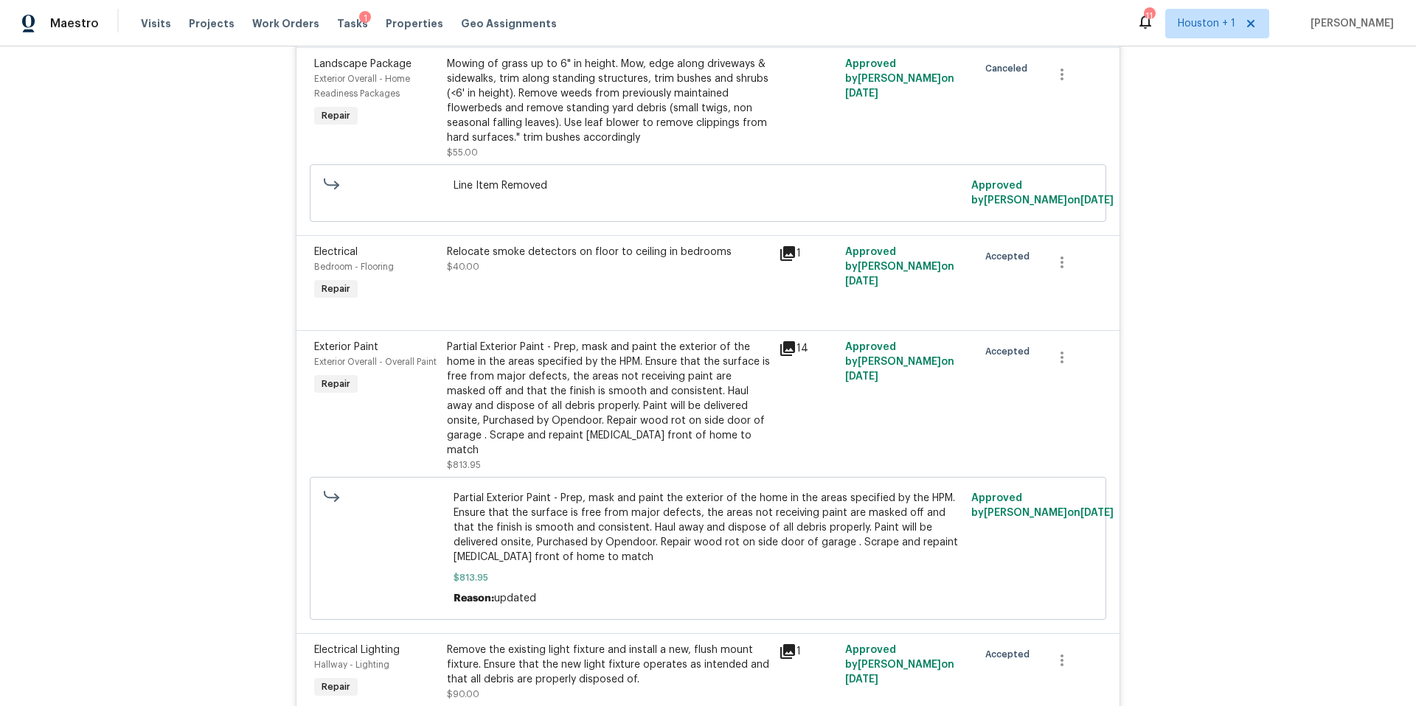
scroll to position [0, 0]
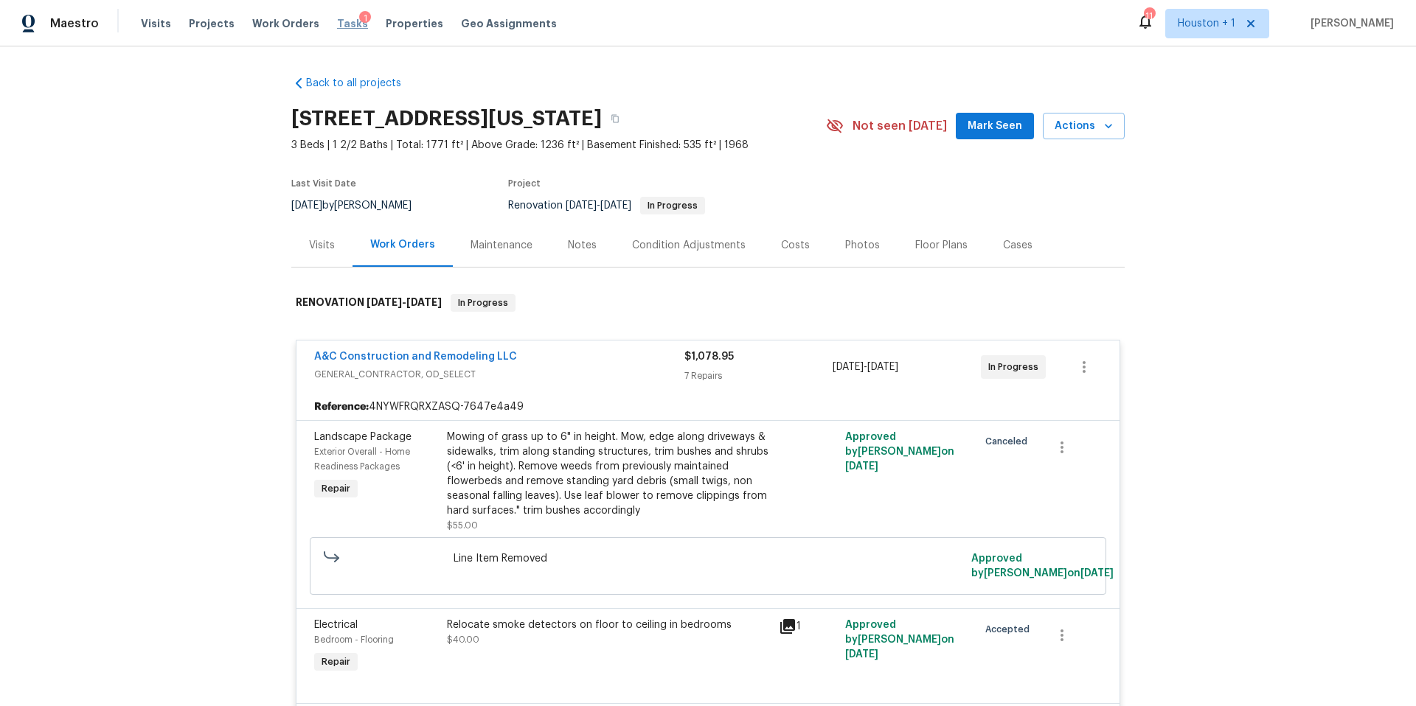
click at [340, 26] on span "Tasks" at bounding box center [352, 23] width 31 height 10
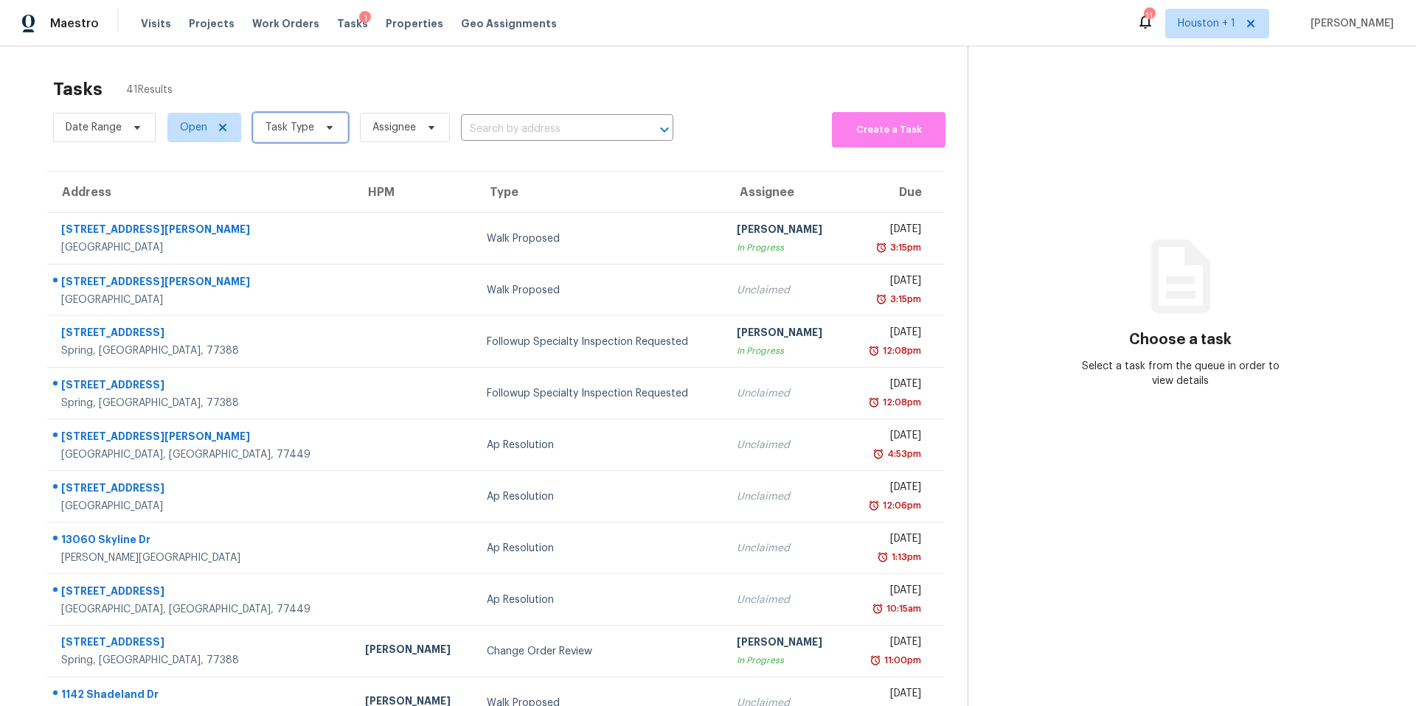
click at [308, 130] on span "Task Type" at bounding box center [289, 127] width 49 height 15
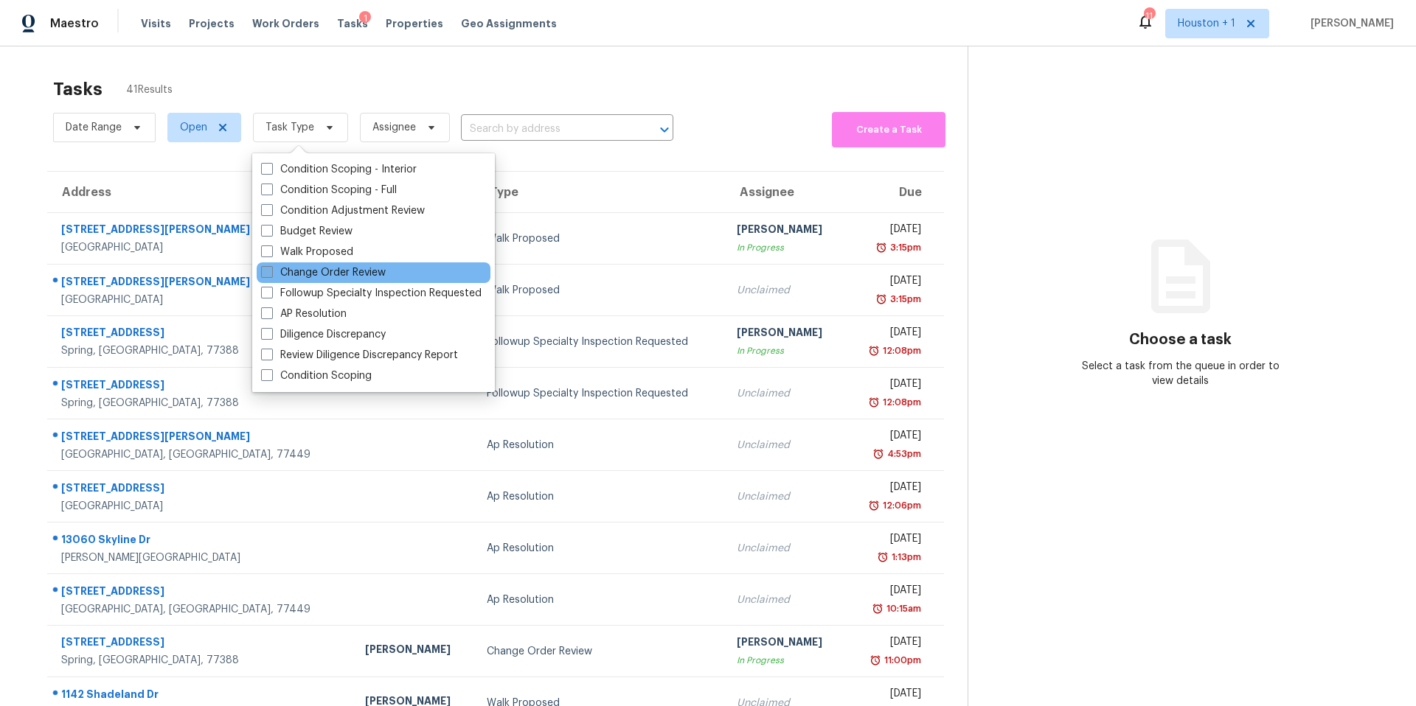
click at [279, 273] on label "Change Order Review" at bounding box center [323, 272] width 125 height 15
click at [271, 273] on input "Change Order Review" at bounding box center [266, 270] width 10 height 10
checkbox input "true"
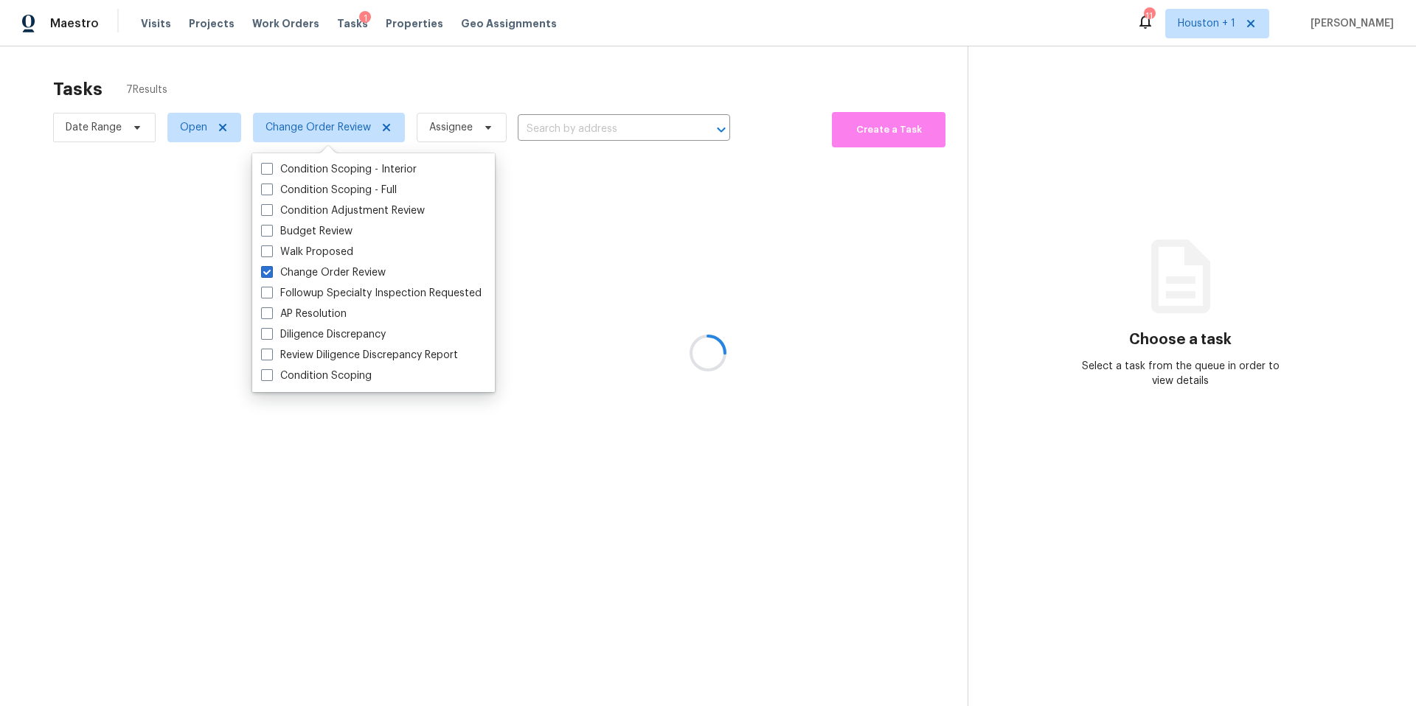
click at [333, 60] on div at bounding box center [708, 353] width 1416 height 706
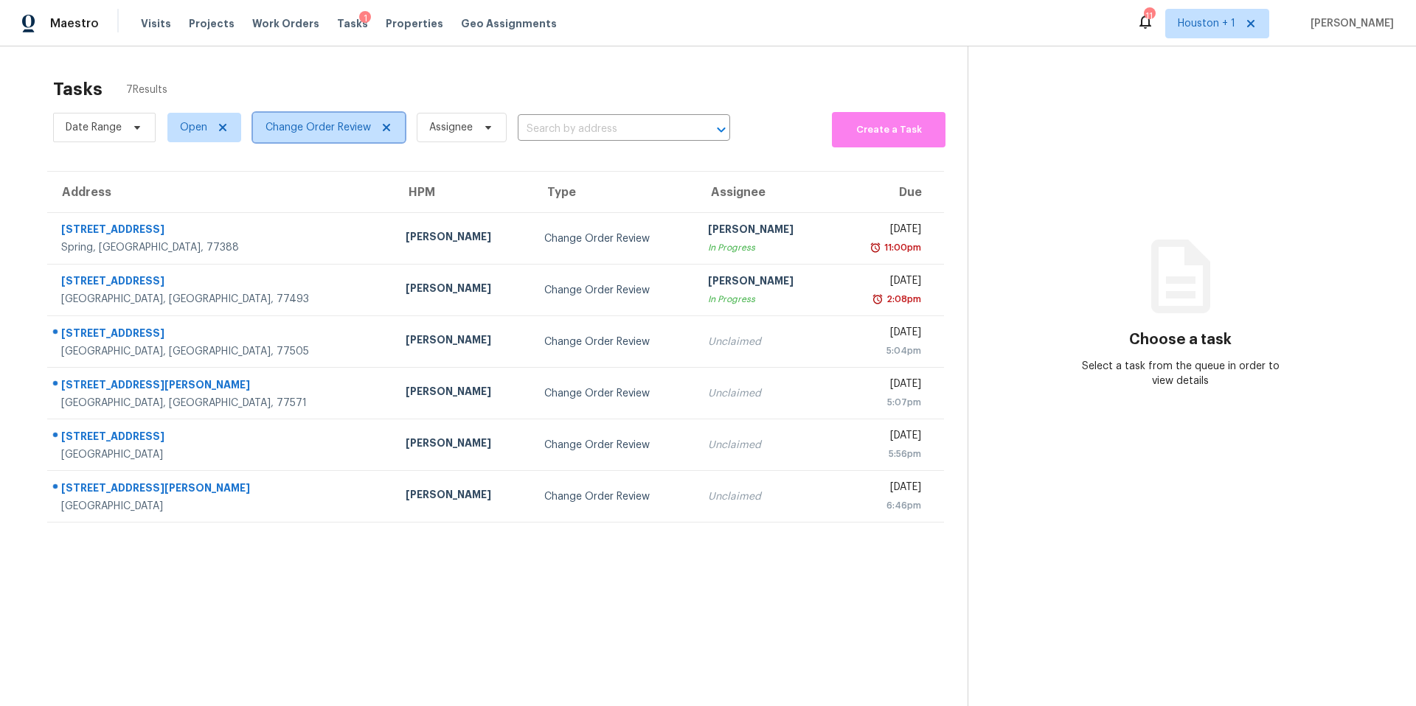
click at [316, 122] on span "Change Order Review" at bounding box center [317, 127] width 105 height 15
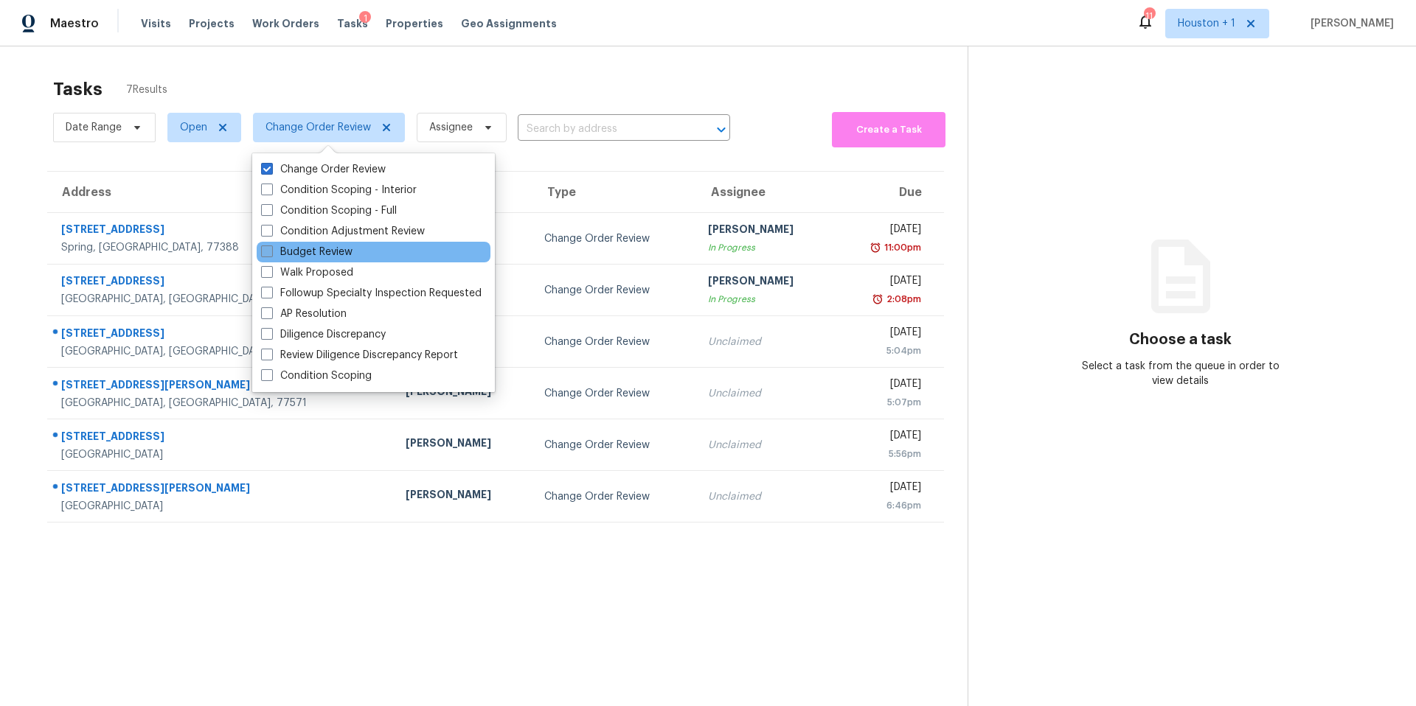
click at [279, 252] on label "Budget Review" at bounding box center [306, 252] width 91 height 15
click at [271, 252] on input "Budget Review" at bounding box center [266, 250] width 10 height 10
checkbox input "true"
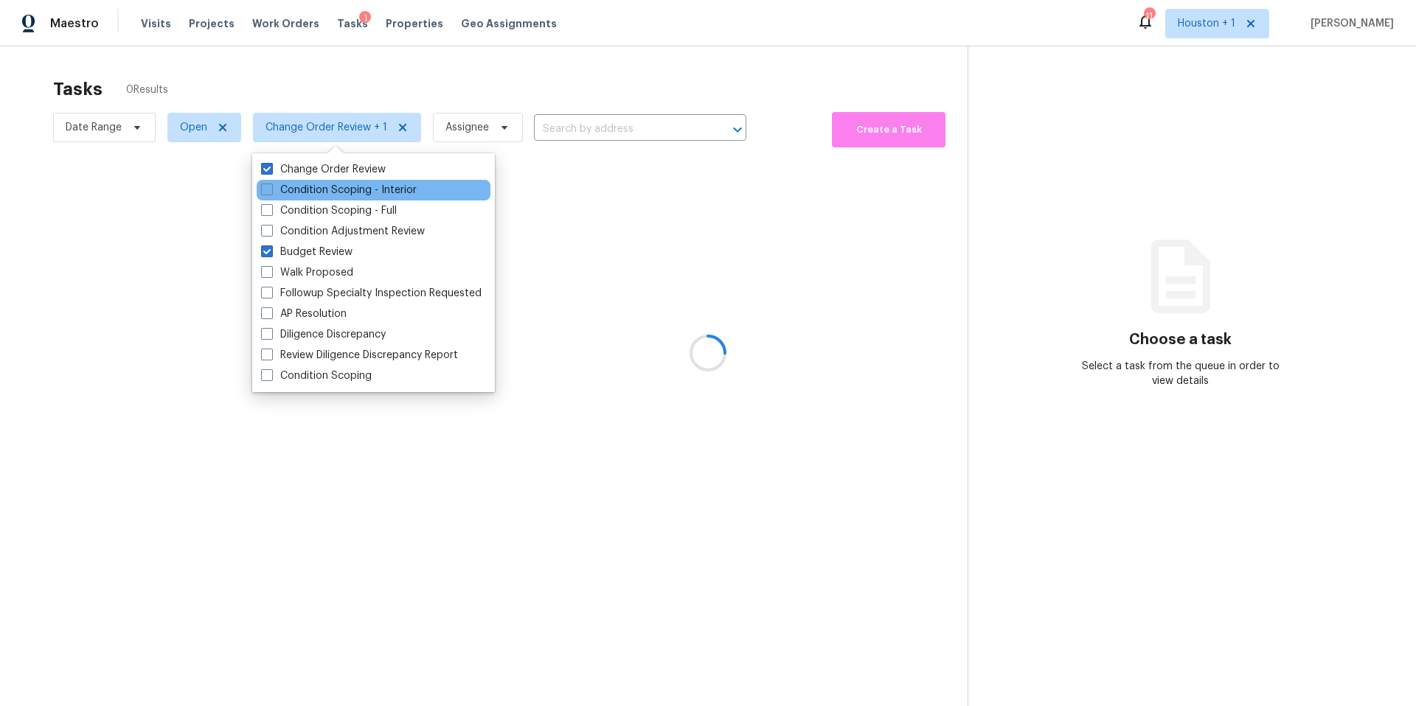
click at [284, 180] on div "Condition Scoping - Interior" at bounding box center [374, 190] width 234 height 21
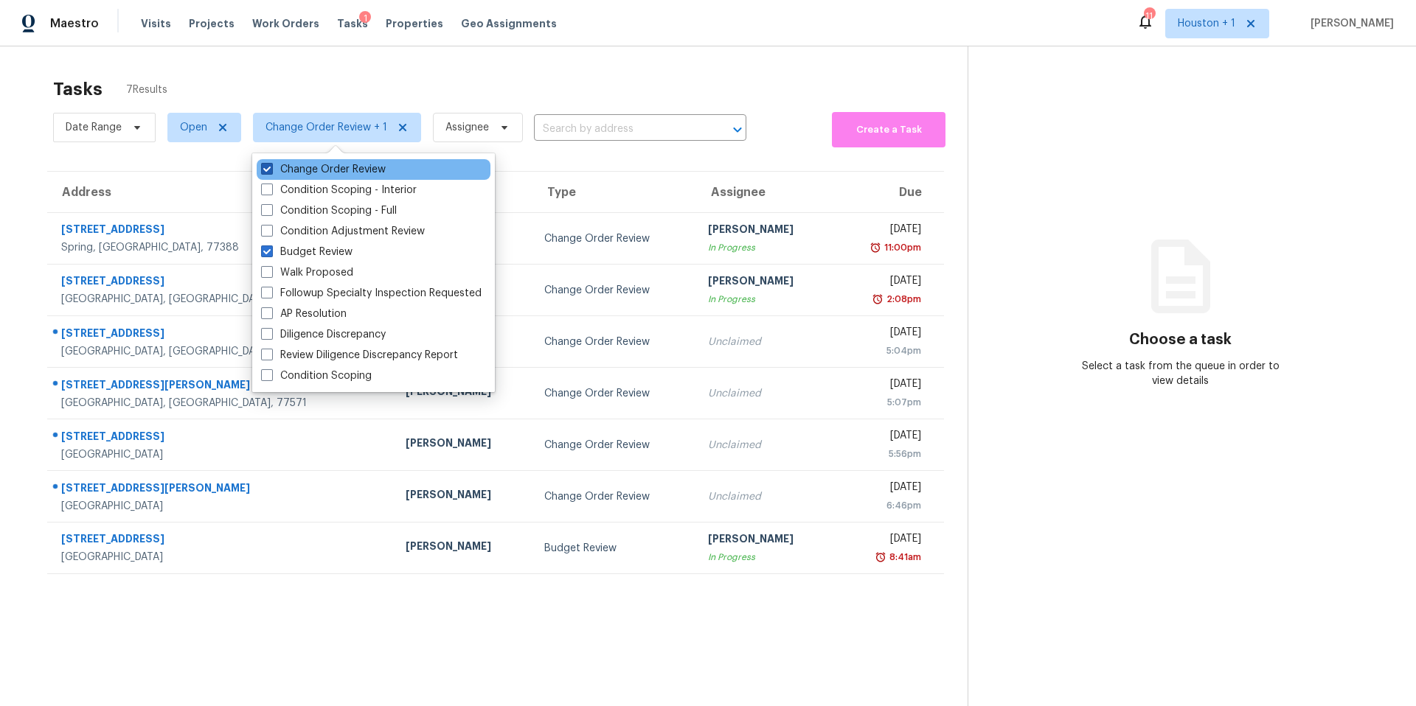
click at [287, 170] on label "Change Order Review" at bounding box center [323, 169] width 125 height 15
click at [271, 170] on input "Change Order Review" at bounding box center [266, 167] width 10 height 10
checkbox input "false"
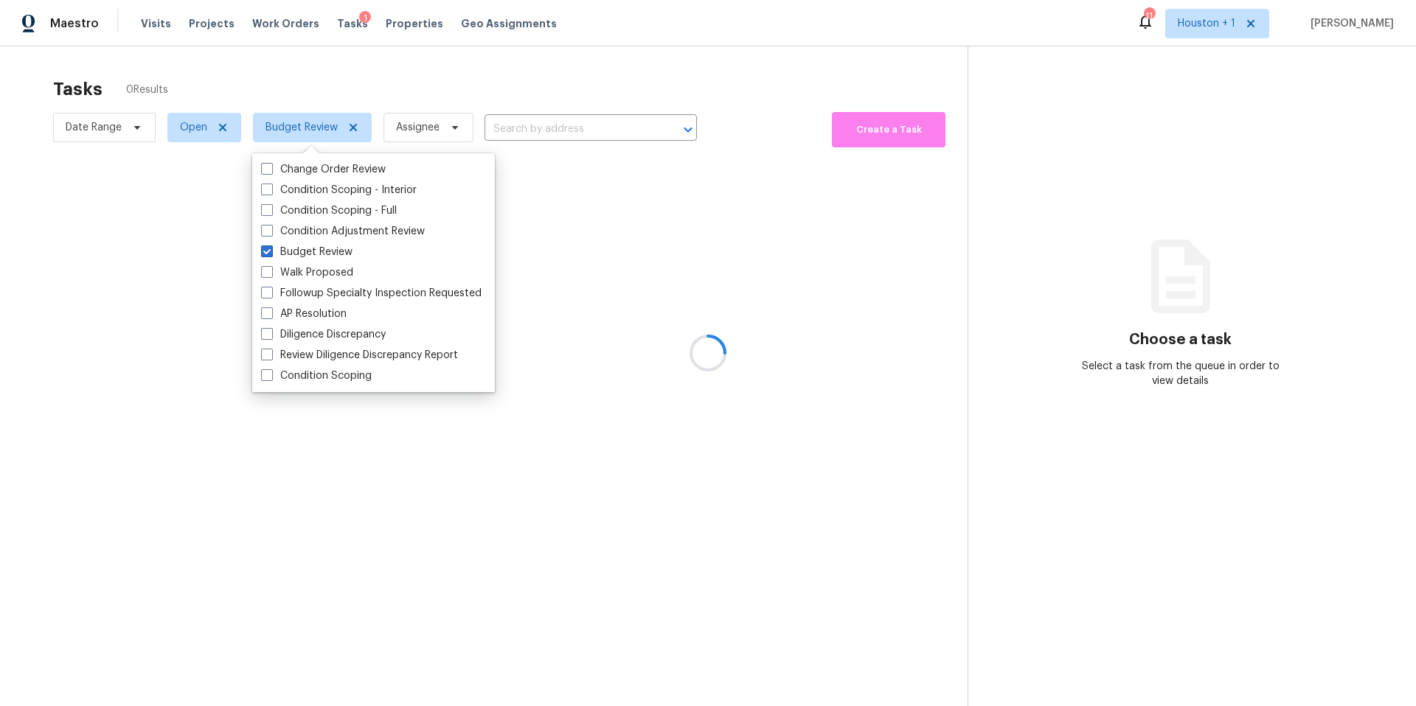
click at [311, 88] on div at bounding box center [708, 353] width 1416 height 706
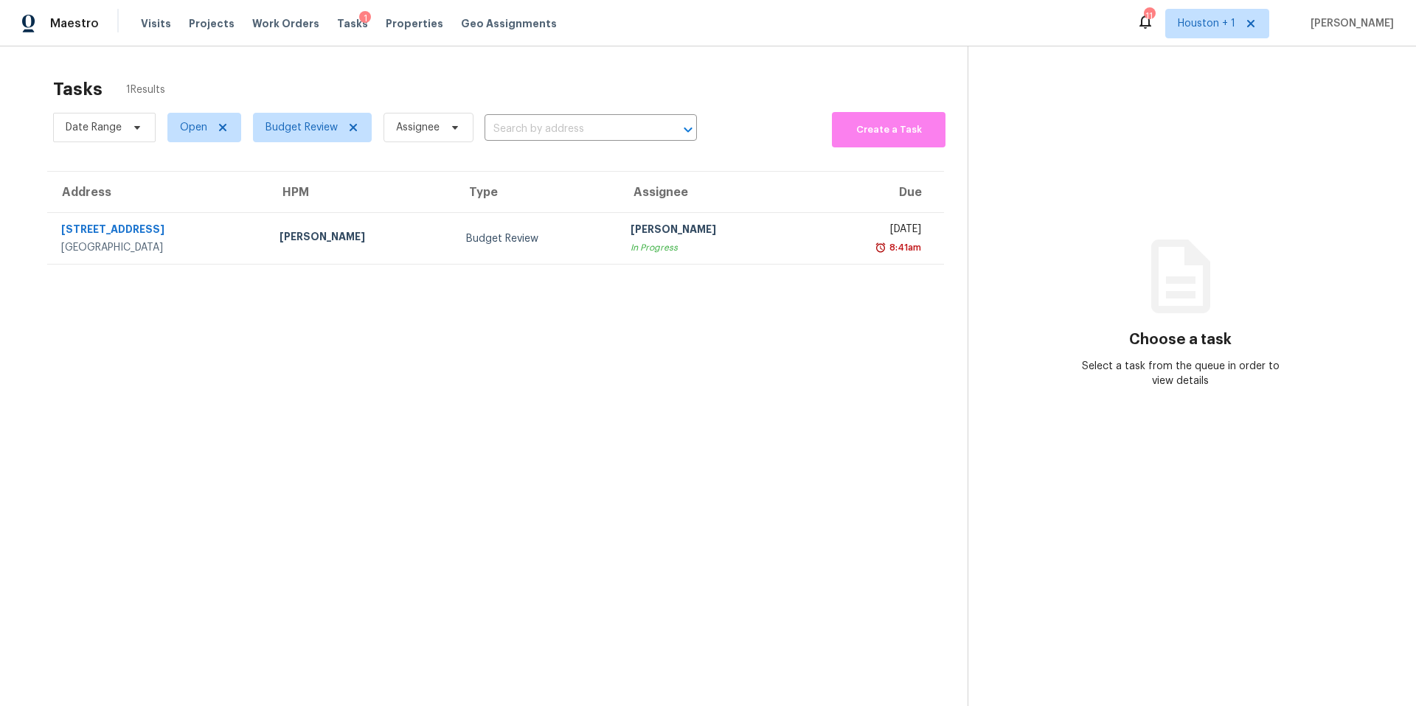
click at [389, 32] on div "Visits Projects Work Orders Tasks 1 Properties Geo Assignments" at bounding box center [358, 23] width 434 height 29
click at [389, 27] on span "Properties" at bounding box center [415, 23] width 58 height 15
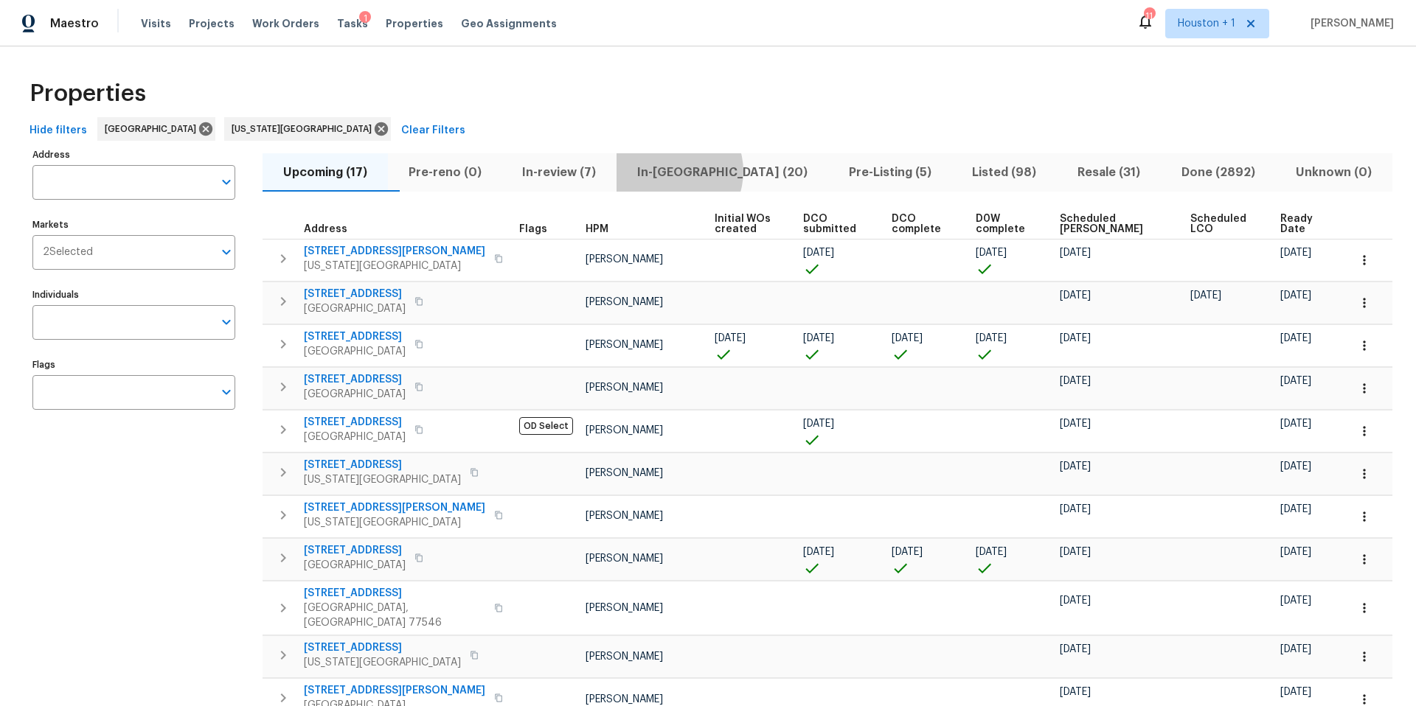
click at [702, 171] on span "In-reno (20)" at bounding box center [722, 172] width 194 height 21
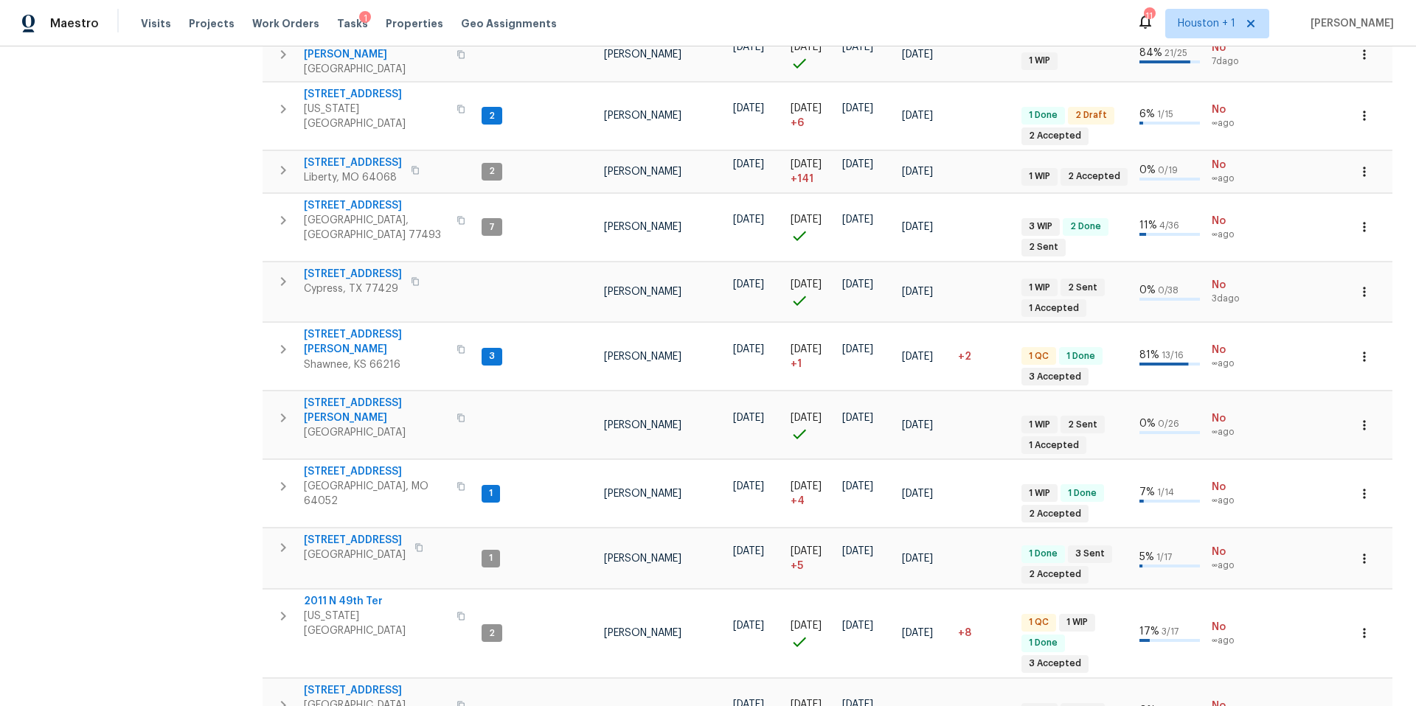
scroll to position [712, 0]
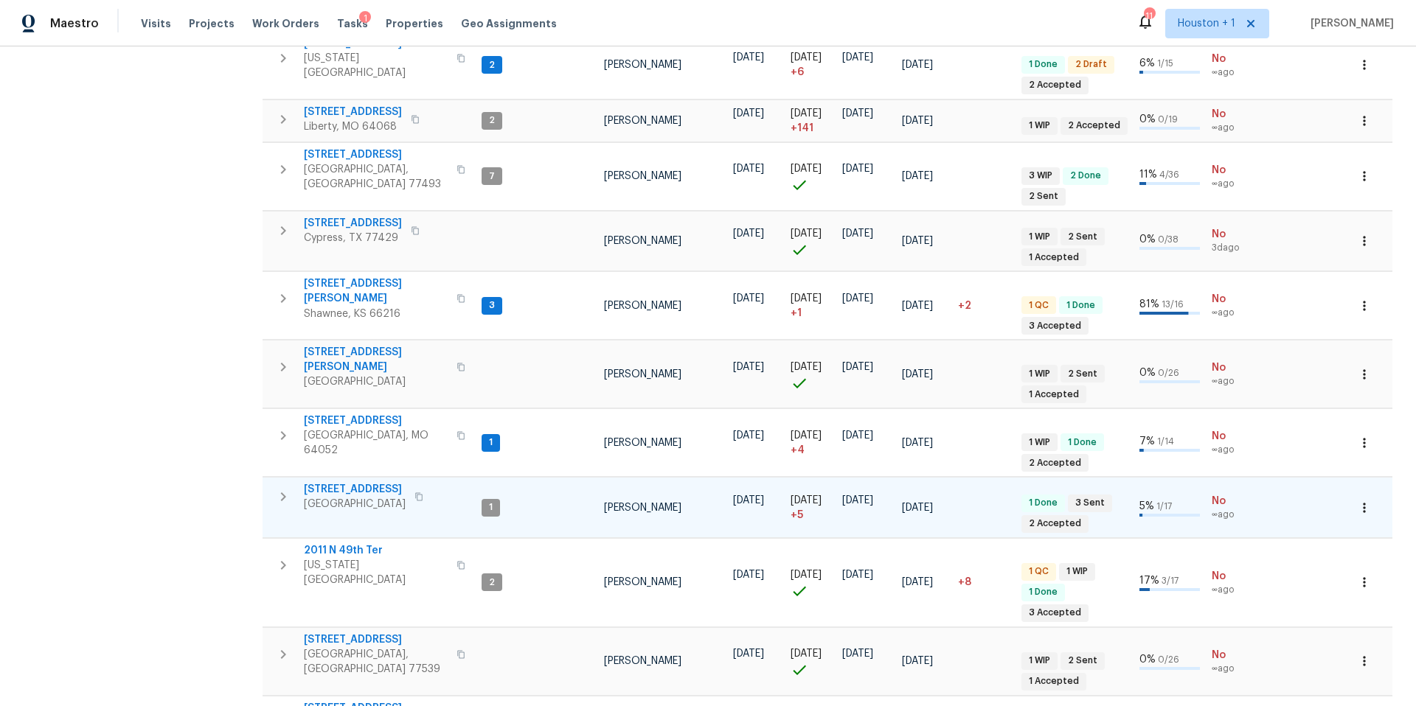
click at [380, 482] on span "1206 Sycamore St" at bounding box center [355, 489] width 102 height 15
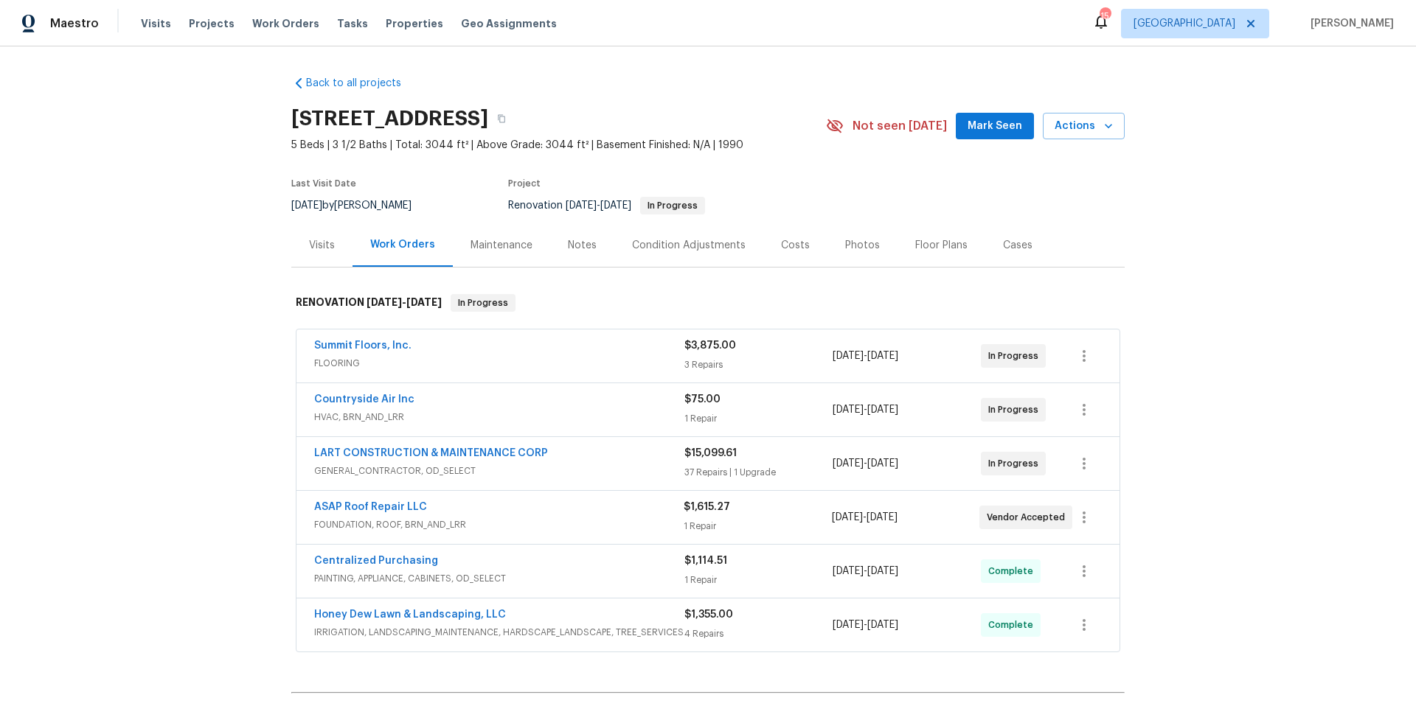
click at [588, 244] on div "Notes" at bounding box center [582, 245] width 29 height 15
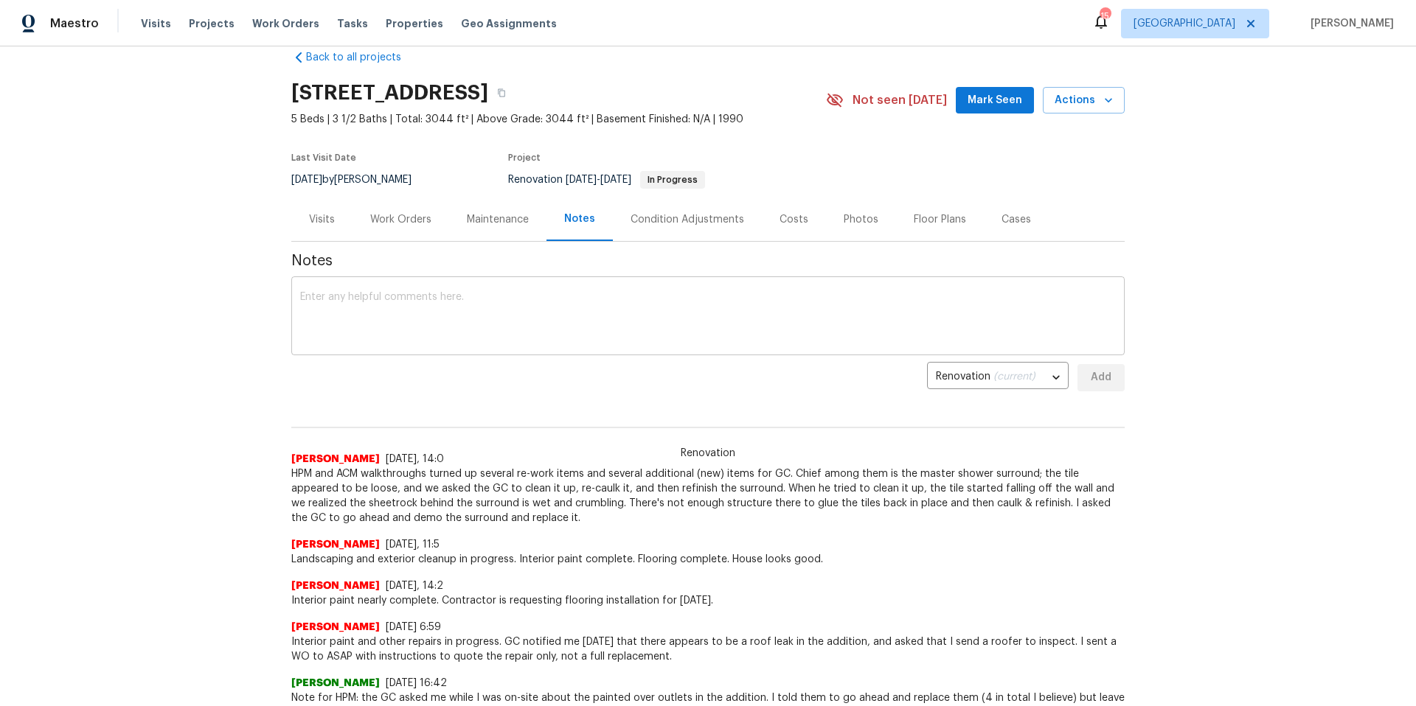
scroll to position [29, 0]
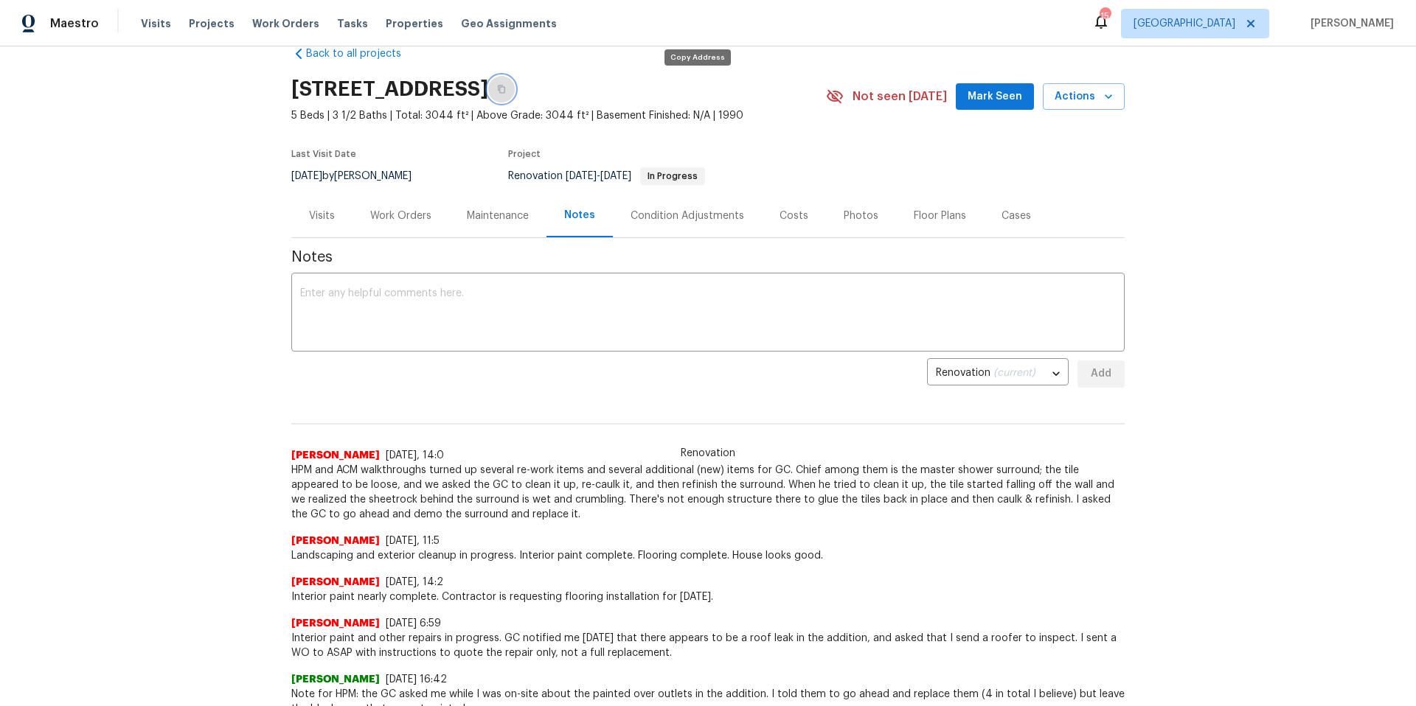
click at [515, 89] on button "button" at bounding box center [501, 89] width 27 height 27
click at [396, 23] on span "Properties" at bounding box center [415, 23] width 58 height 15
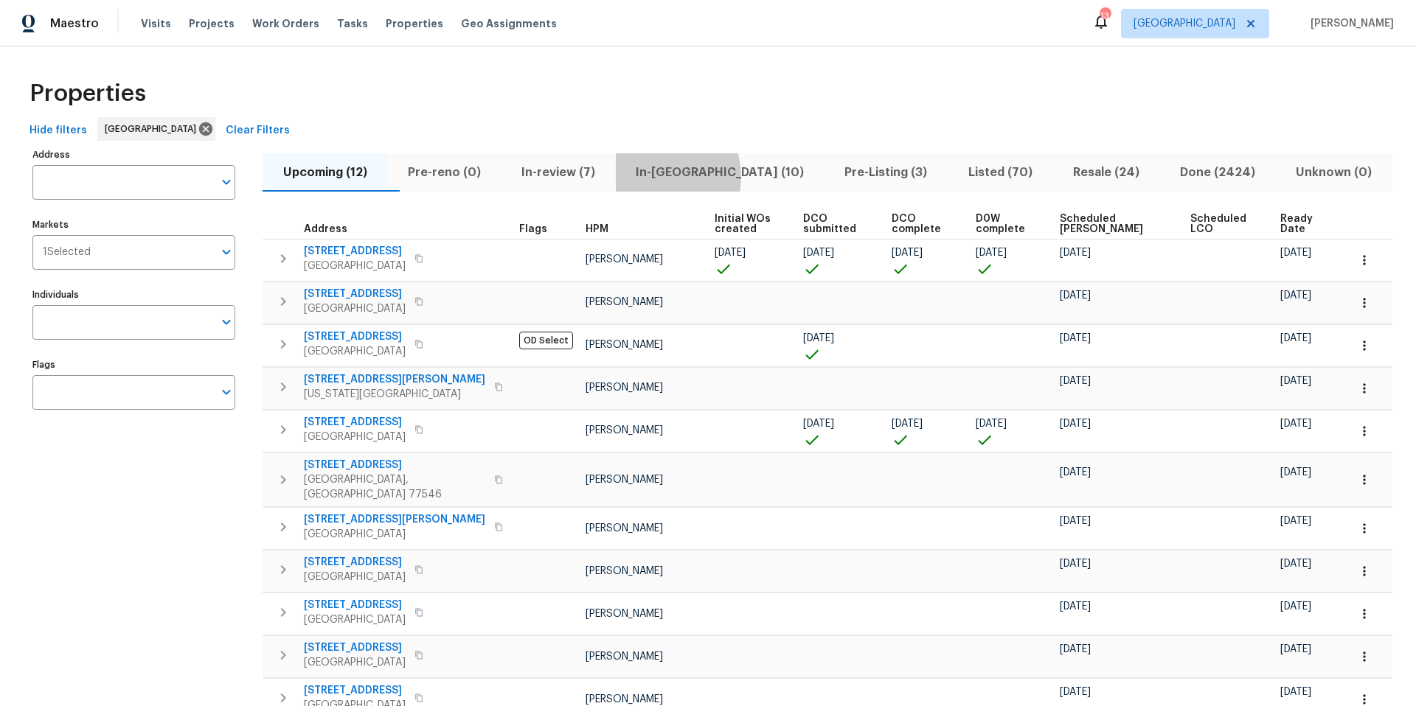
click at [692, 176] on span "In-reno (10)" at bounding box center [720, 172] width 191 height 21
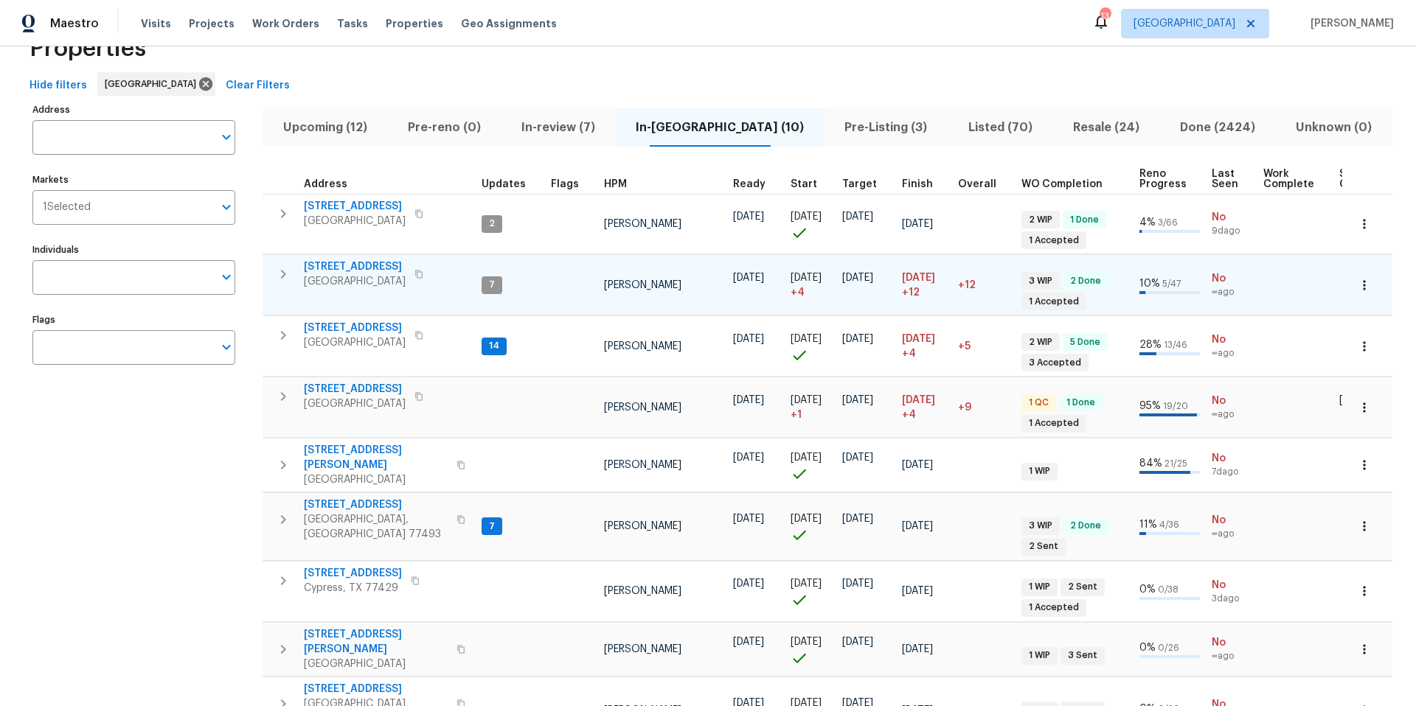
scroll to position [166, 0]
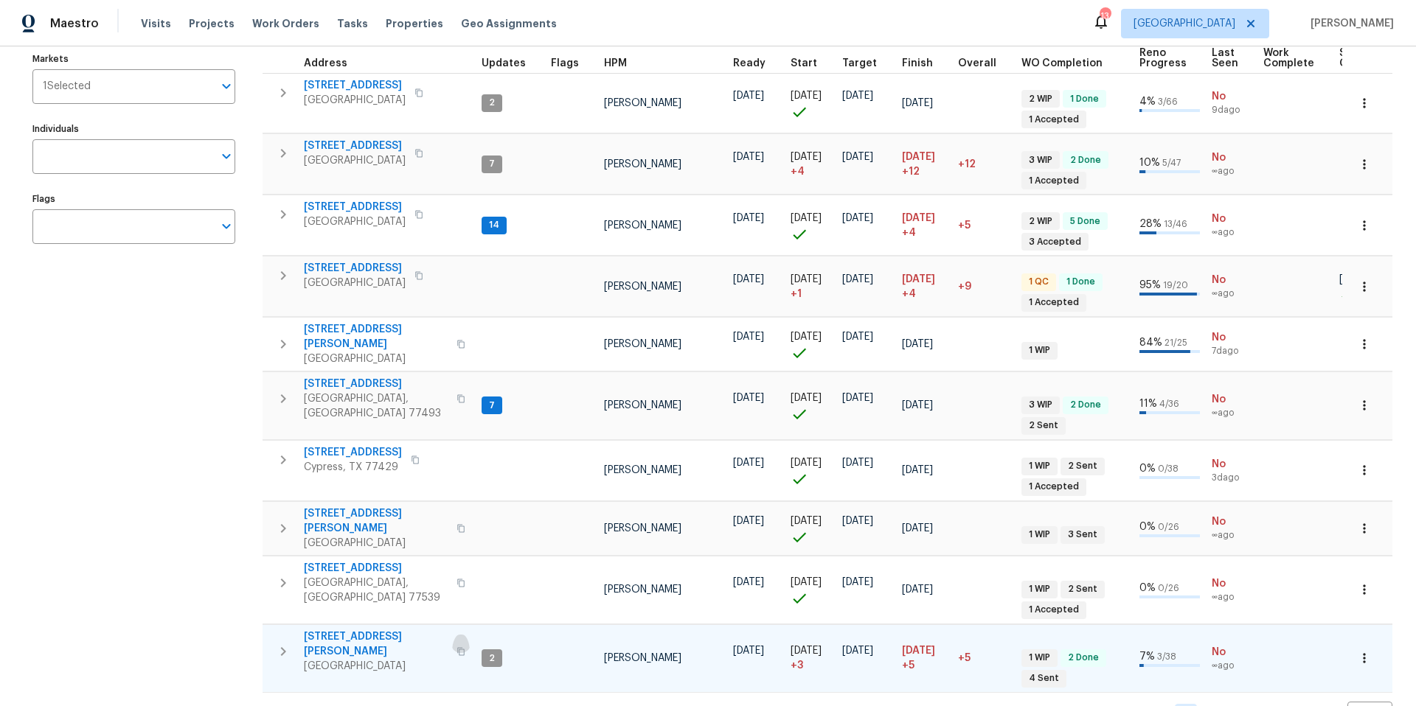
click at [457, 647] on icon "button" at bounding box center [460, 651] width 7 height 8
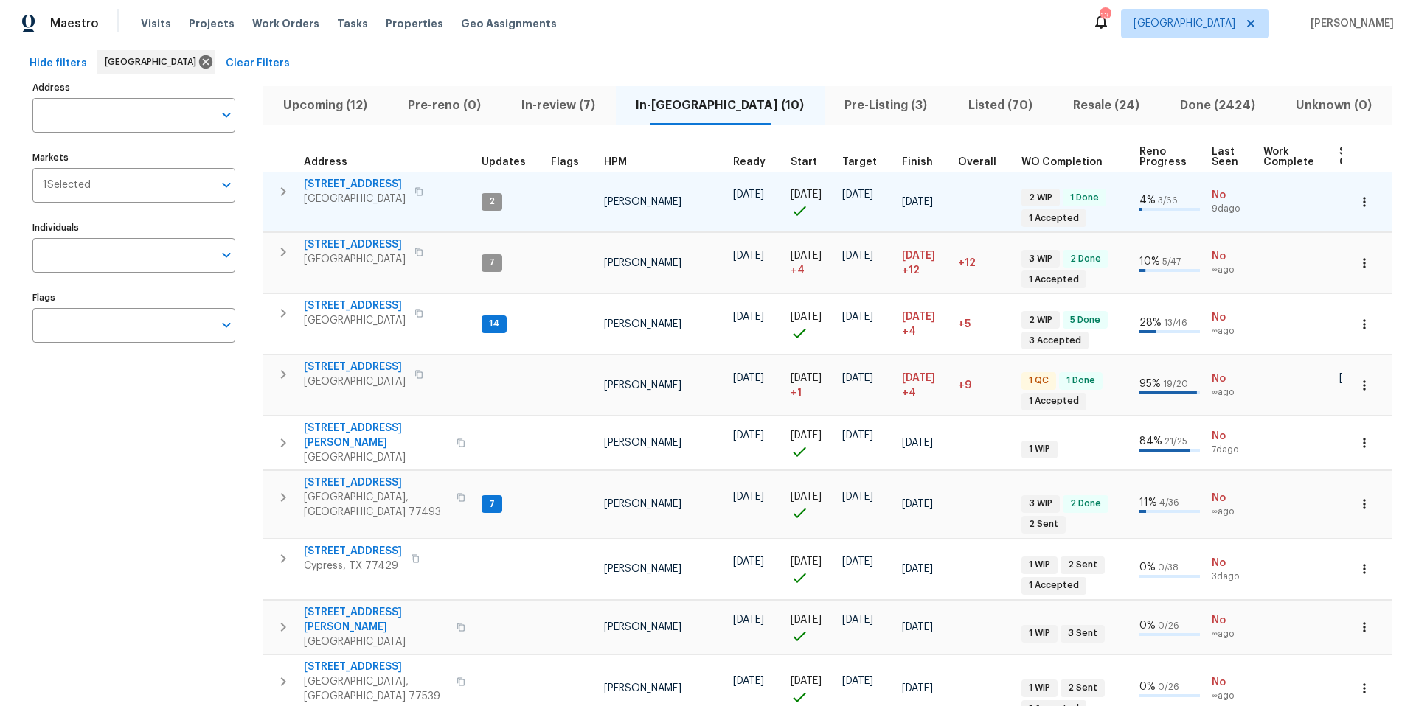
scroll to position [0, 0]
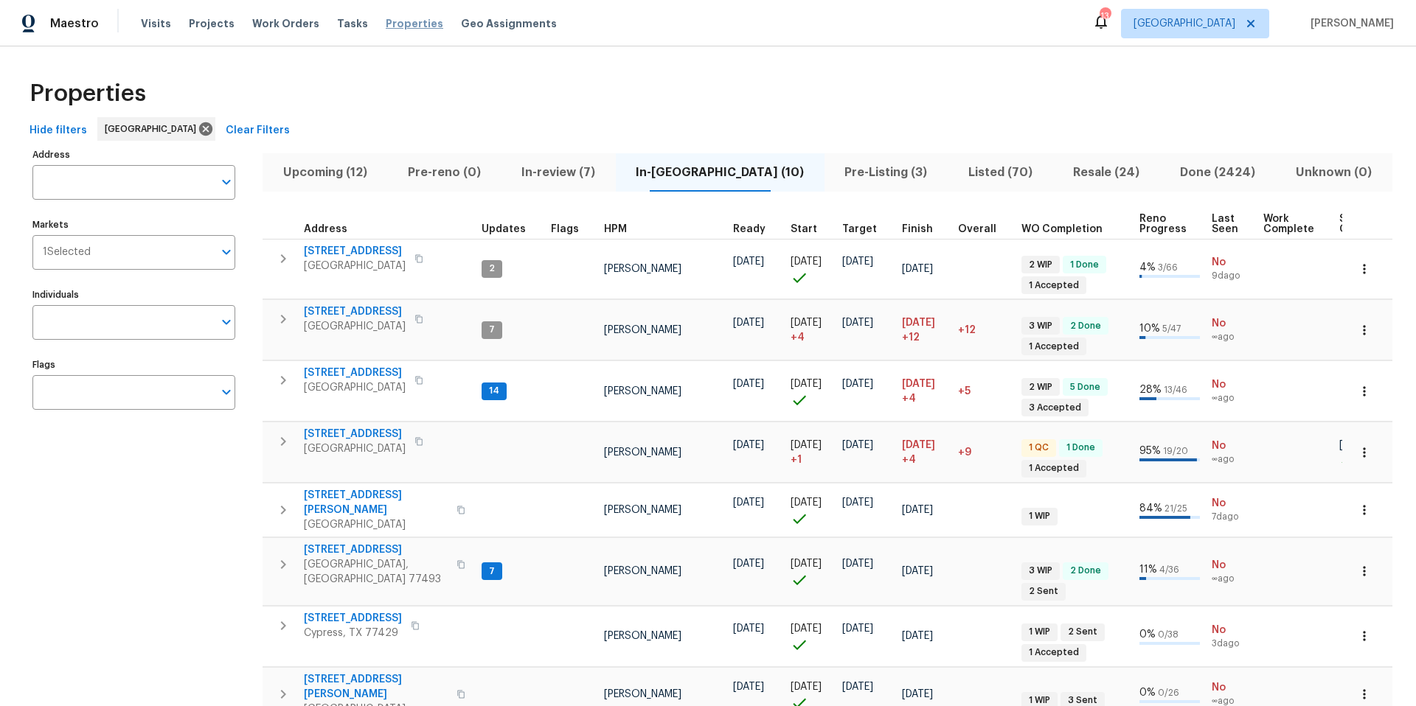
click at [396, 27] on span "Properties" at bounding box center [415, 23] width 58 height 15
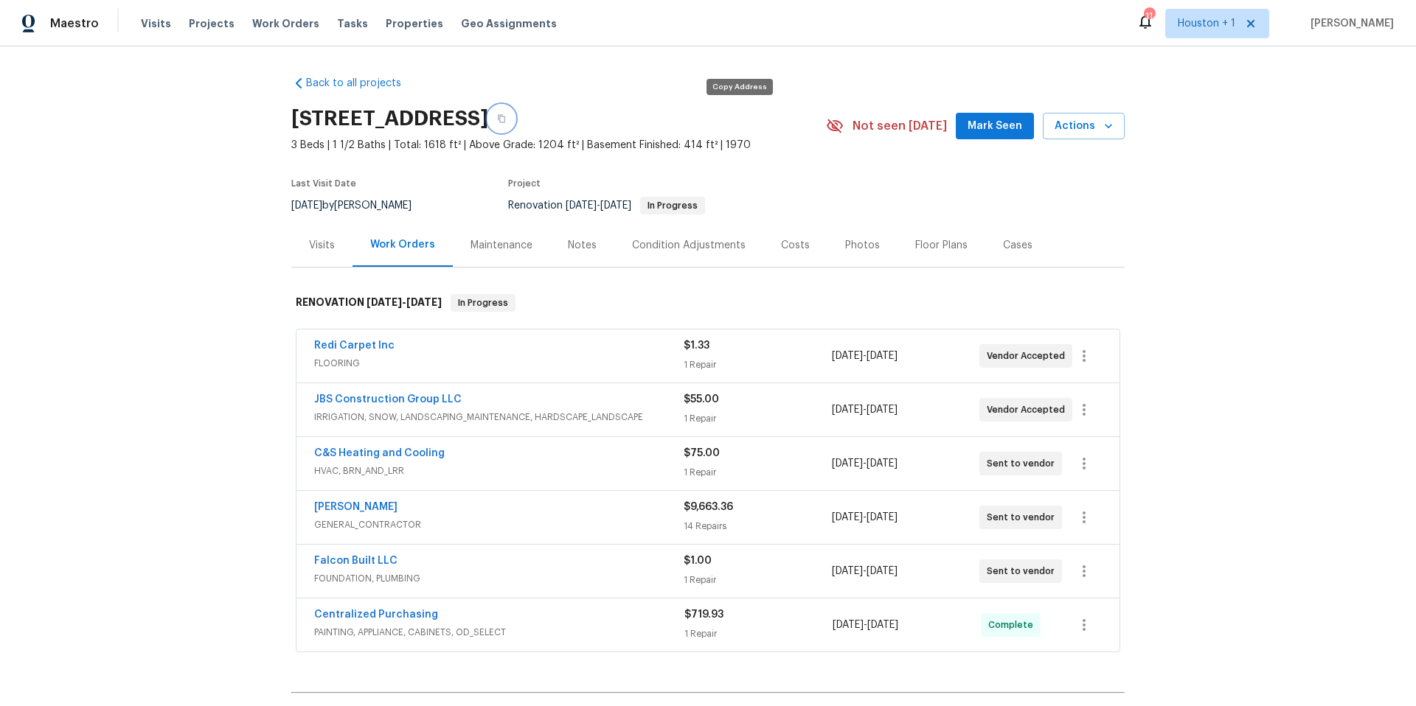
click at [506, 121] on icon "button" at bounding box center [501, 118] width 9 height 9
